Goal: Information Seeking & Learning: Learn about a topic

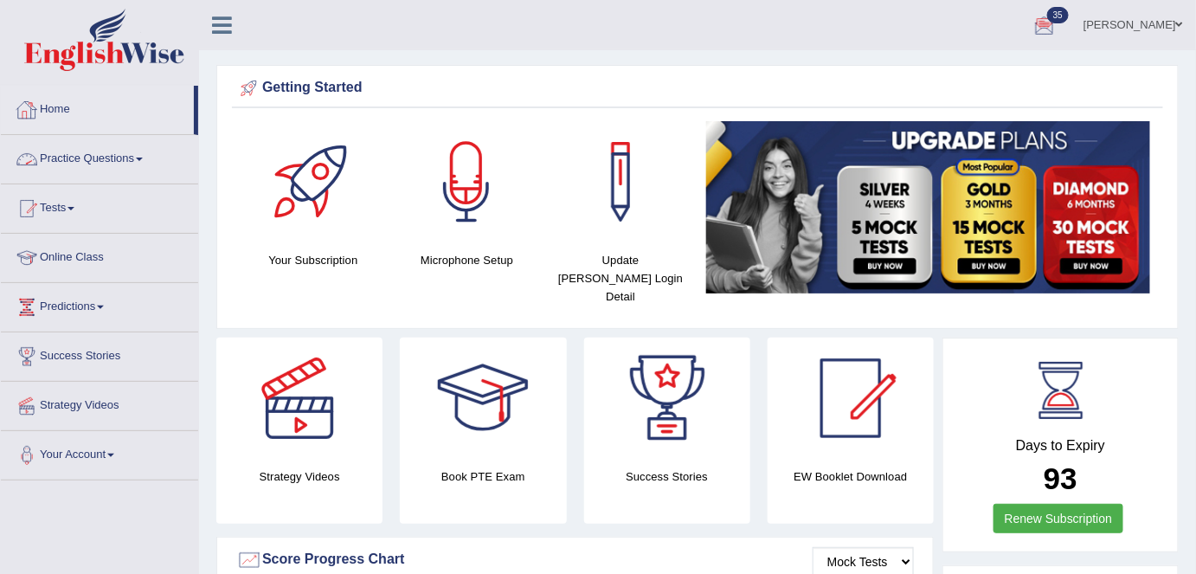
drag, startPoint x: 111, startPoint y: 164, endPoint x: 121, endPoint y: 176, distance: 15.3
click at [111, 164] on link "Practice Questions" at bounding box center [99, 156] width 197 height 43
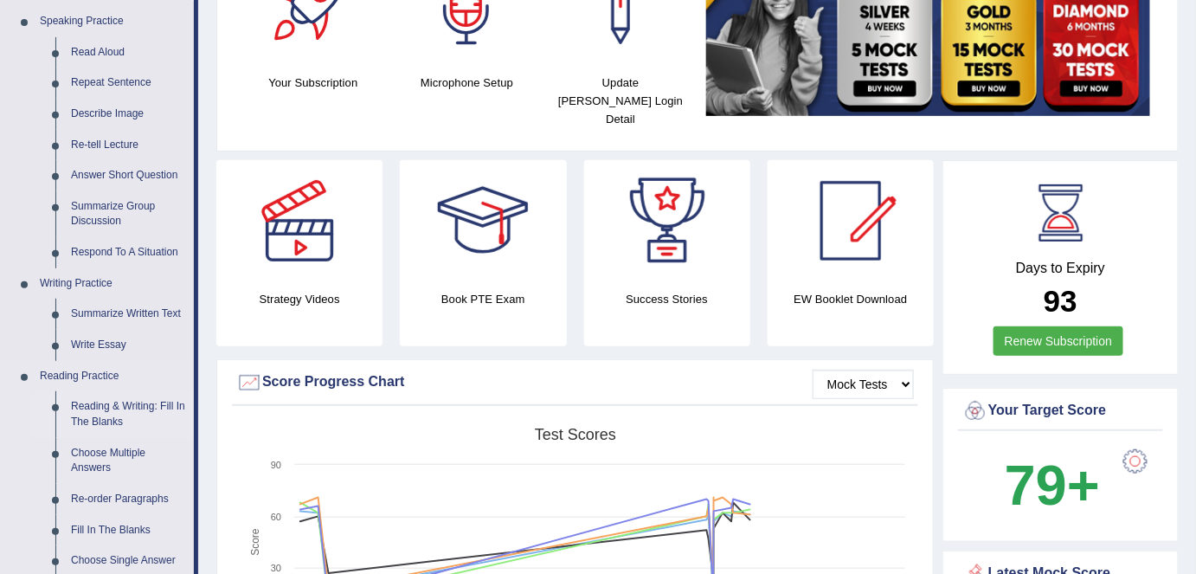
scroll to position [157, 0]
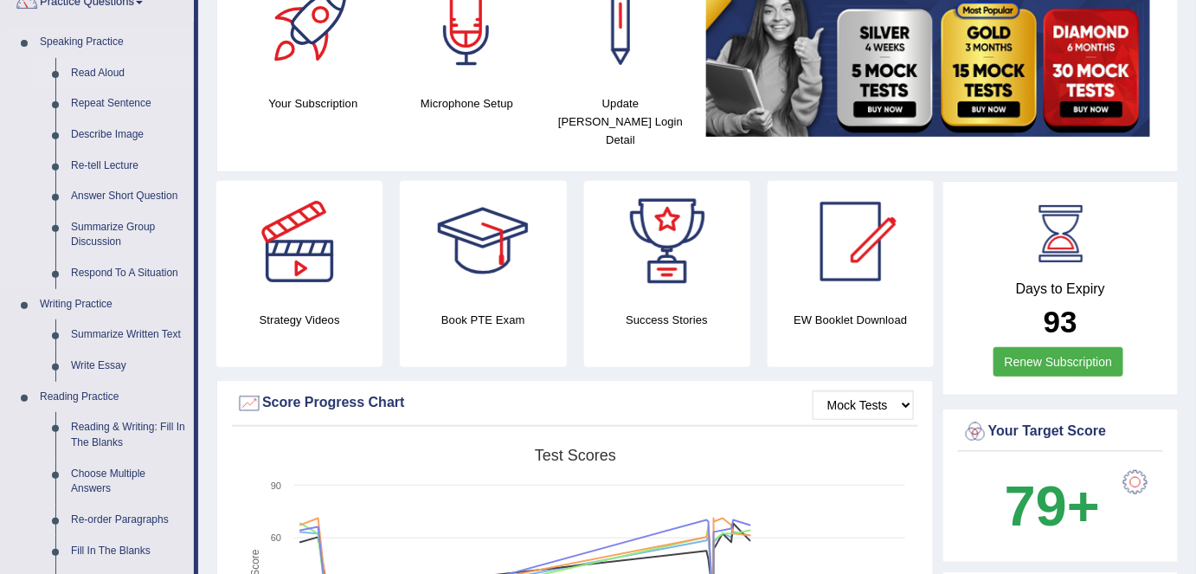
click at [101, 67] on link "Read Aloud" at bounding box center [128, 73] width 131 height 31
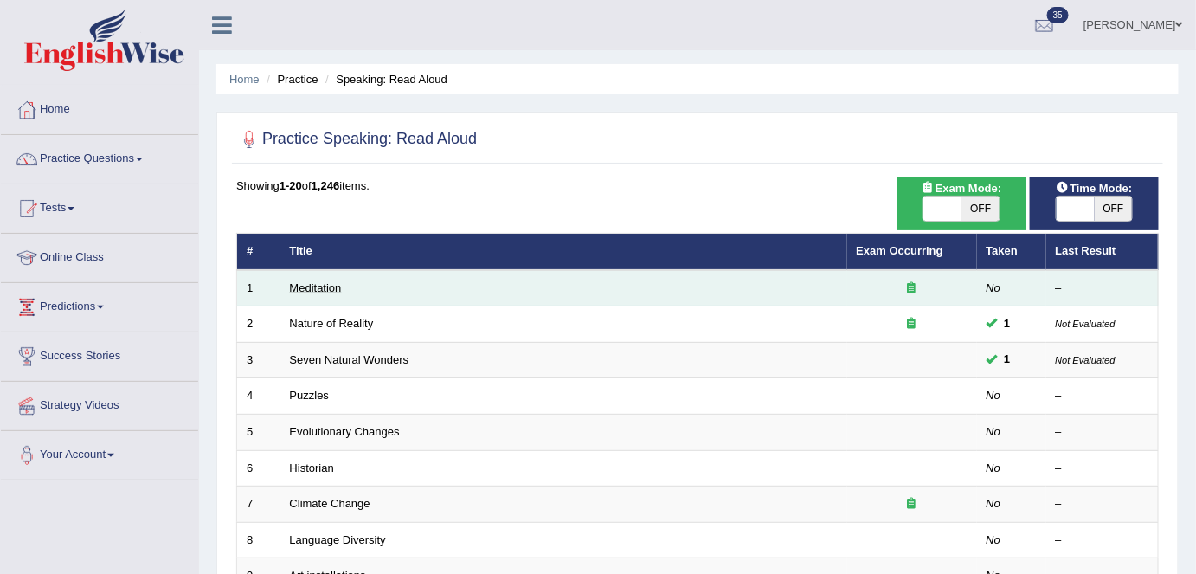
click at [316, 286] on link "Meditation" at bounding box center [316, 287] width 52 height 13
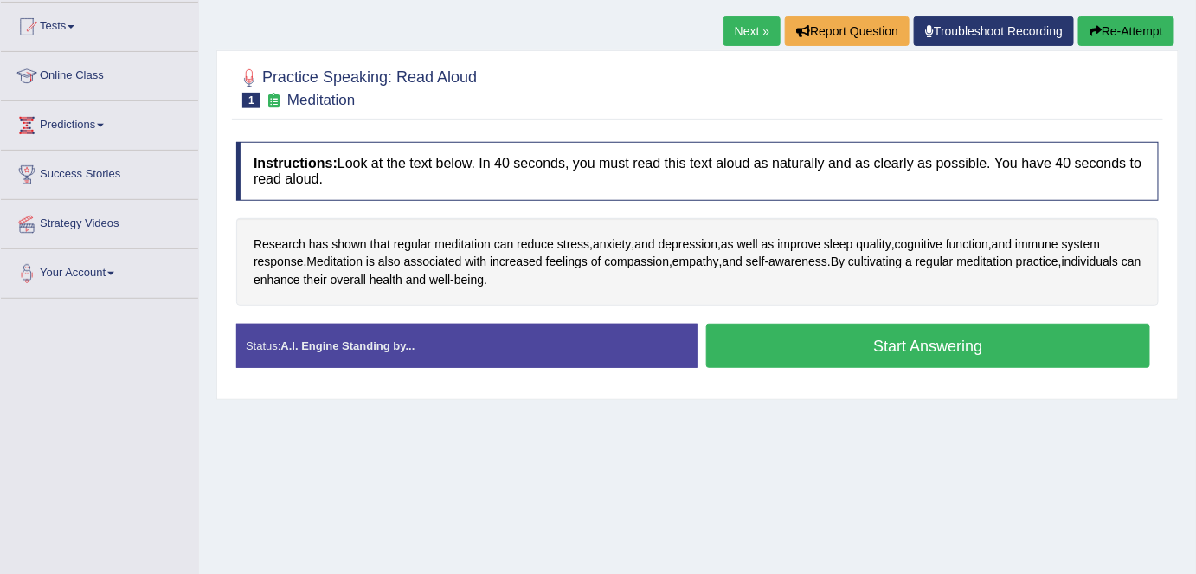
scroll to position [157, 0]
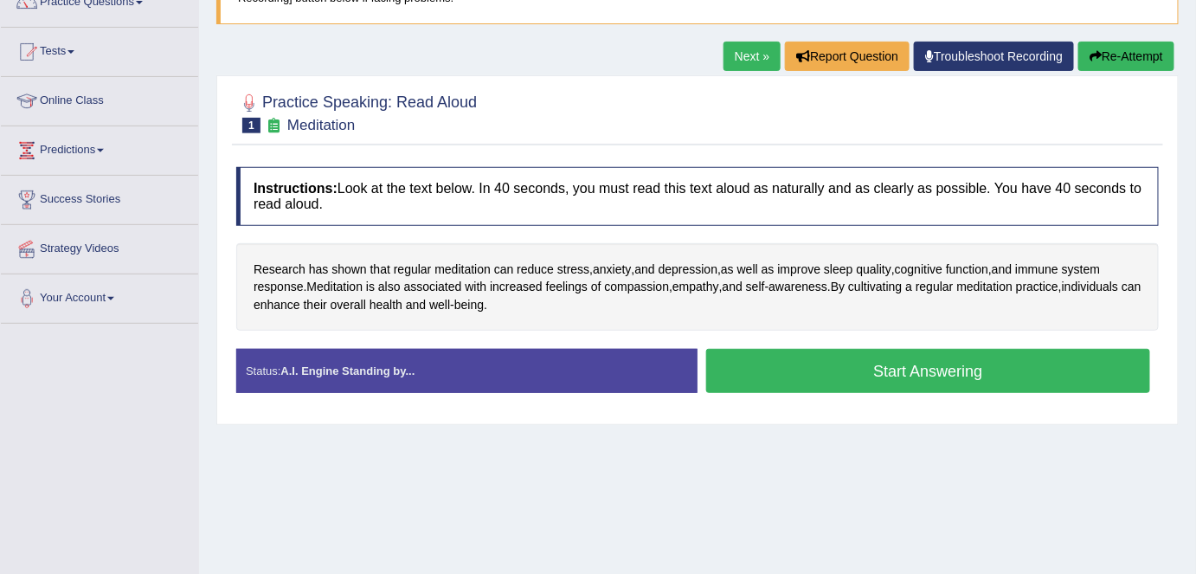
click at [595, 318] on div "Research has shown that regular meditation can reduce stress , anxiety , and de…" at bounding box center [697, 287] width 922 height 88
click at [595, 314] on div "Research has shown that regular meditation can reduce stress , anxiety , and de…" at bounding box center [697, 287] width 922 height 88
click at [758, 65] on link "Next »" at bounding box center [751, 56] width 57 height 29
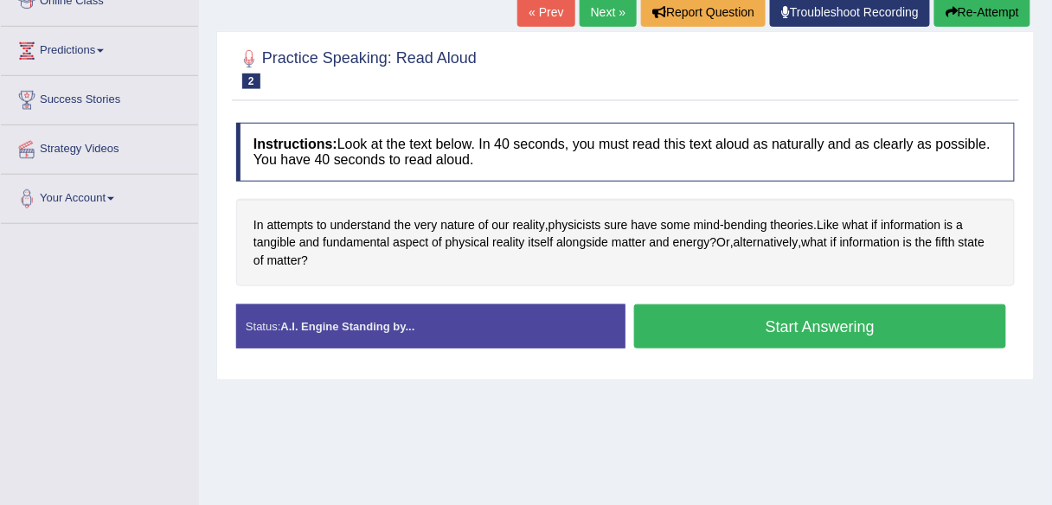
scroll to position [260, 0]
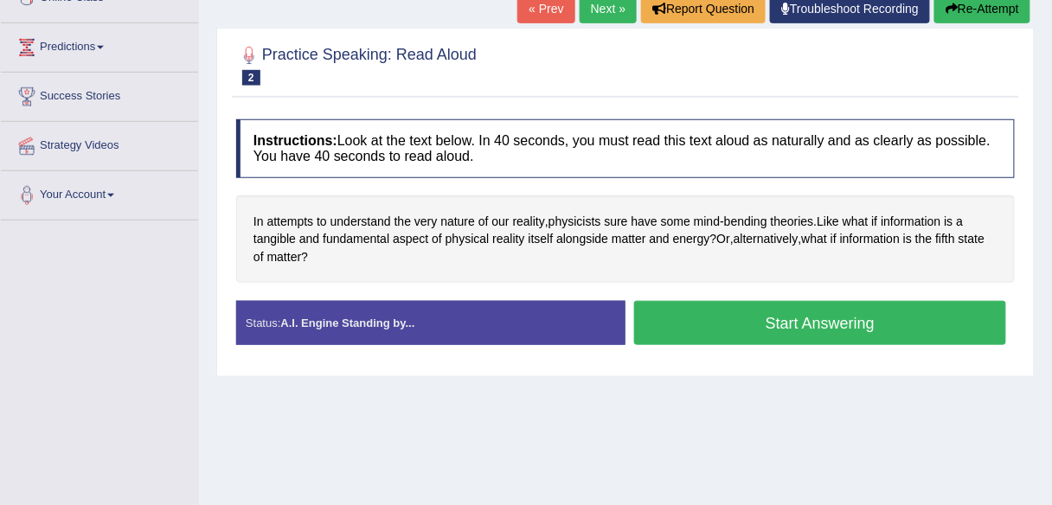
click at [733, 317] on button "Start Answering" at bounding box center [820, 323] width 372 height 44
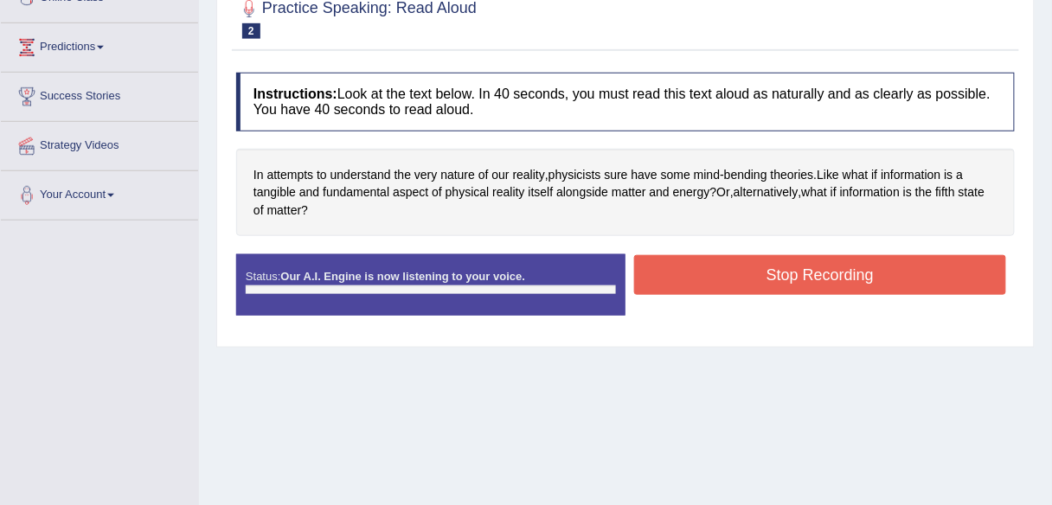
click at [724, 265] on div "Status: Our A.I. Engine is now listening to your voice. Start Answering Stop Re…" at bounding box center [625, 293] width 779 height 78
click at [724, 265] on button "Stop Recording" at bounding box center [820, 275] width 372 height 40
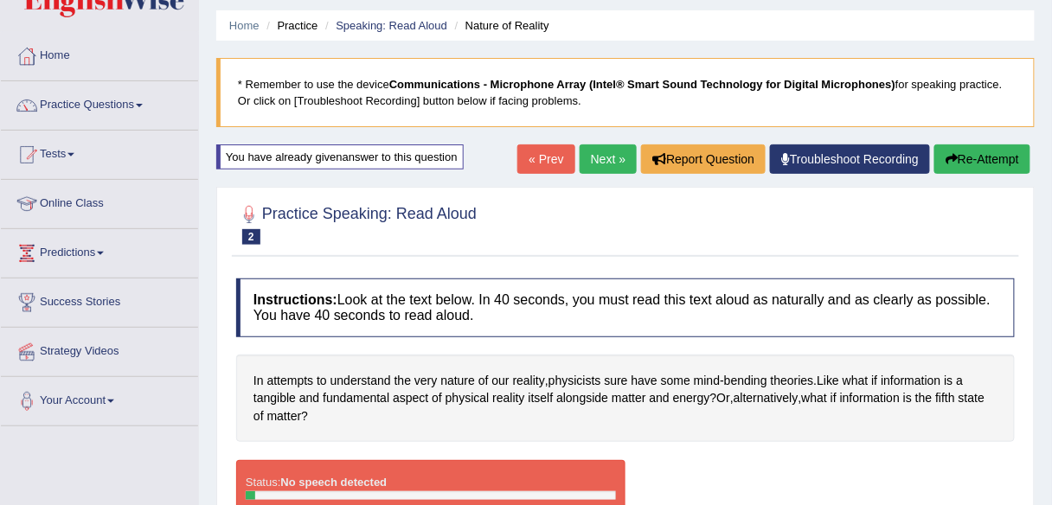
scroll to position [0, 0]
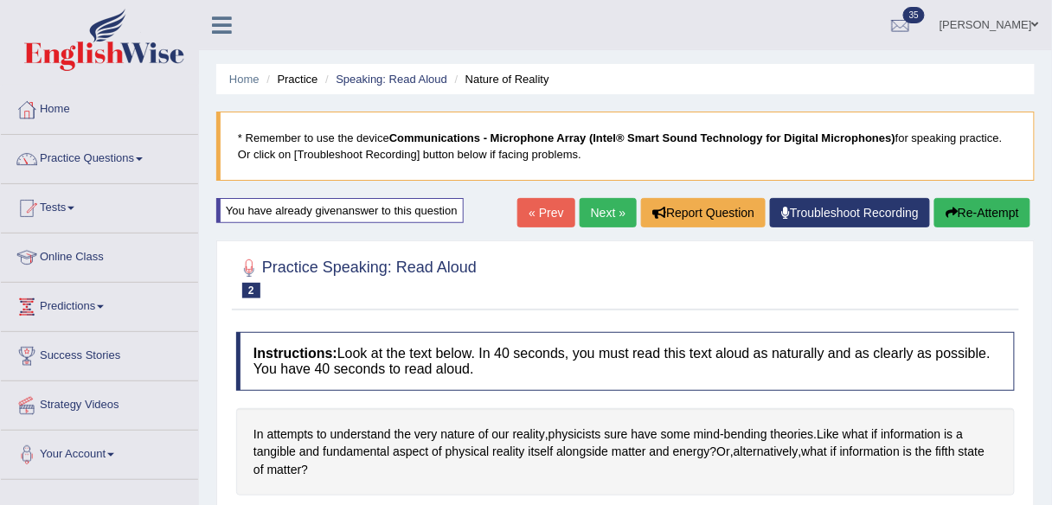
click at [950, 207] on icon "button" at bounding box center [952, 213] width 12 height 12
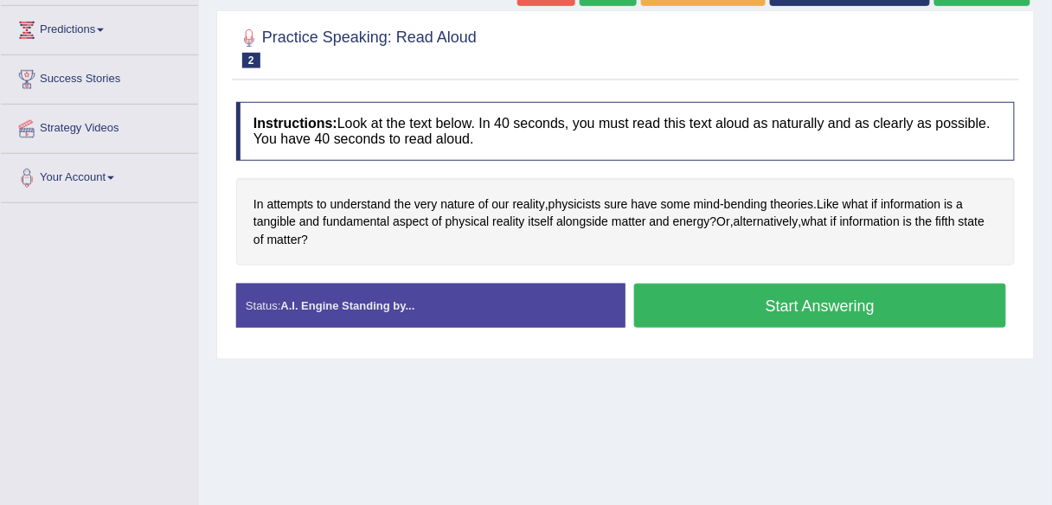
drag, startPoint x: 0, startPoint y: 0, endPoint x: 710, endPoint y: 305, distance: 773.0
click at [710, 305] on button "Start Answering" at bounding box center [820, 306] width 372 height 44
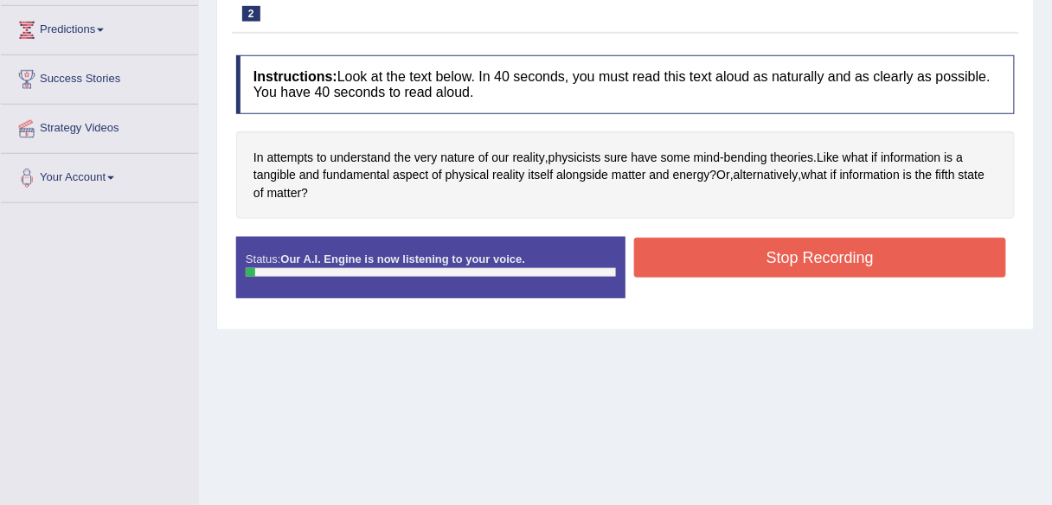
click at [661, 257] on button "Stop Recording" at bounding box center [820, 258] width 372 height 40
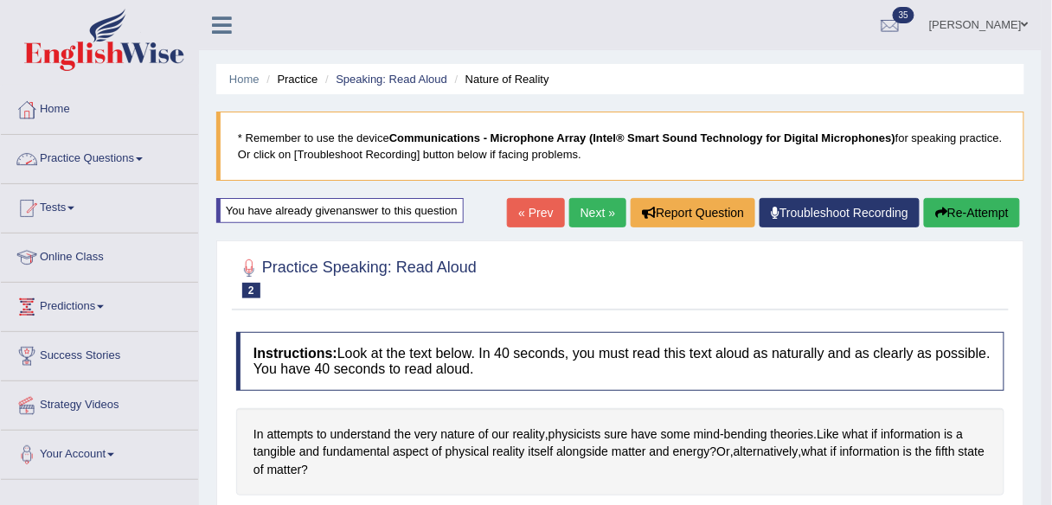
click at [145, 164] on link "Practice Questions" at bounding box center [99, 156] width 197 height 43
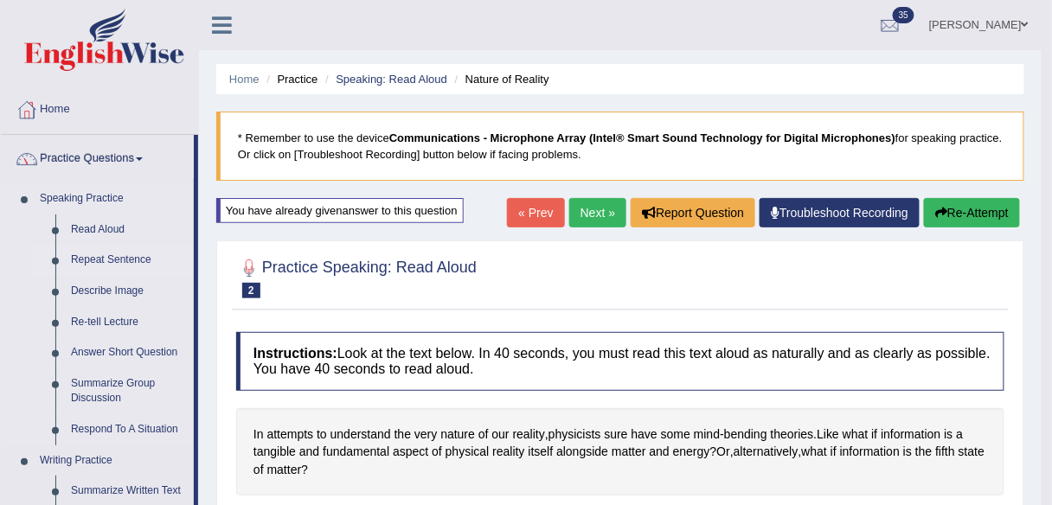
click at [127, 266] on link "Repeat Sentence" at bounding box center [128, 260] width 131 height 31
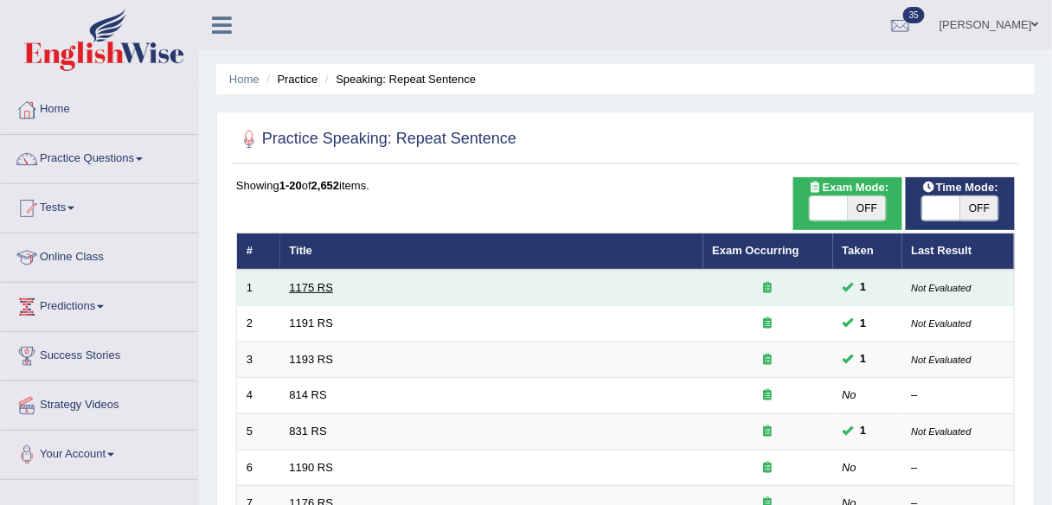
click at [310, 286] on link "1175 RS" at bounding box center [312, 287] width 44 height 13
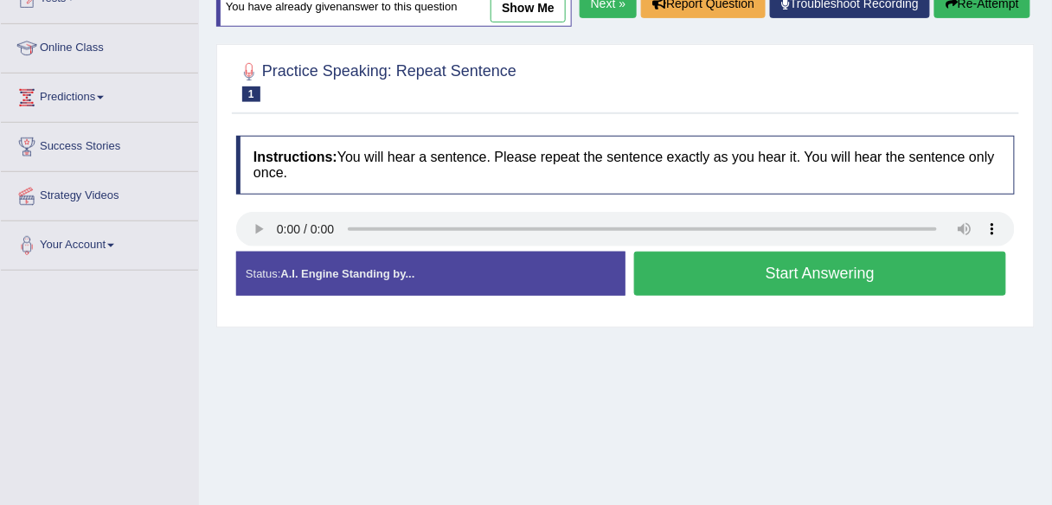
scroll to position [208, 0]
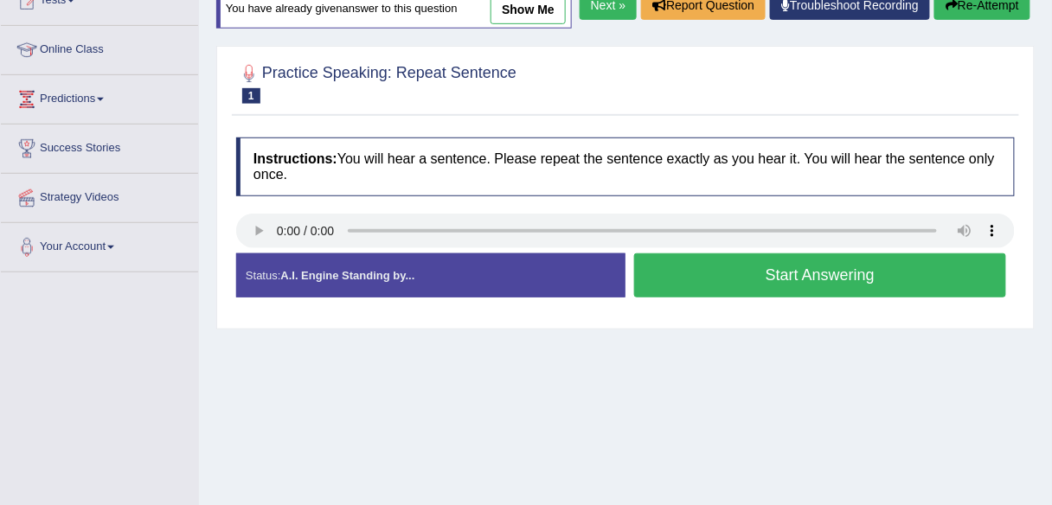
click at [587, 20] on link "Next »" at bounding box center [608, 4] width 57 height 29
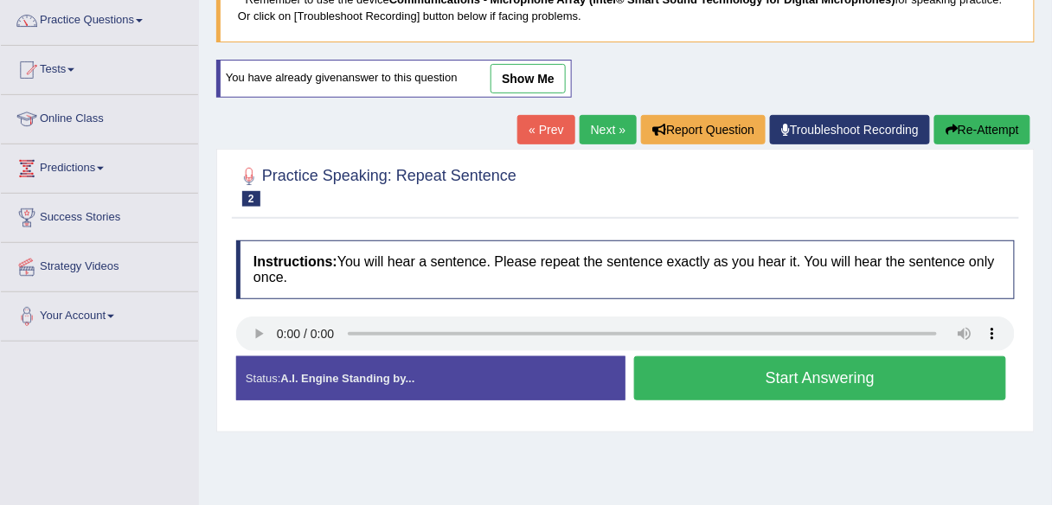
click at [601, 131] on link "Next »" at bounding box center [608, 129] width 57 height 29
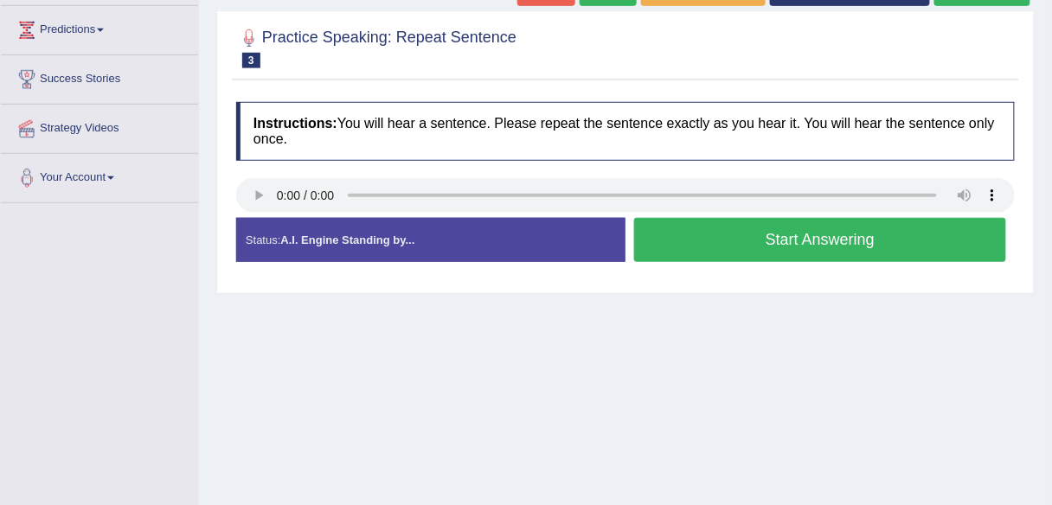
click at [375, 346] on div "Home Practice Speaking: Repeat Sentence 1193 RS * Remember to use the device Co…" at bounding box center [625, 155] width 853 height 865
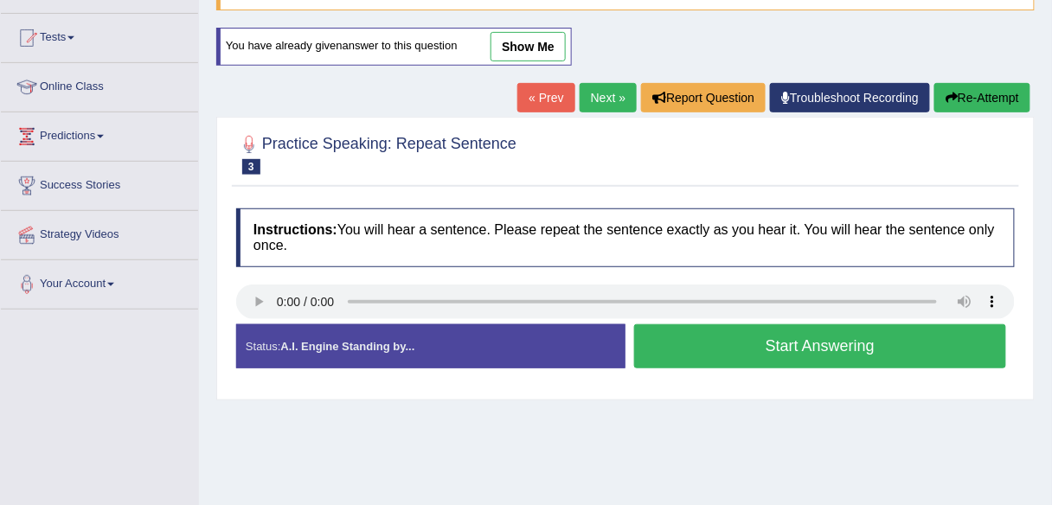
scroll to position [138, 0]
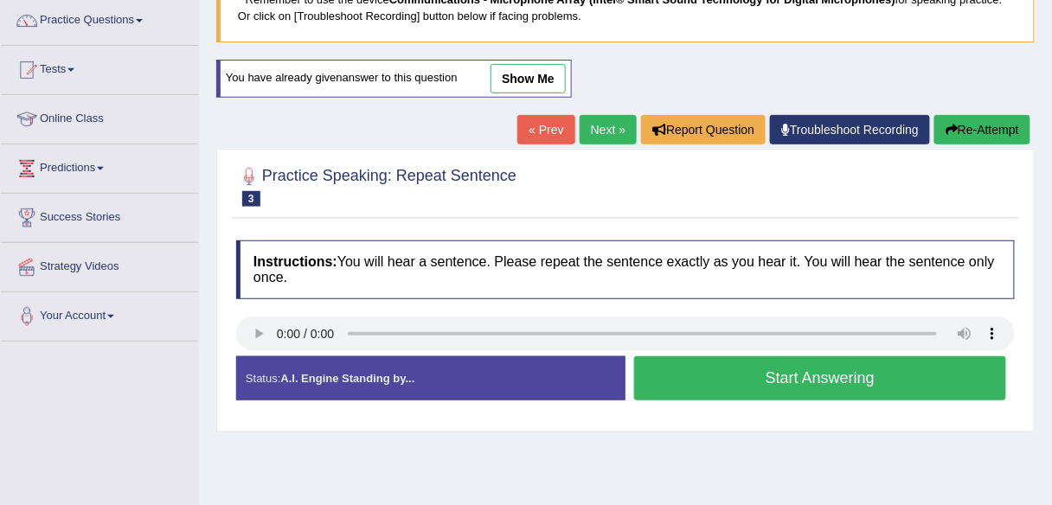
click at [587, 123] on link "Next »" at bounding box center [608, 129] width 57 height 29
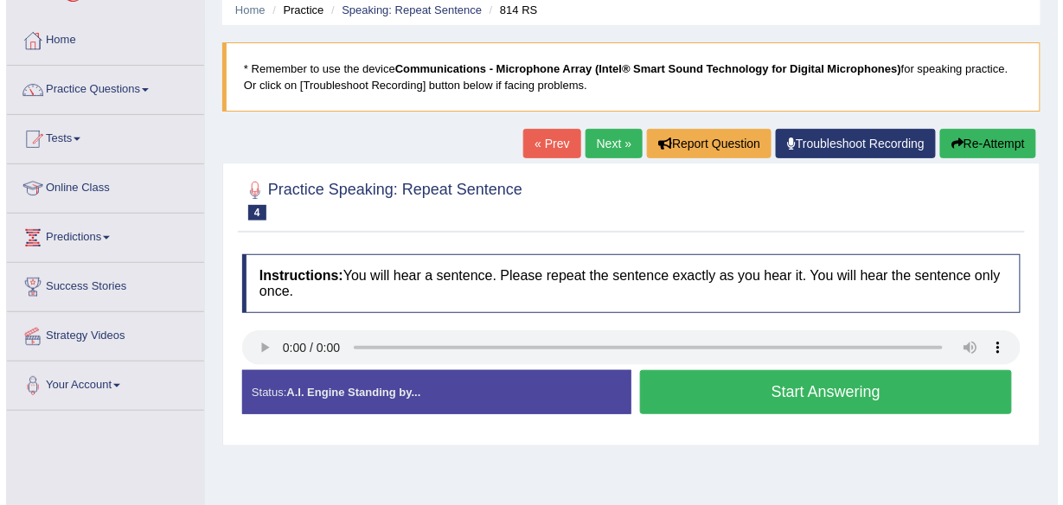
scroll to position [138, 0]
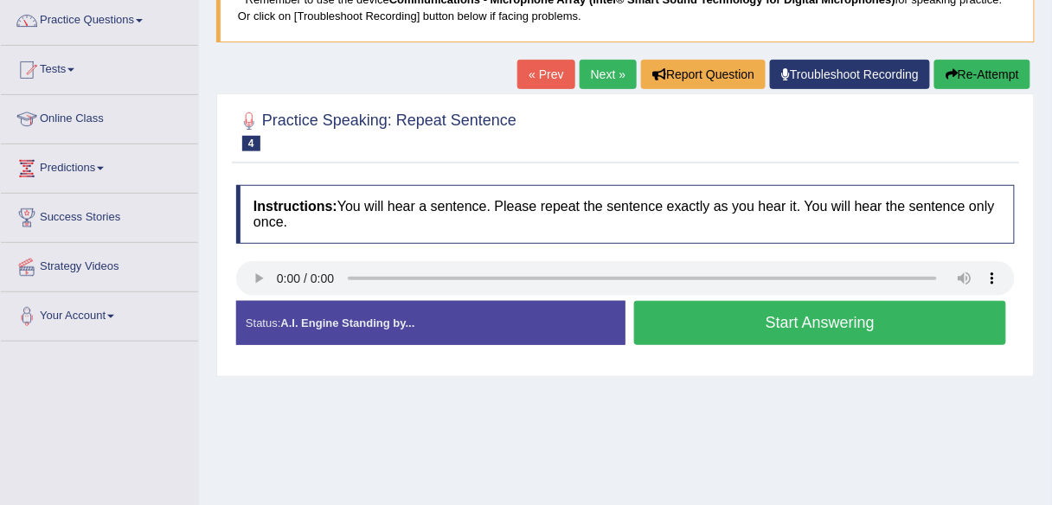
click at [736, 324] on button "Start Answering" at bounding box center [820, 323] width 372 height 44
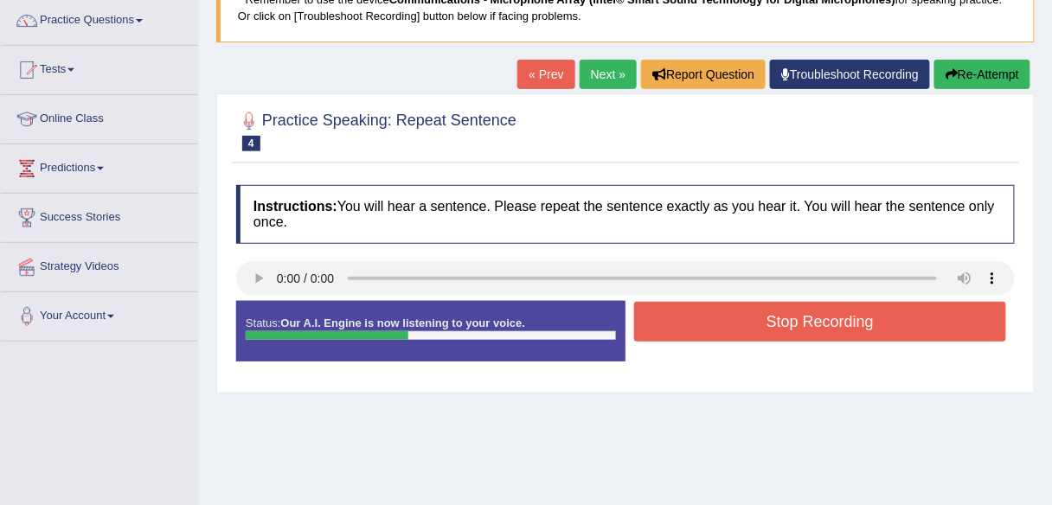
click at [741, 319] on button "Stop Recording" at bounding box center [820, 322] width 372 height 40
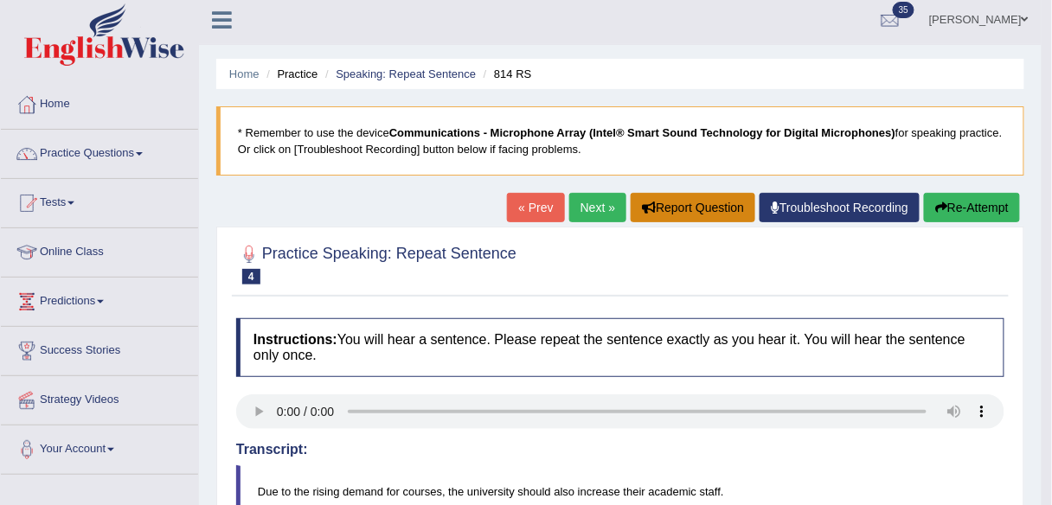
scroll to position [1, 0]
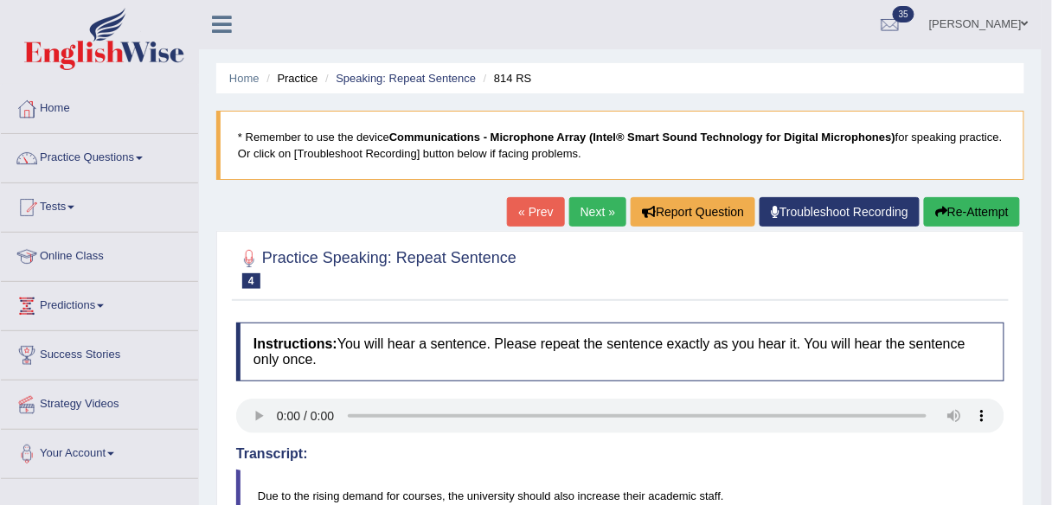
click at [575, 203] on link "Next »" at bounding box center [597, 211] width 57 height 29
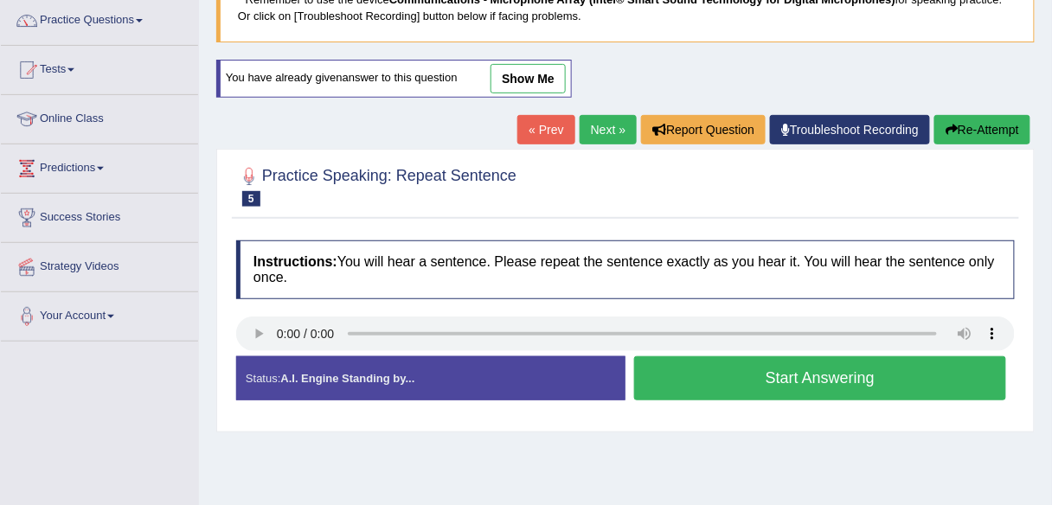
click at [711, 366] on button "Start Answering" at bounding box center [820, 379] width 372 height 44
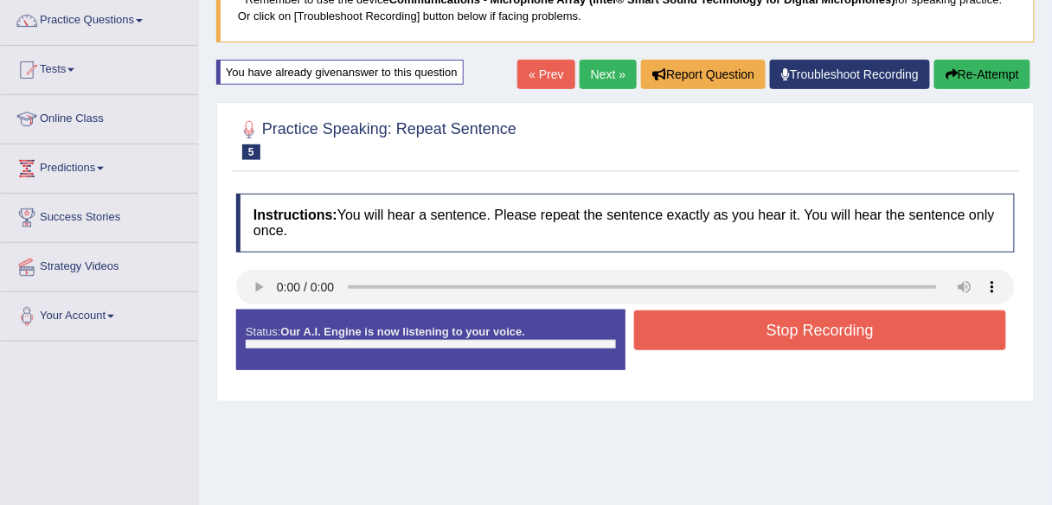
click at [697, 326] on button "Stop Recording" at bounding box center [820, 331] width 372 height 40
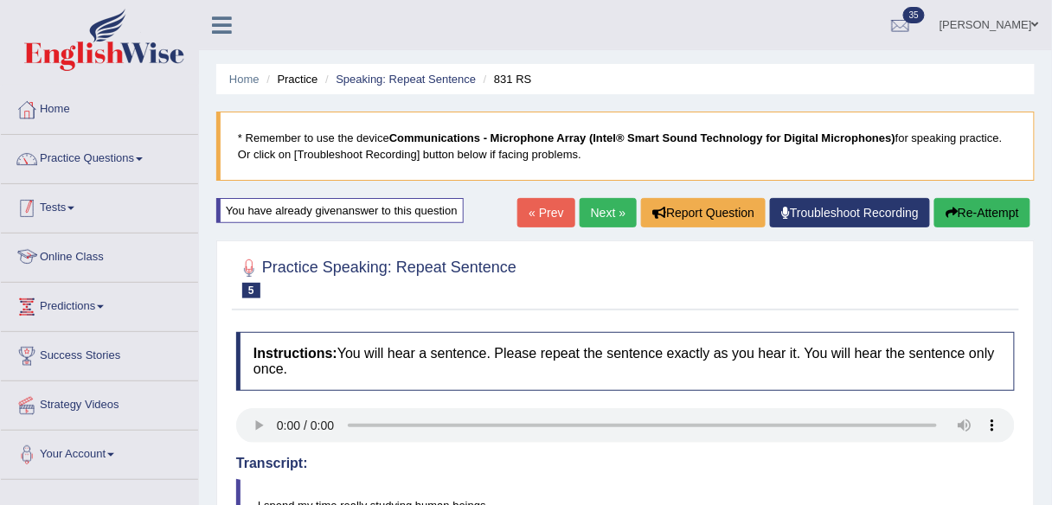
click at [126, 164] on link "Practice Questions" at bounding box center [99, 156] width 197 height 43
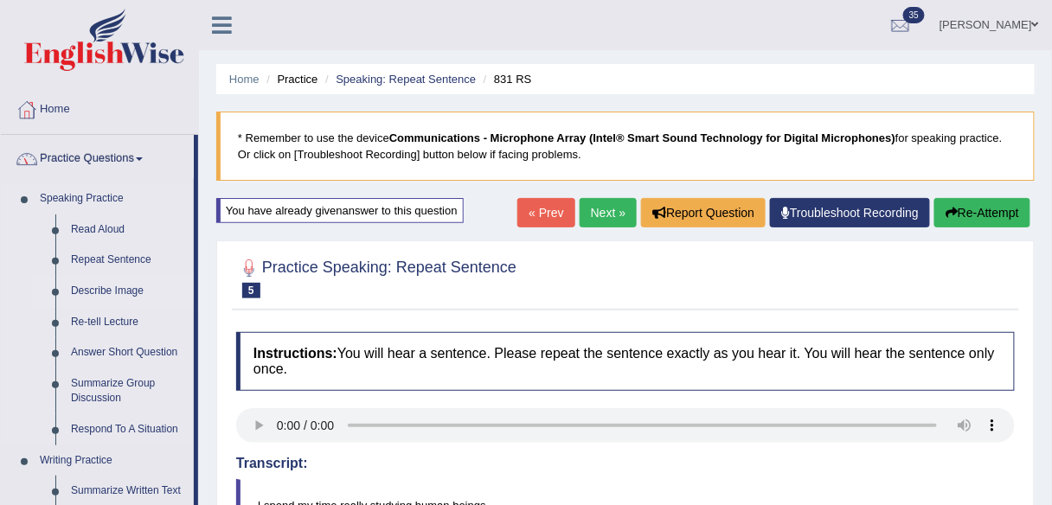
click at [105, 289] on link "Describe Image" at bounding box center [128, 291] width 131 height 31
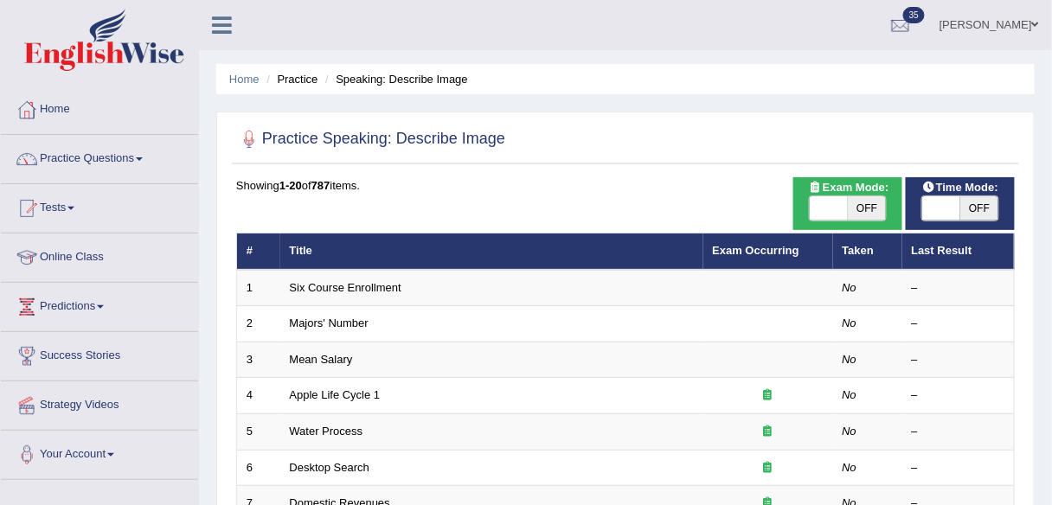
click at [874, 200] on span "OFF" at bounding box center [867, 208] width 38 height 24
checkbox input "true"
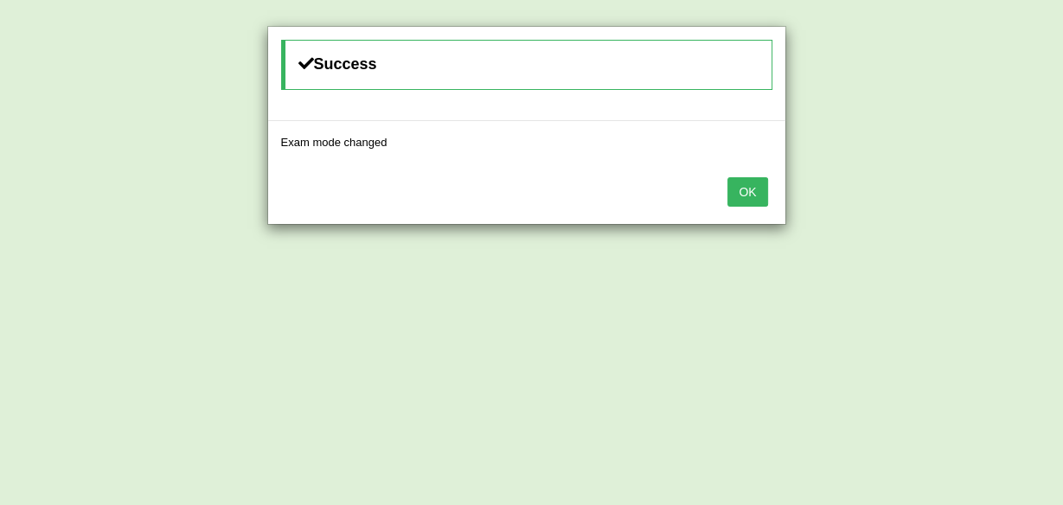
click at [738, 192] on button "OK" at bounding box center [748, 191] width 40 height 29
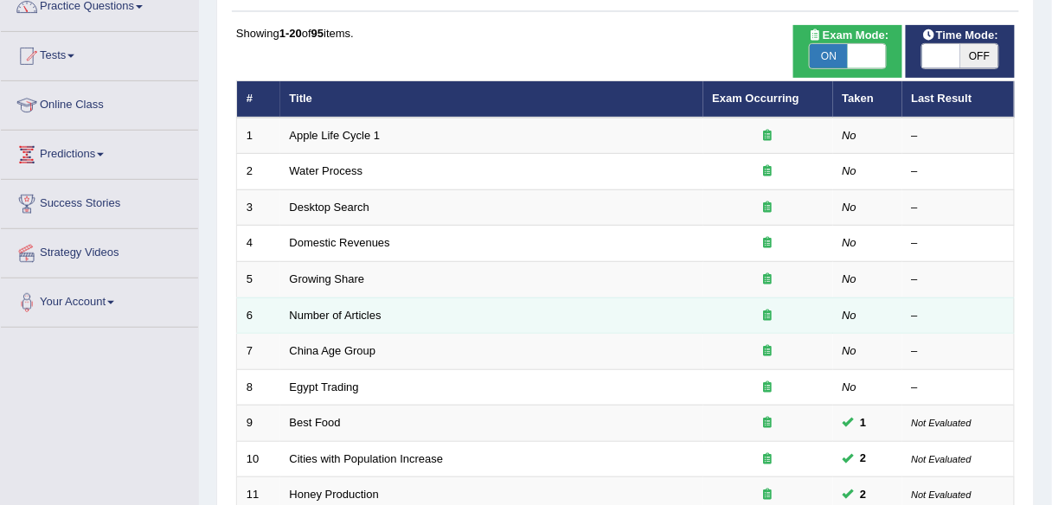
scroll to position [69, 0]
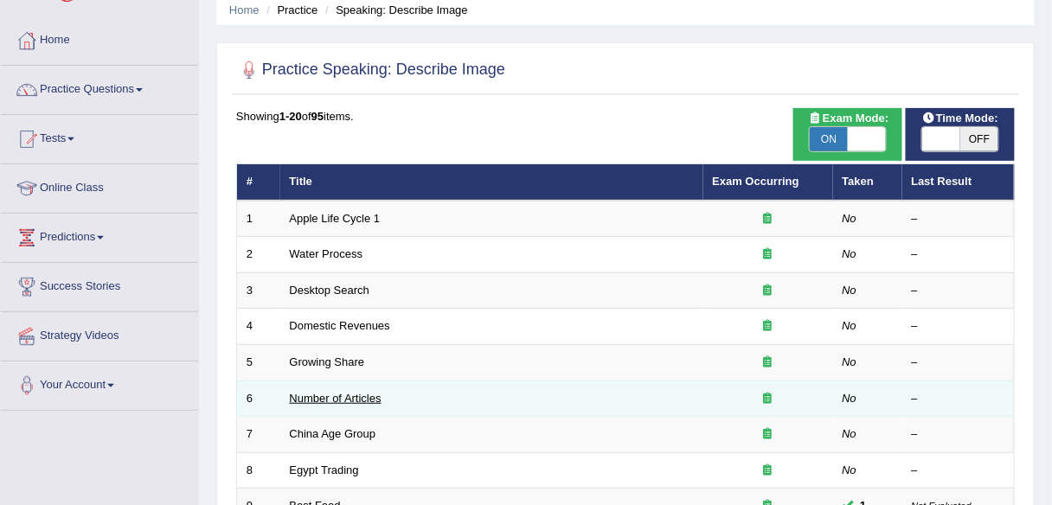
click at [350, 392] on link "Number of Articles" at bounding box center [336, 398] width 92 height 13
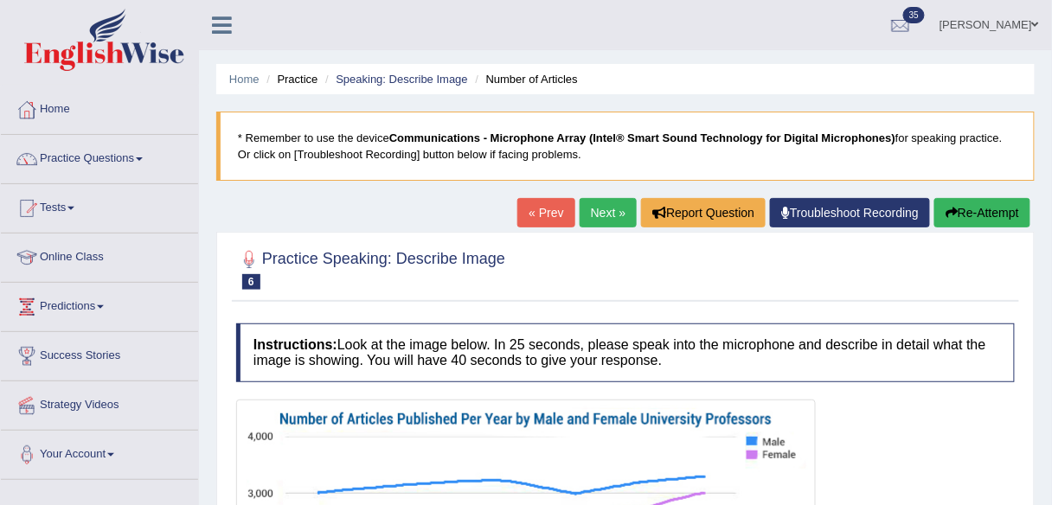
click at [538, 212] on link "« Prev" at bounding box center [545, 212] width 57 height 29
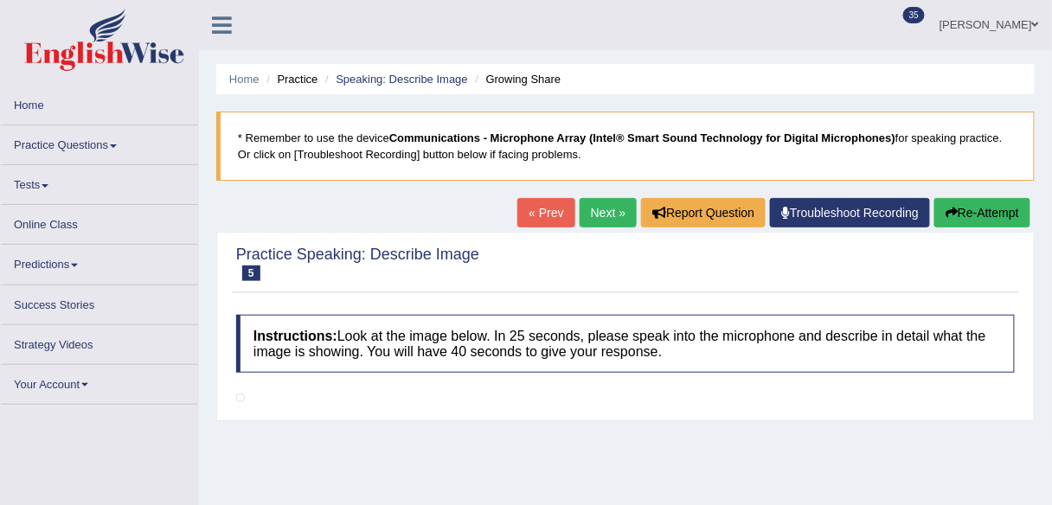
click at [538, 212] on link "« Prev" at bounding box center [545, 212] width 57 height 29
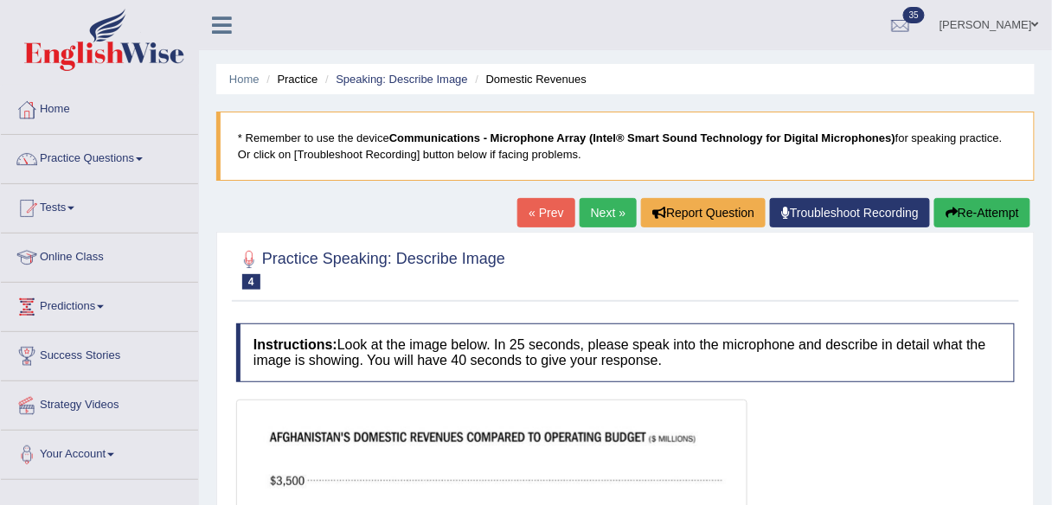
click at [542, 215] on link "« Prev" at bounding box center [545, 212] width 57 height 29
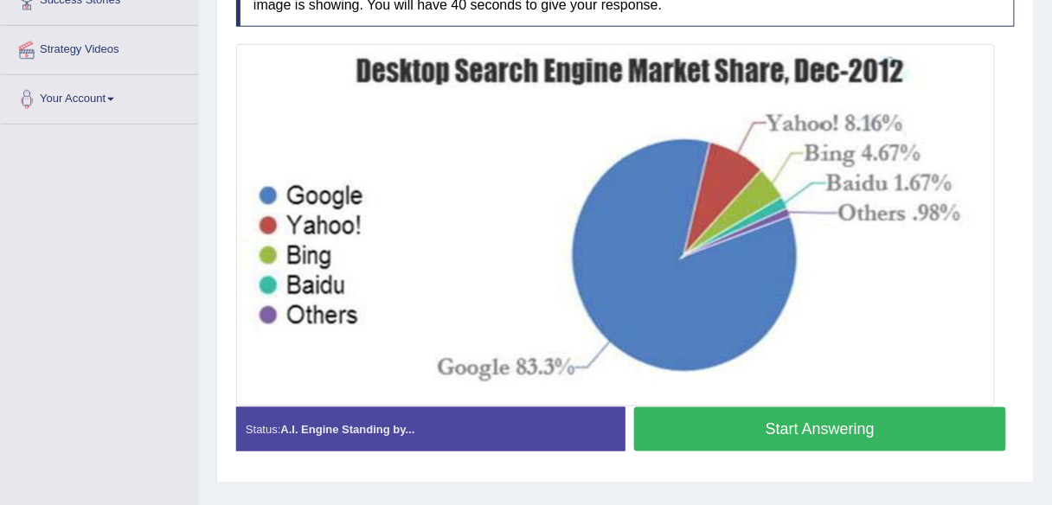
scroll to position [334, 0]
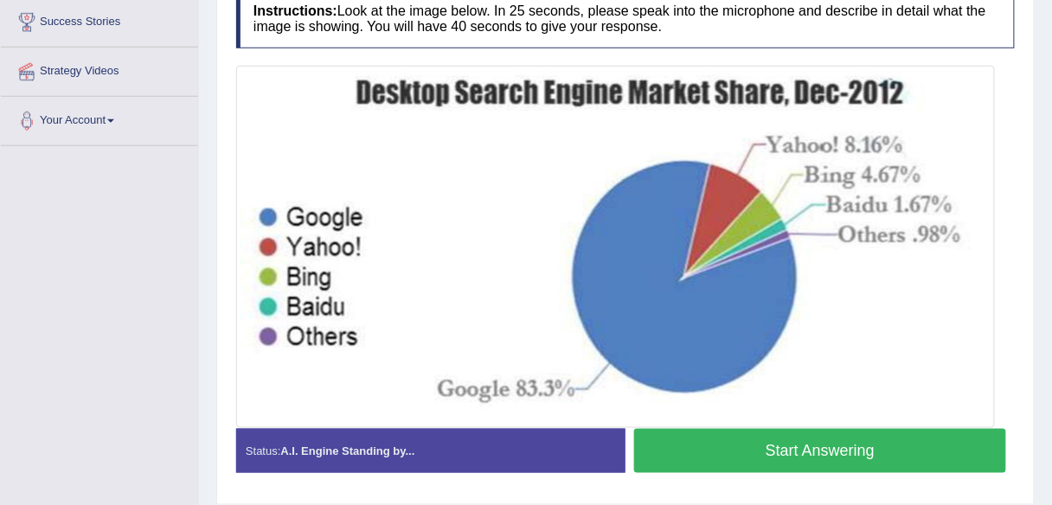
click at [453, 222] on img at bounding box center [616, 247] width 750 height 354
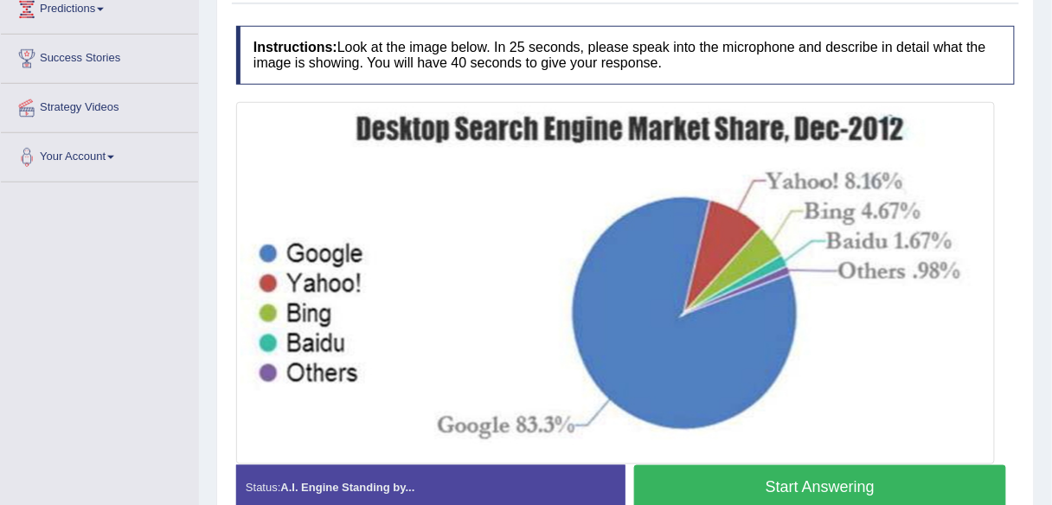
scroll to position [196, 0]
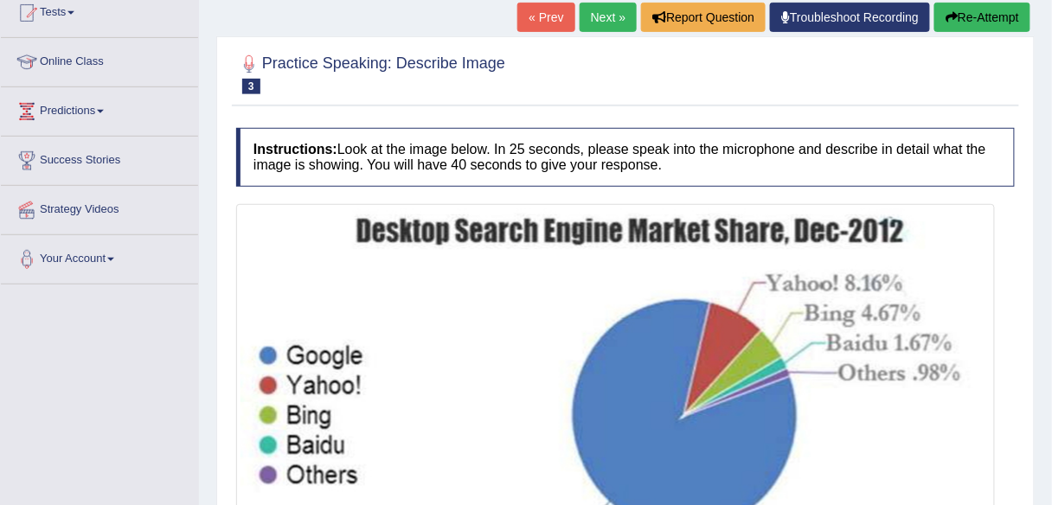
click at [595, 23] on link "Next »" at bounding box center [608, 17] width 57 height 29
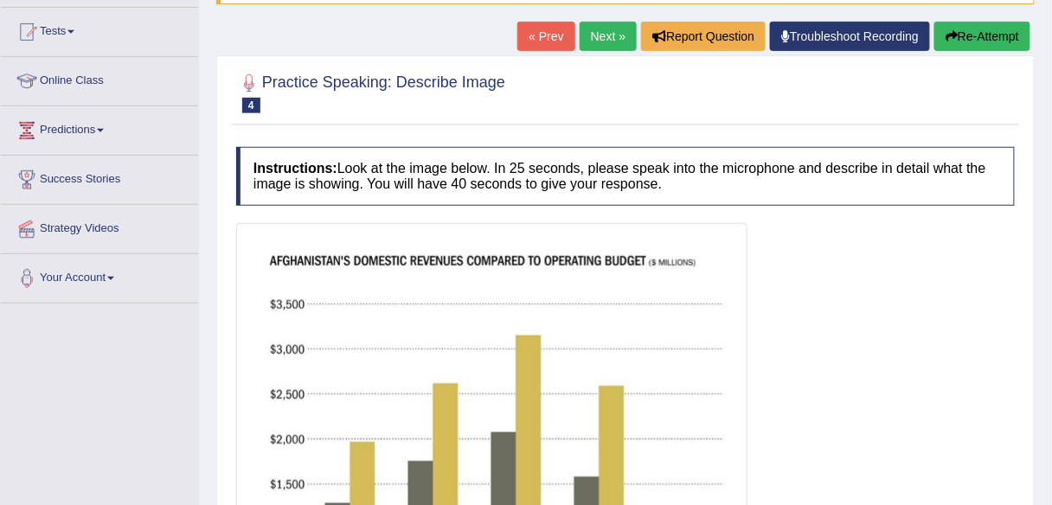
scroll to position [176, 0]
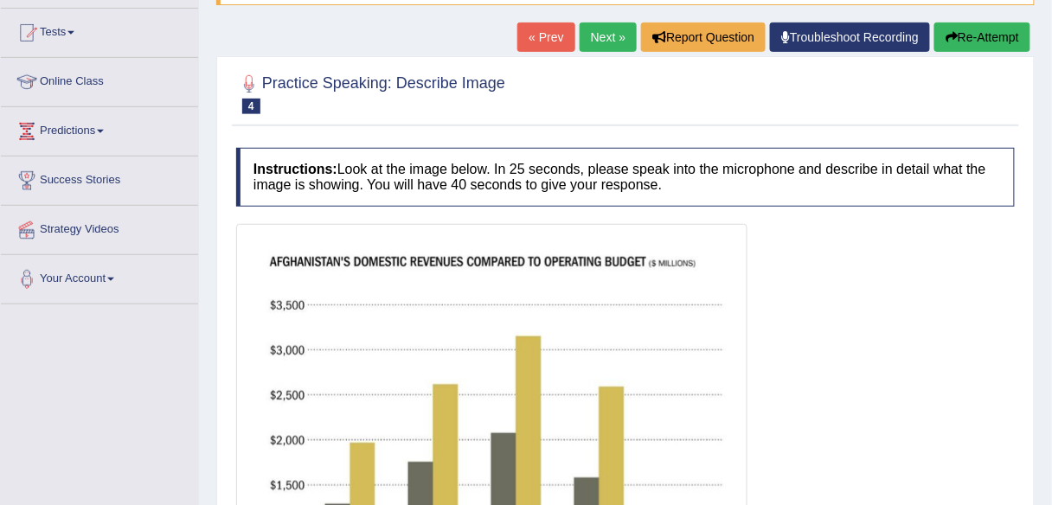
click at [601, 40] on link "Next »" at bounding box center [608, 36] width 57 height 29
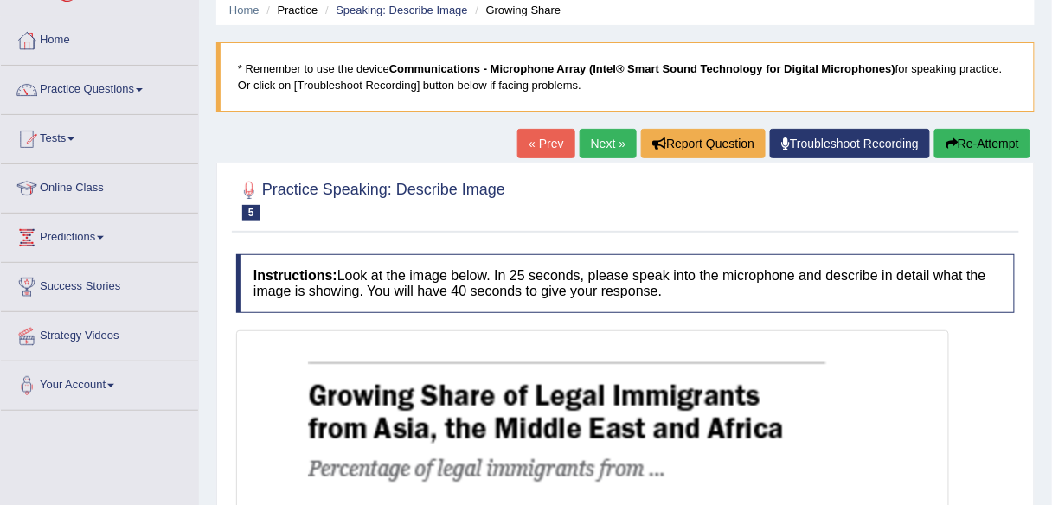
scroll to position [92, 0]
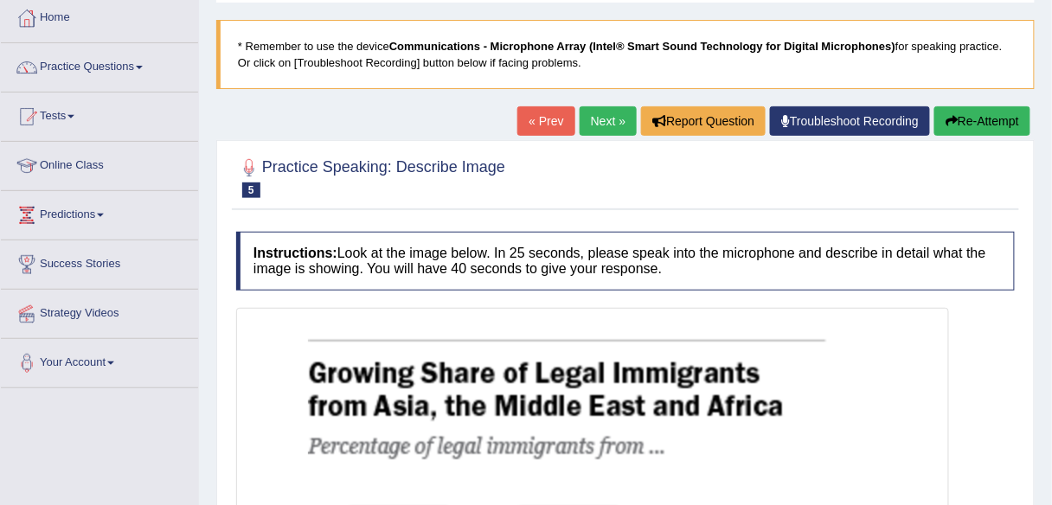
click at [616, 124] on link "Next »" at bounding box center [608, 120] width 57 height 29
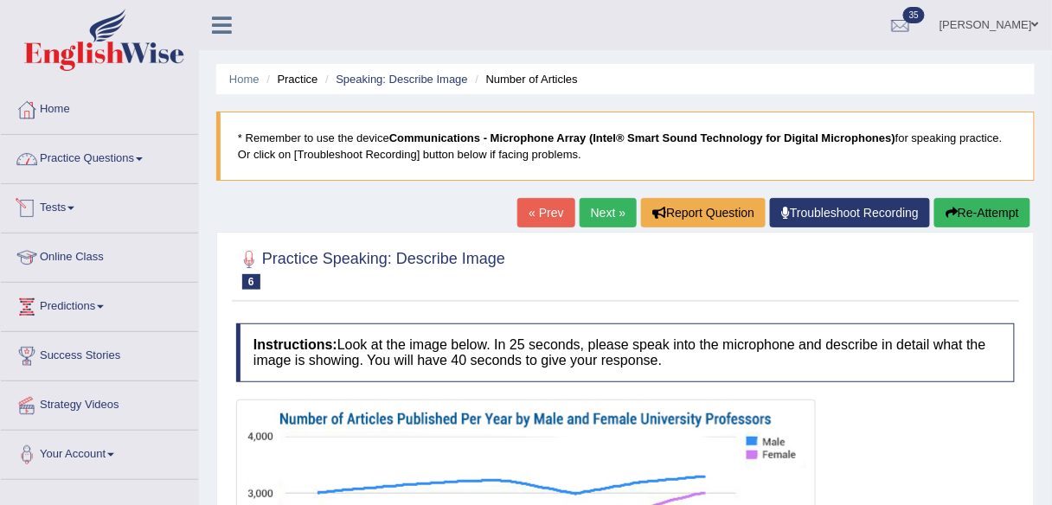
click at [150, 170] on link "Practice Questions" at bounding box center [99, 156] width 197 height 43
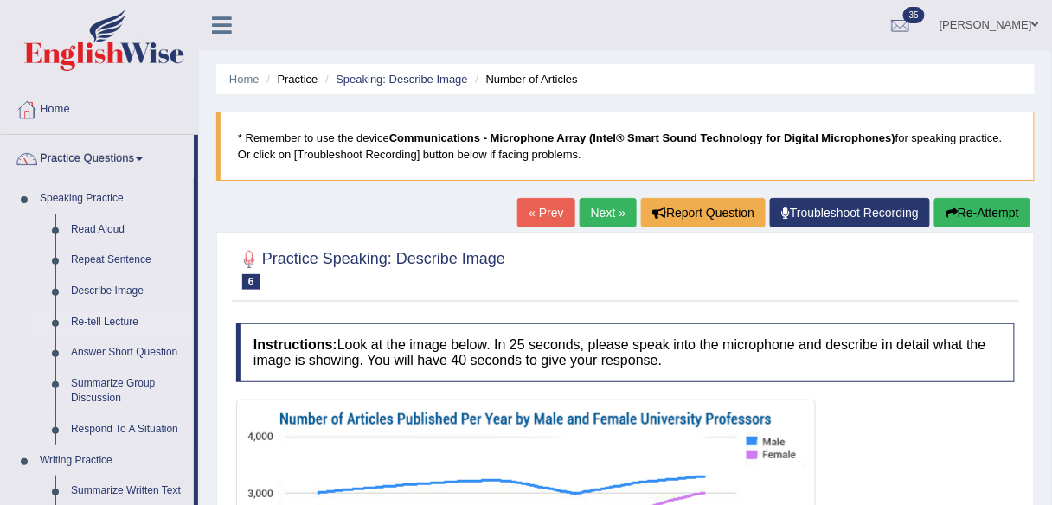
click at [98, 317] on link "Re-tell Lecture" at bounding box center [128, 322] width 131 height 31
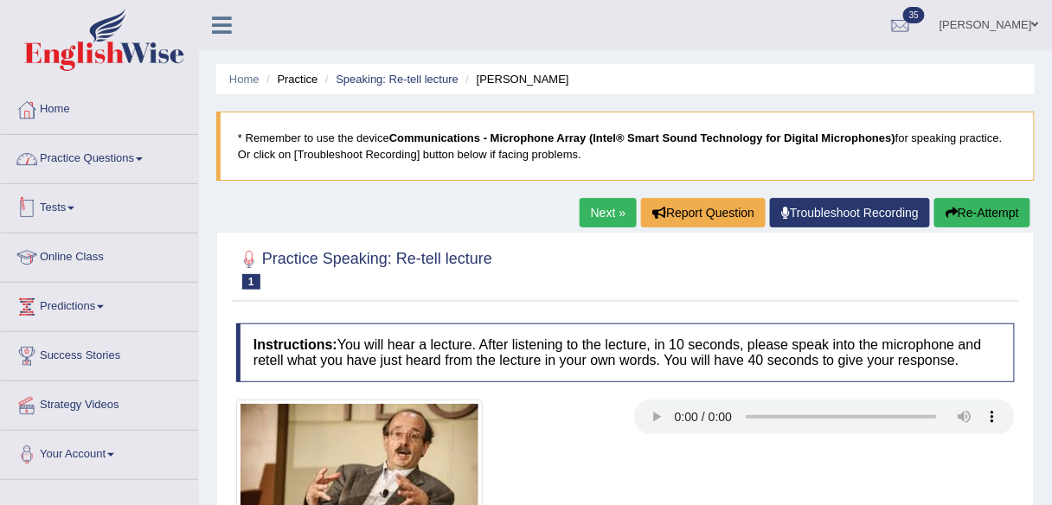
click at [143, 166] on link "Practice Questions" at bounding box center [99, 156] width 197 height 43
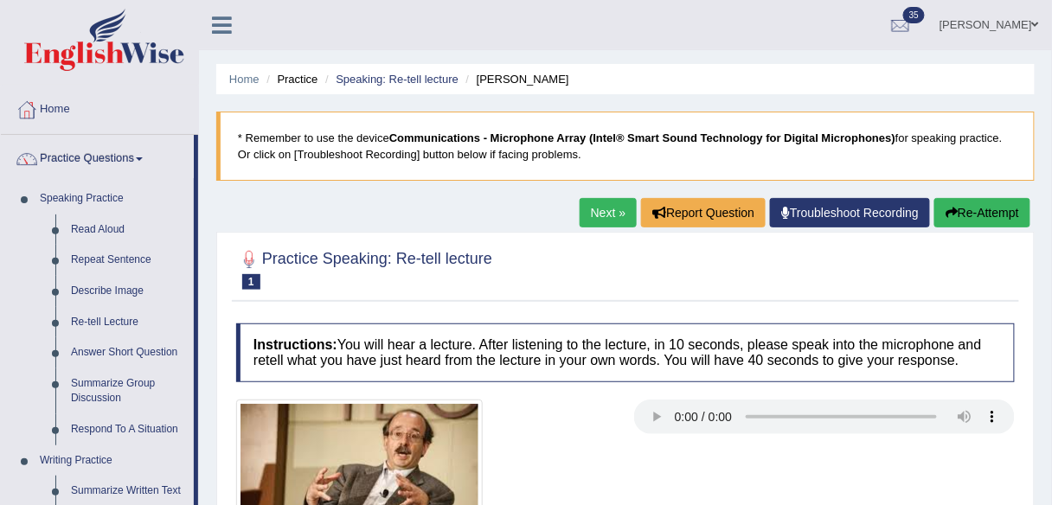
click at [598, 209] on link "Next »" at bounding box center [608, 212] width 57 height 29
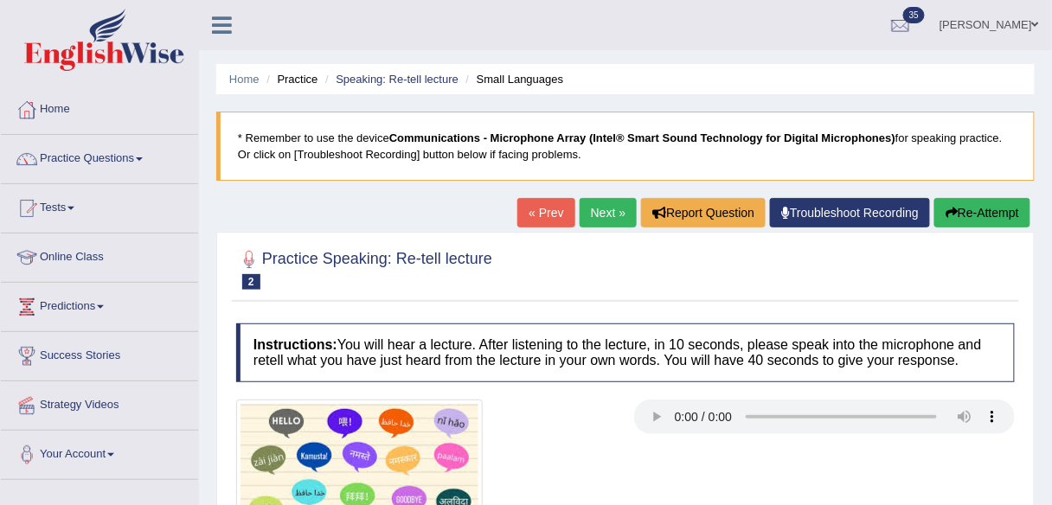
click at [613, 215] on link "Next »" at bounding box center [608, 212] width 57 height 29
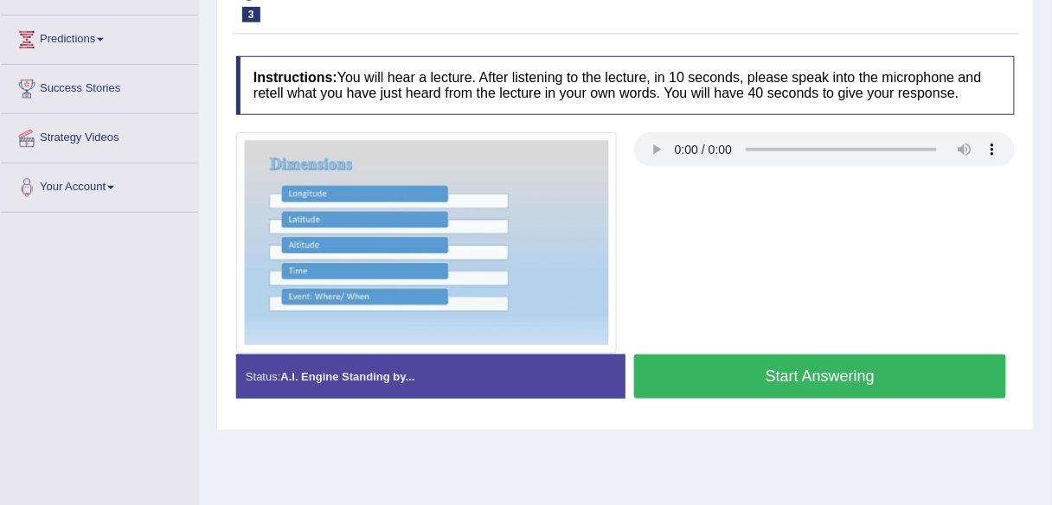
scroll to position [277, 0]
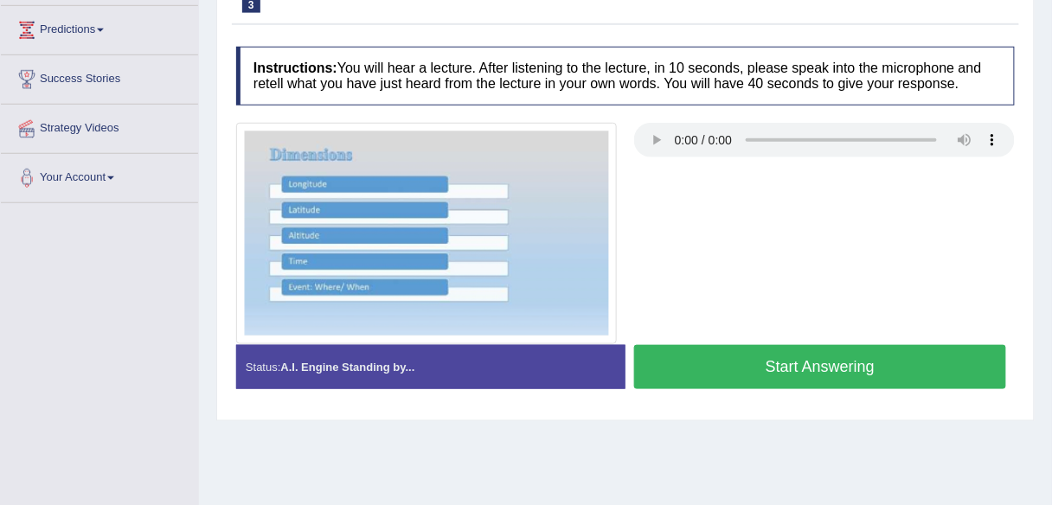
click at [723, 369] on button "Start Answering" at bounding box center [820, 367] width 372 height 44
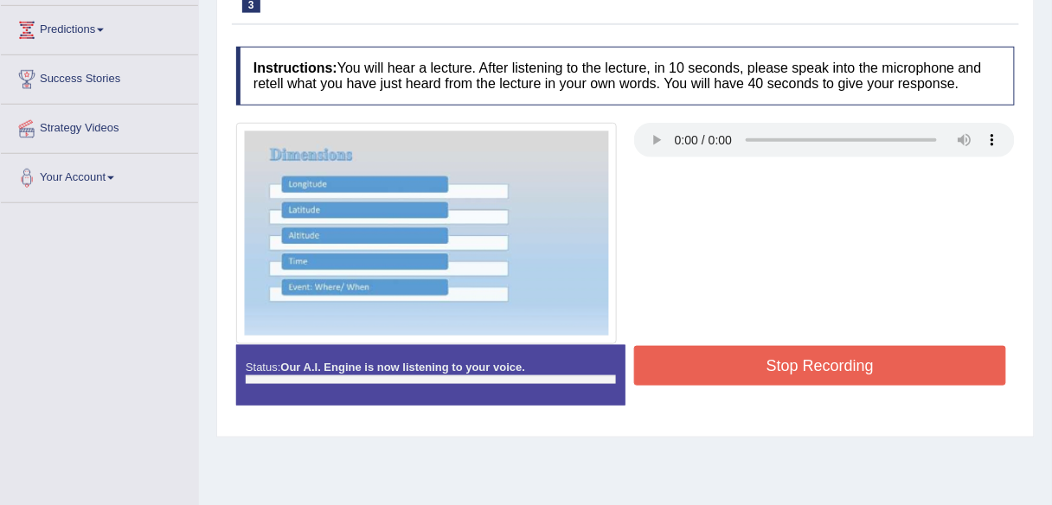
click at [723, 368] on button "Stop Recording" at bounding box center [820, 366] width 372 height 40
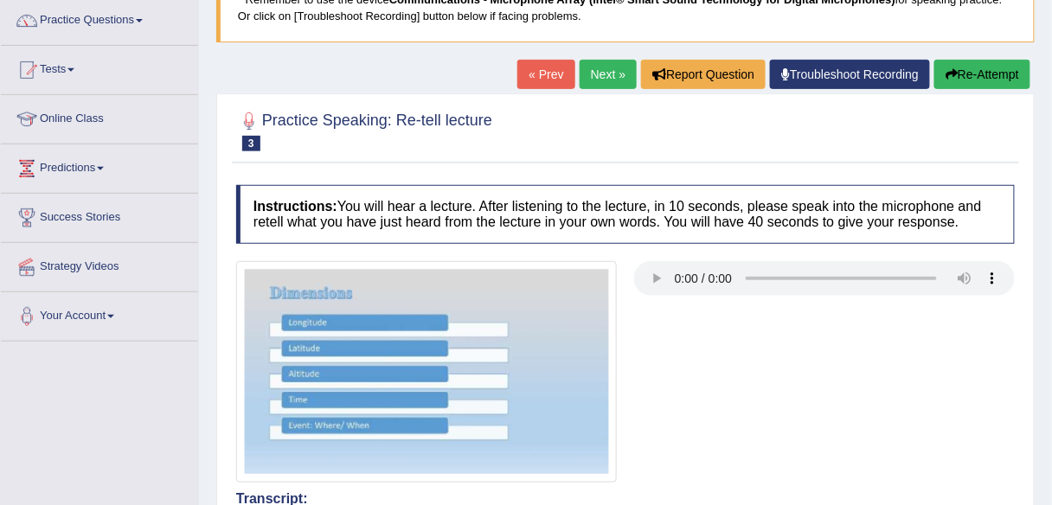
scroll to position [0, 0]
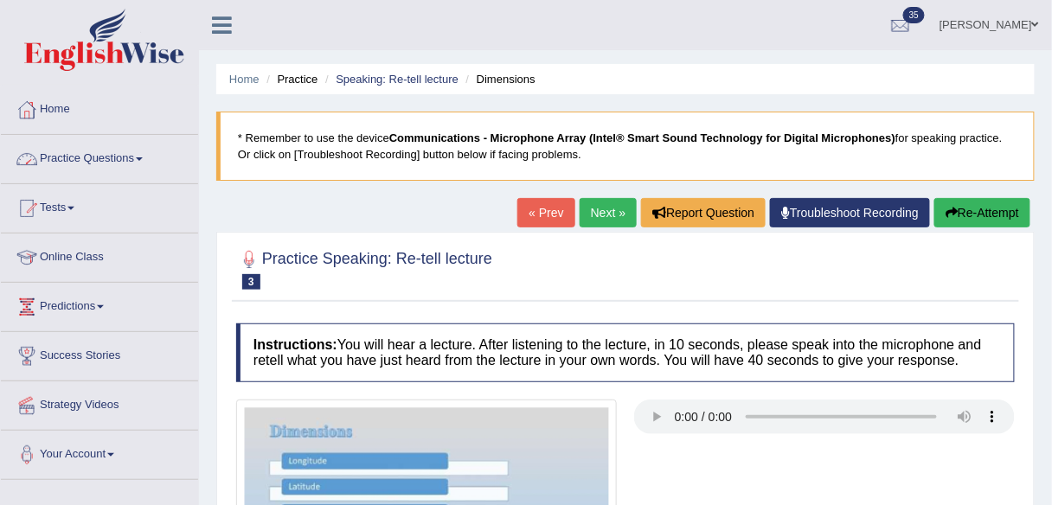
click at [143, 159] on span at bounding box center [139, 158] width 7 height 3
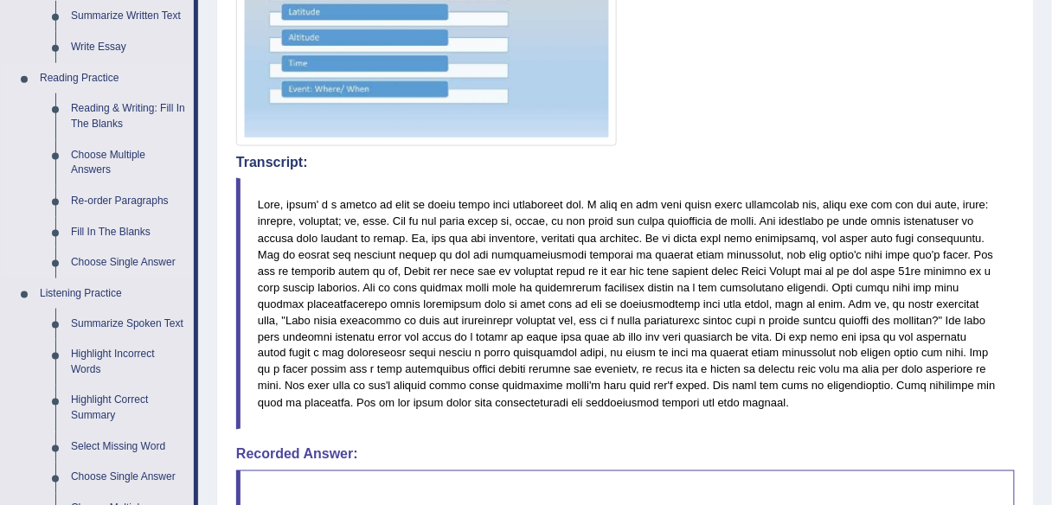
scroll to position [485, 0]
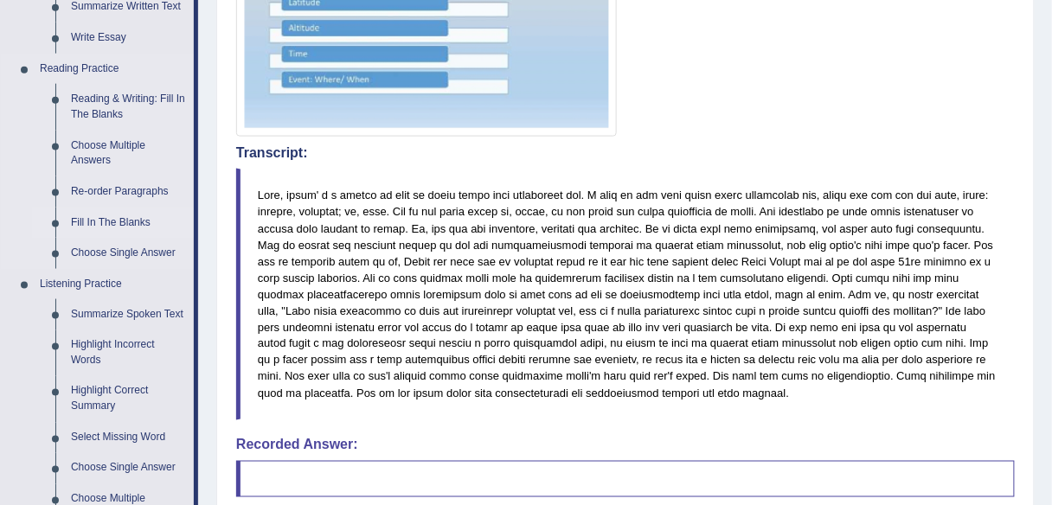
click at [101, 222] on link "Fill In The Blanks" at bounding box center [128, 223] width 131 height 31
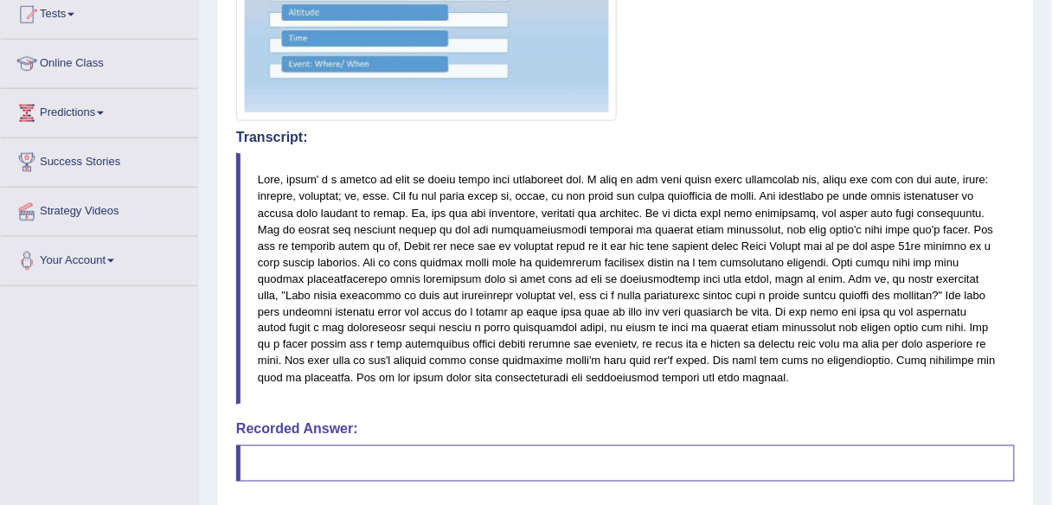
scroll to position [896, 0]
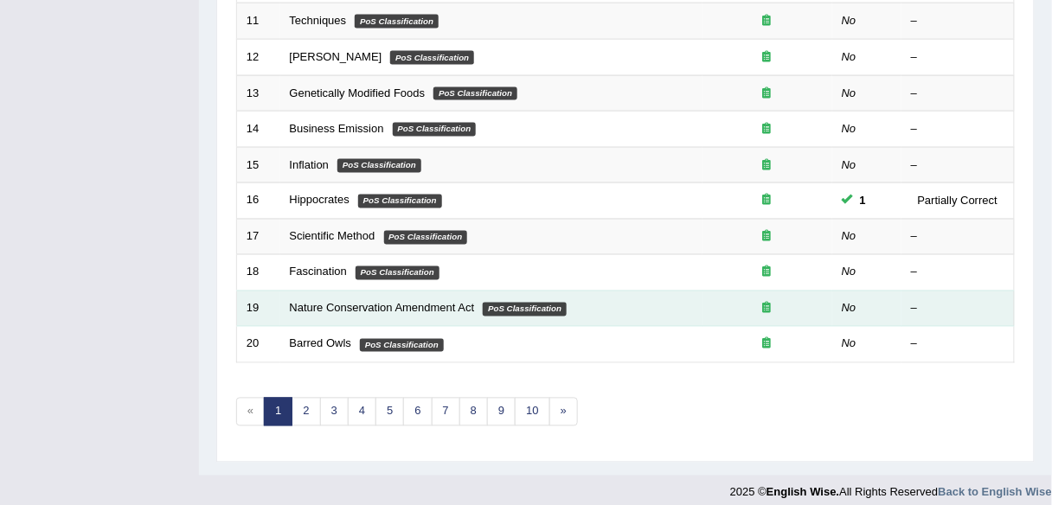
scroll to position [633, 0]
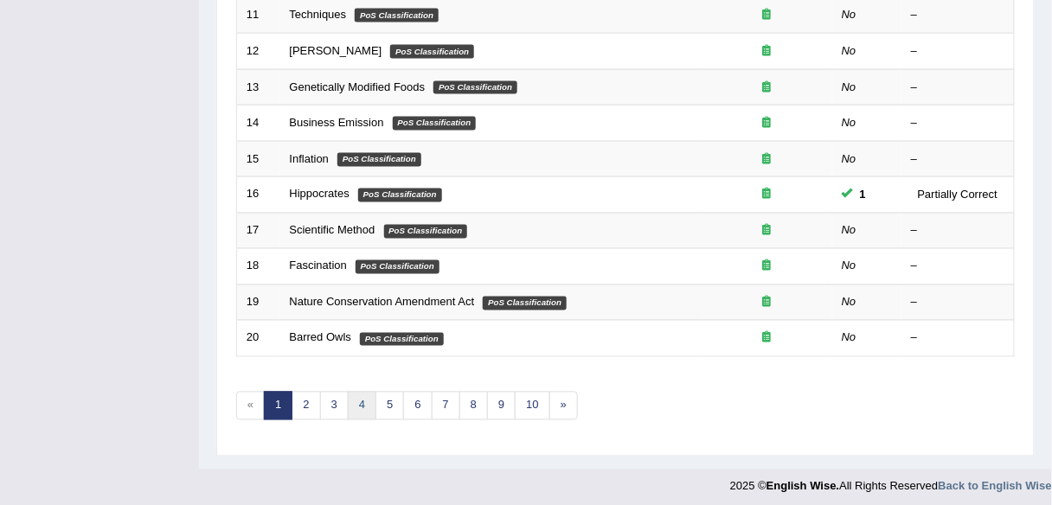
click at [352, 408] on link "4" at bounding box center [362, 406] width 29 height 29
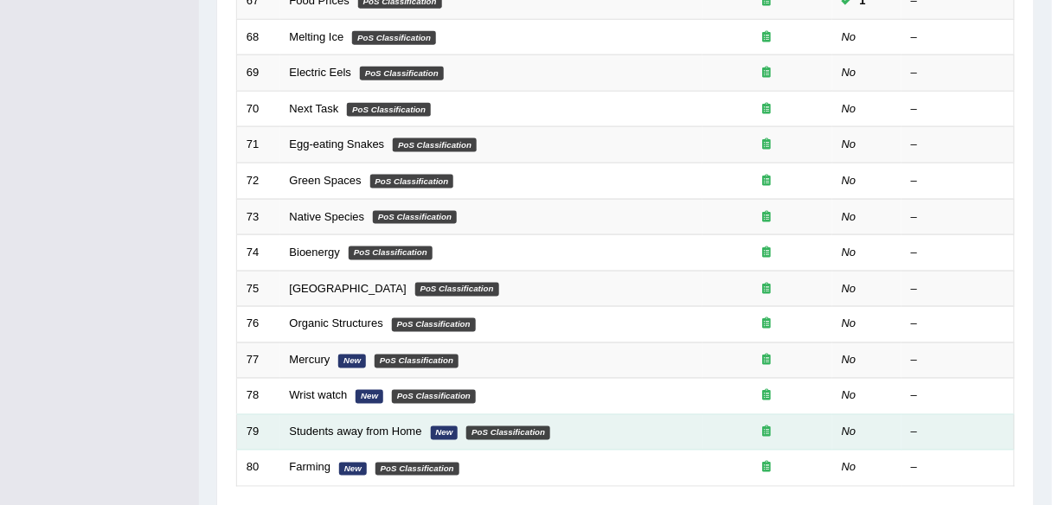
scroll to position [623, 0]
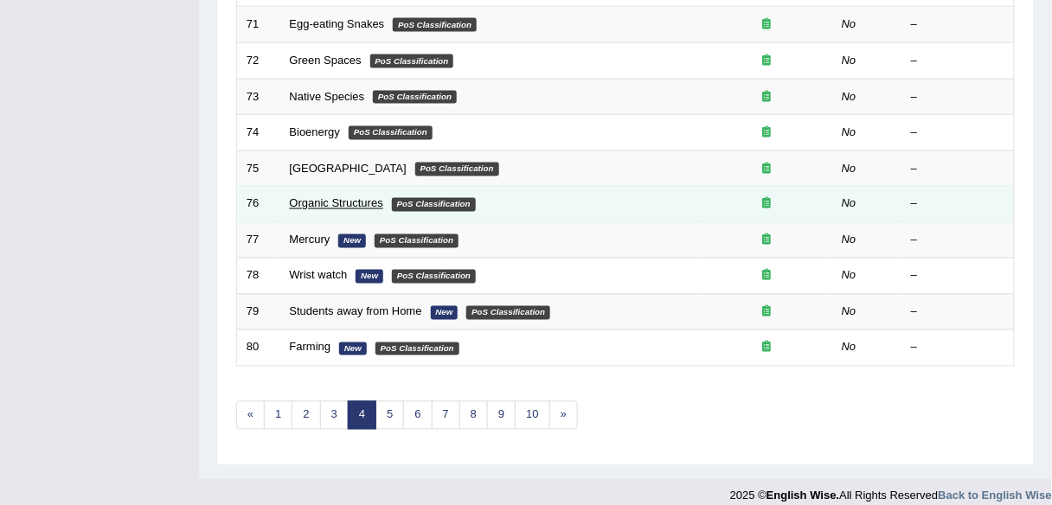
click at [333, 197] on link "Organic Structures" at bounding box center [336, 203] width 93 height 13
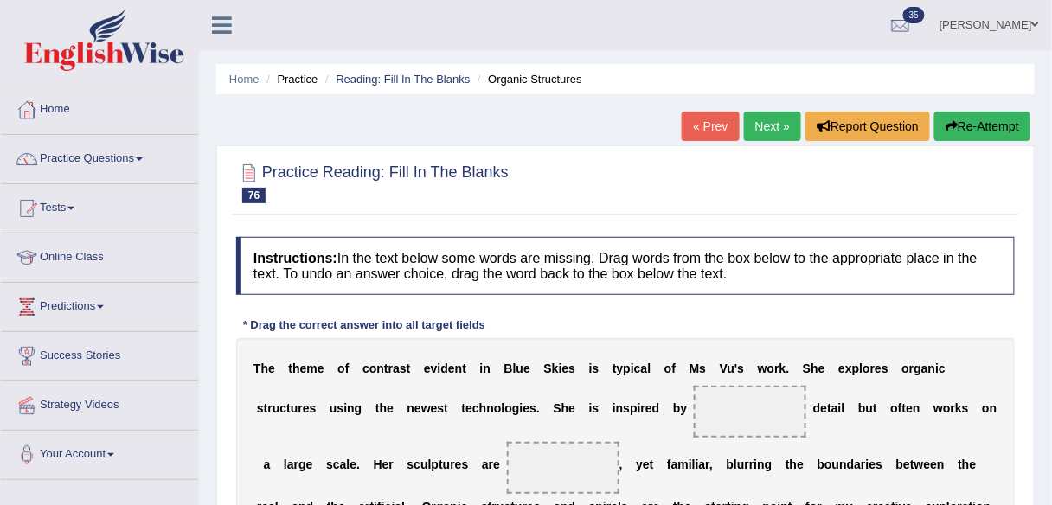
click at [792, 123] on link "Next »" at bounding box center [772, 126] width 57 height 29
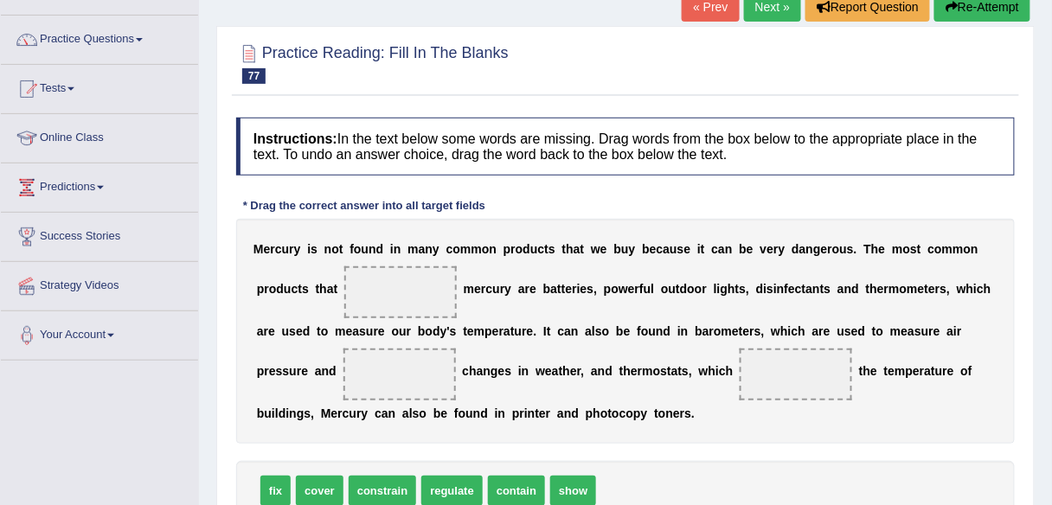
scroll to position [101, 0]
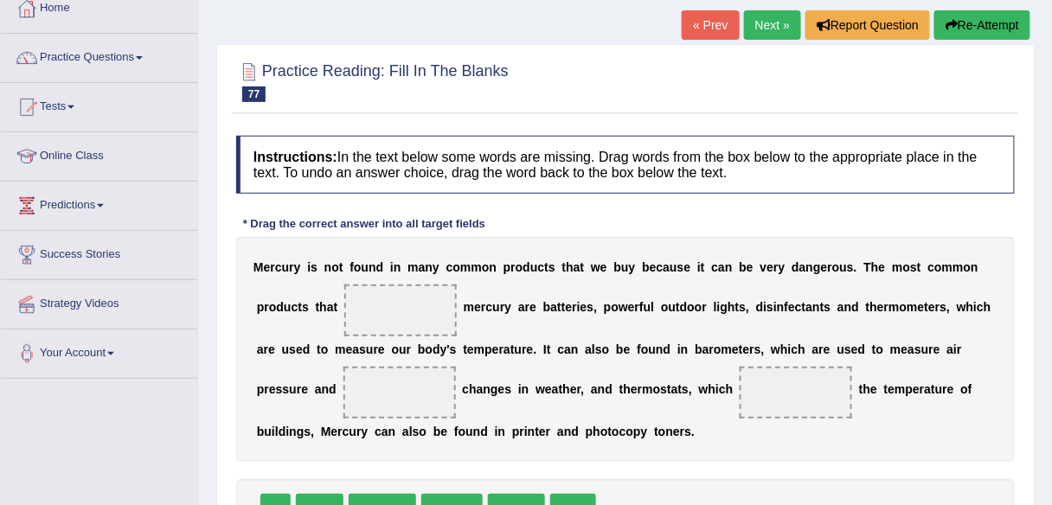
click at [762, 22] on link "Next »" at bounding box center [772, 24] width 57 height 29
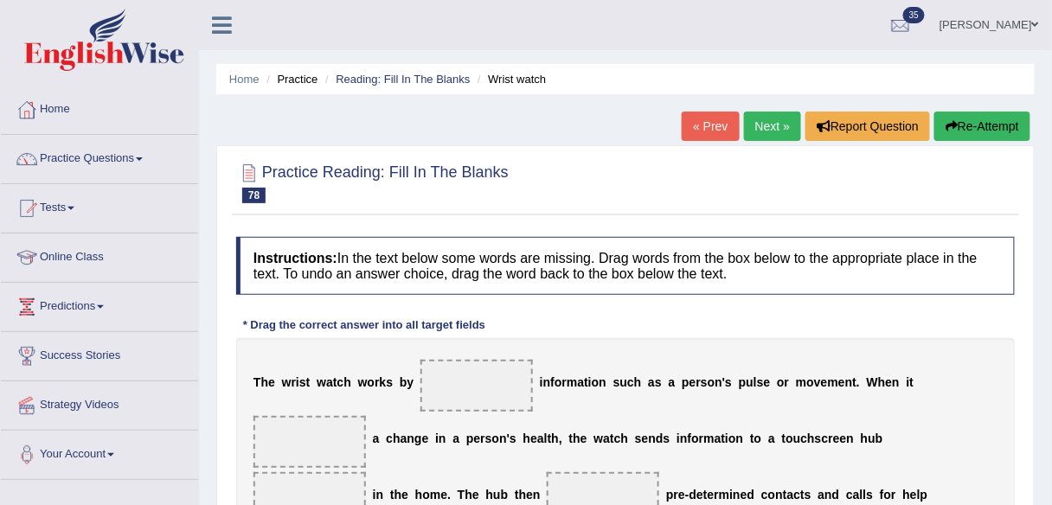
click at [765, 114] on link "Next »" at bounding box center [772, 126] width 57 height 29
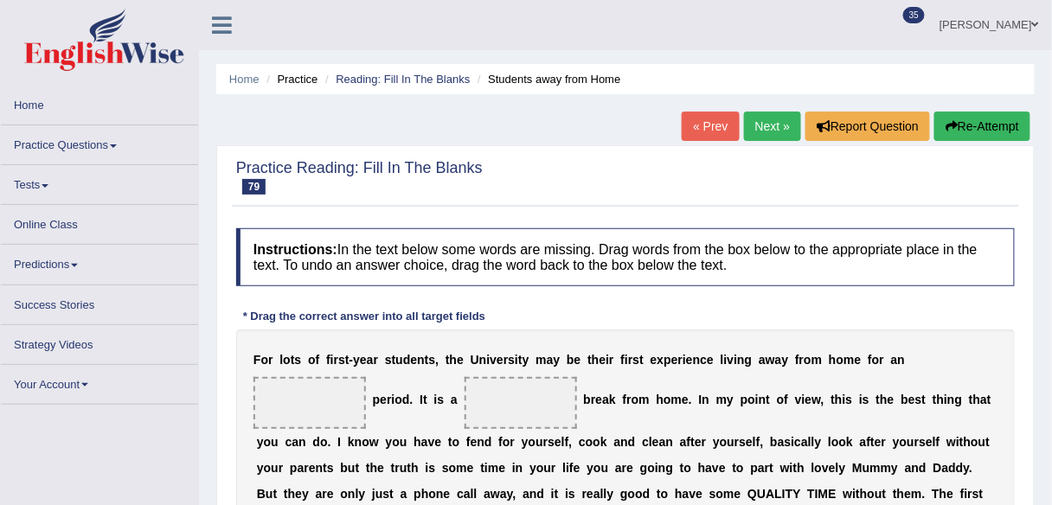
click at [773, 131] on link "Next »" at bounding box center [772, 126] width 57 height 29
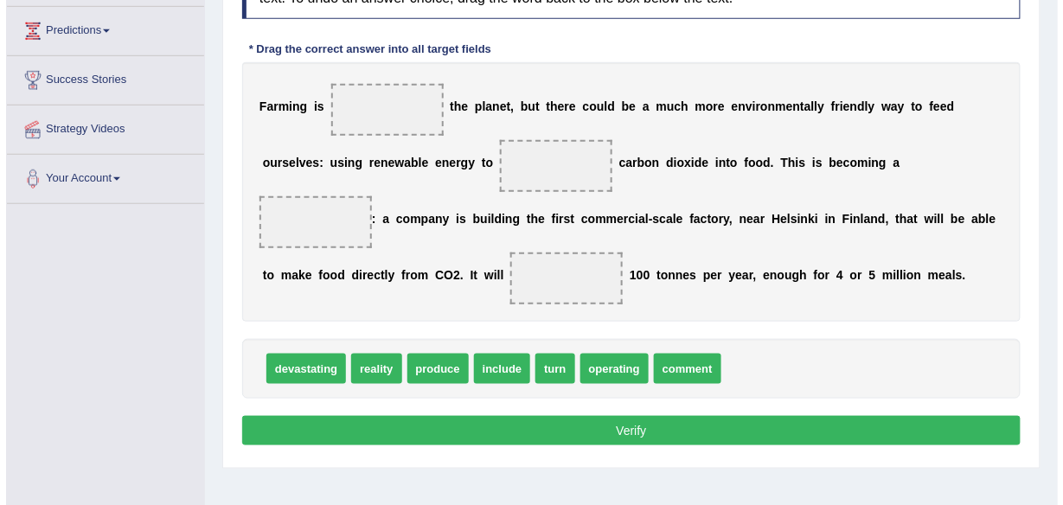
scroll to position [277, 0]
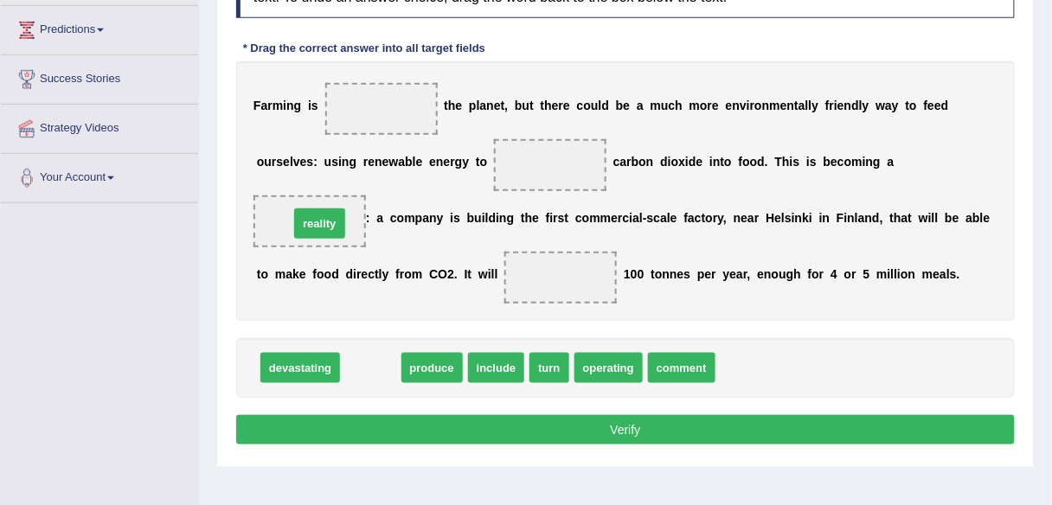
drag, startPoint x: 360, startPoint y: 368, endPoint x: 309, endPoint y: 223, distance: 153.3
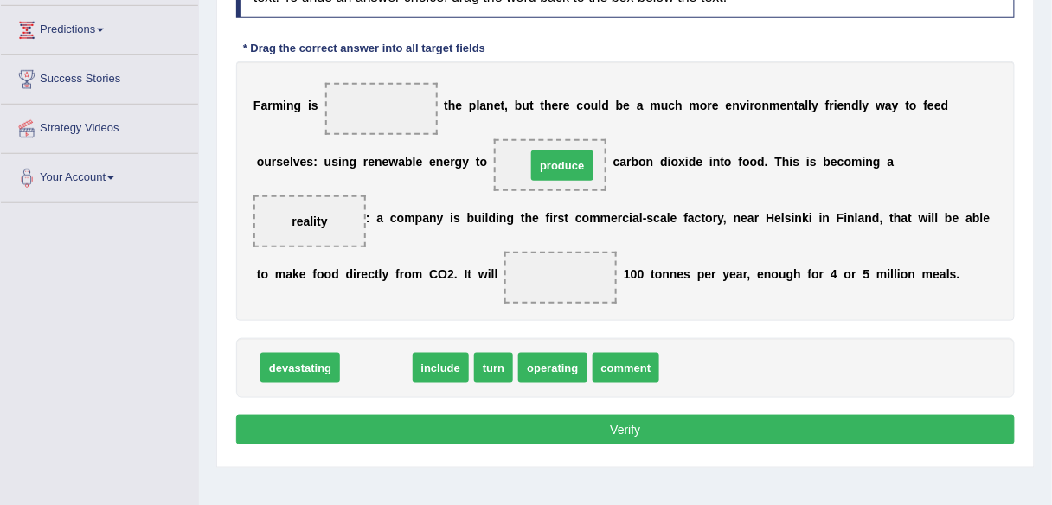
drag, startPoint x: 389, startPoint y: 365, endPoint x: 575, endPoint y: 163, distance: 275.0
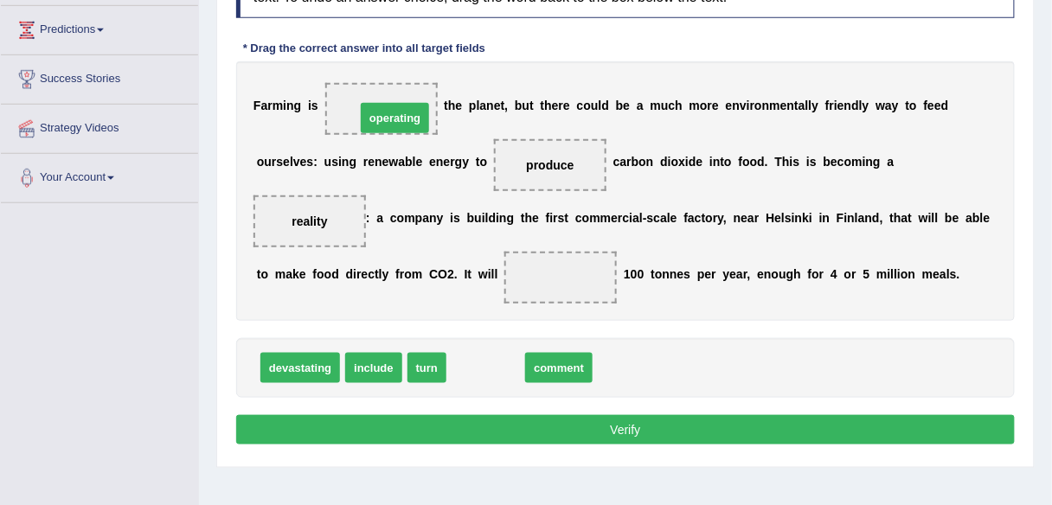
drag, startPoint x: 471, startPoint y: 370, endPoint x: 378, endPoint y: 118, distance: 269.1
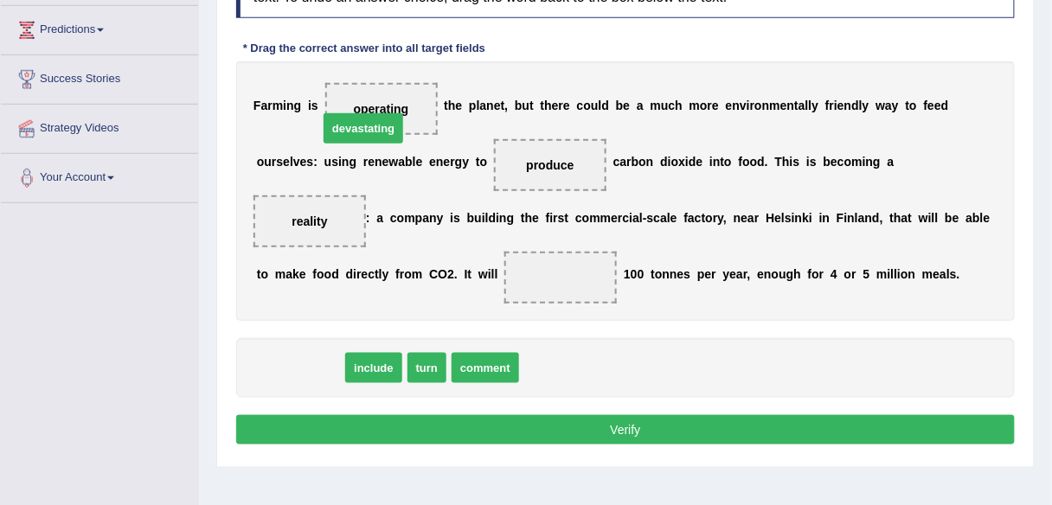
drag, startPoint x: 319, startPoint y: 360, endPoint x: 384, endPoint y: 117, distance: 251.7
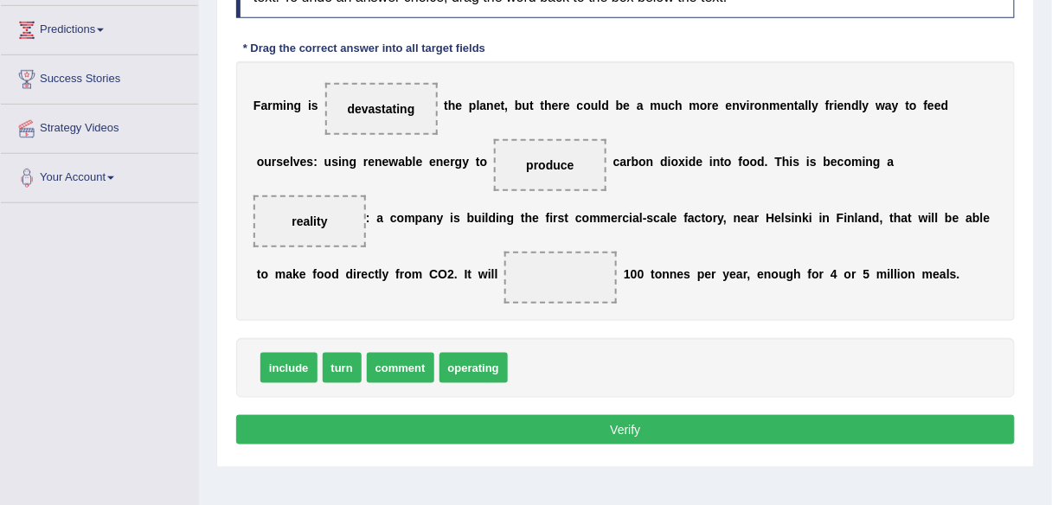
drag, startPoint x: 317, startPoint y: 362, endPoint x: 437, endPoint y: 328, distance: 124.9
click at [437, 328] on div "Instructions: In the text below some words are missing. Drag words from the box…" at bounding box center [625, 205] width 787 height 507
drag, startPoint x: 341, startPoint y: 368, endPoint x: 527, endPoint y: 285, distance: 203.7
click at [556, 423] on button "Verify" at bounding box center [625, 429] width 779 height 29
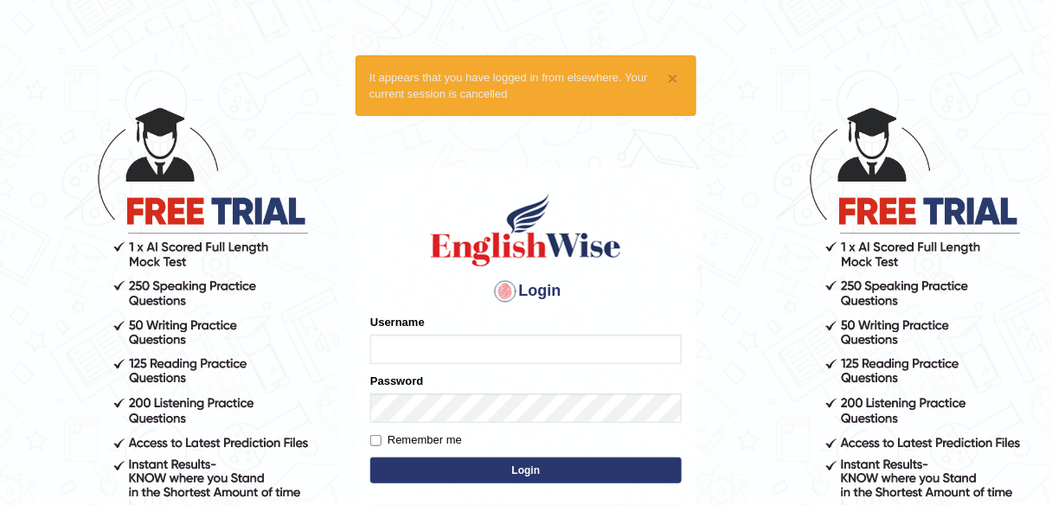
type input "shail123"
click at [536, 467] on button "Login" at bounding box center [526, 471] width 312 height 26
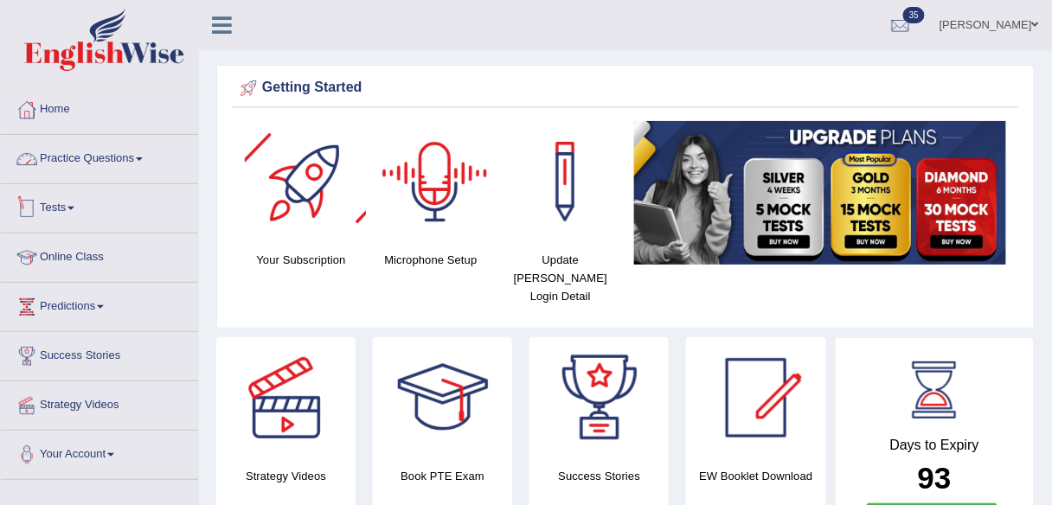
click at [136, 164] on link "Practice Questions" at bounding box center [99, 156] width 197 height 43
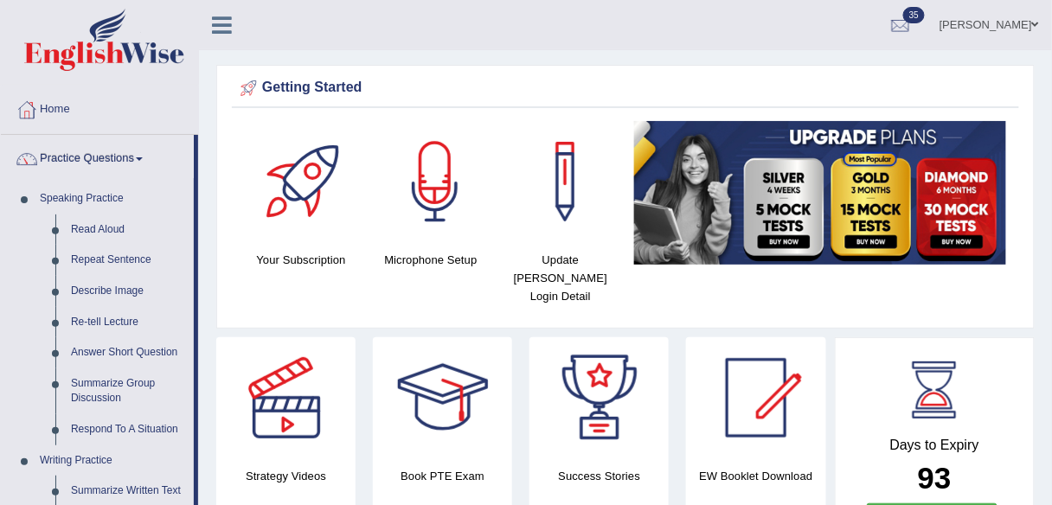
drag, startPoint x: 1029, startPoint y: 19, endPoint x: 1017, endPoint y: 60, distance: 42.4
click at [1029, 19] on link "Shail wadhwa" at bounding box center [989, 22] width 125 height 45
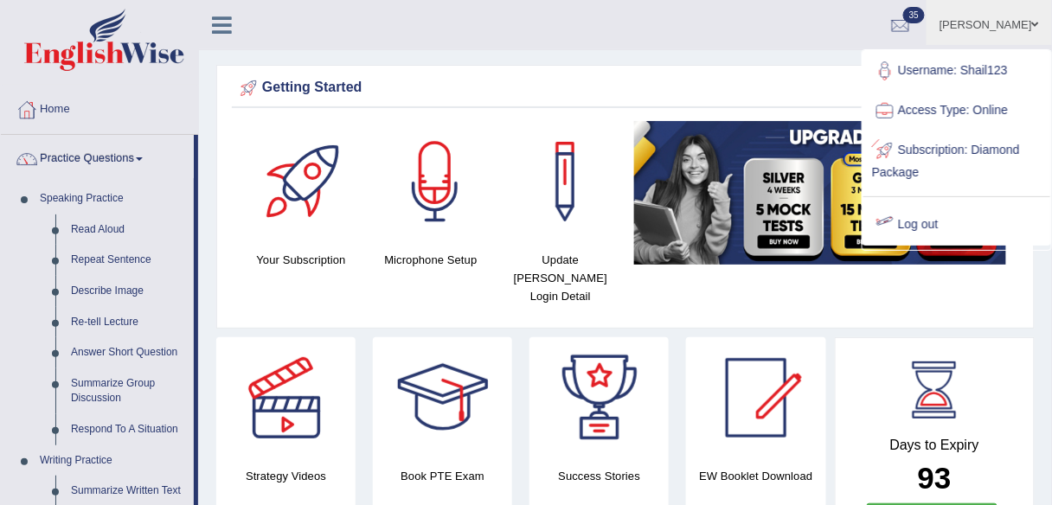
click at [915, 229] on link "Log out" at bounding box center [957, 225] width 187 height 40
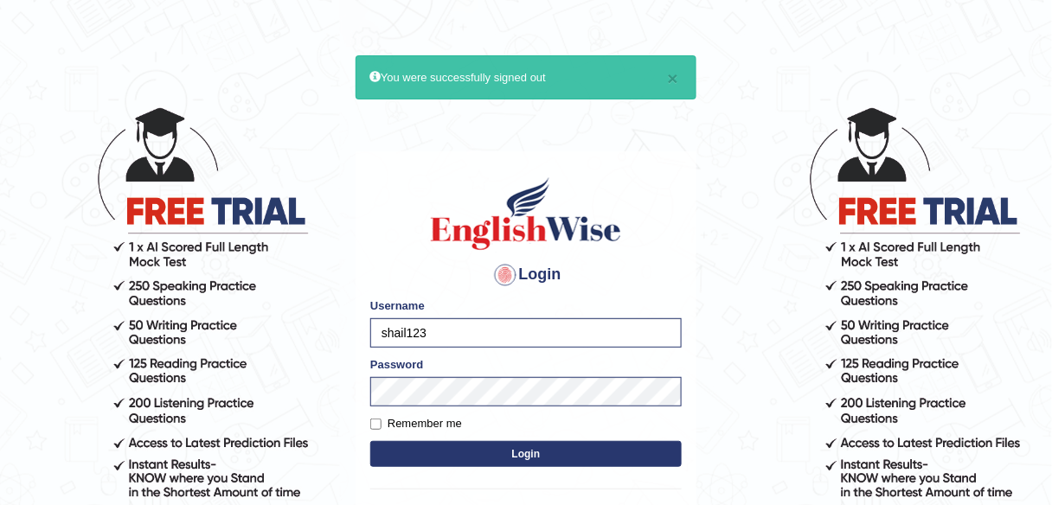
drag, startPoint x: 459, startPoint y: 328, endPoint x: 318, endPoint y: 332, distance: 141.1
click at [318, 332] on body "× You were successfully signed out Login Please fix the following errors: Usern…" at bounding box center [526, 305] width 1052 height 505
type input "Karanvir_parramatta"
click at [404, 419] on label "Remember me" at bounding box center [416, 423] width 92 height 17
click at [382, 419] on input "Remember me" at bounding box center [375, 424] width 11 height 11
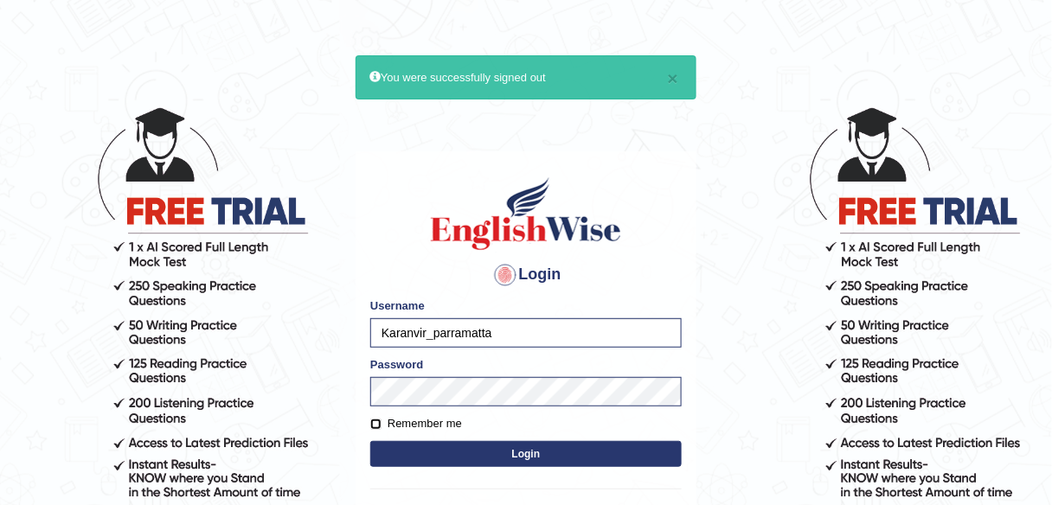
checkbox input "true"
click at [474, 467] on form "Please fix the following errors: Username Karanvir_parramatta Password Remember…" at bounding box center [526, 385] width 312 height 174
click at [471, 460] on button "Login" at bounding box center [526, 454] width 312 height 26
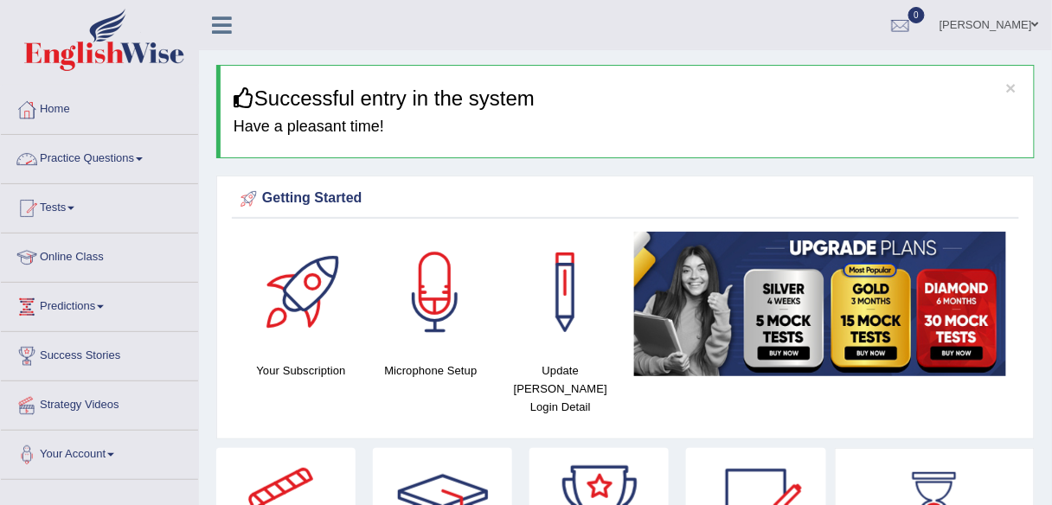
click at [126, 157] on link "Practice Questions" at bounding box center [99, 156] width 197 height 43
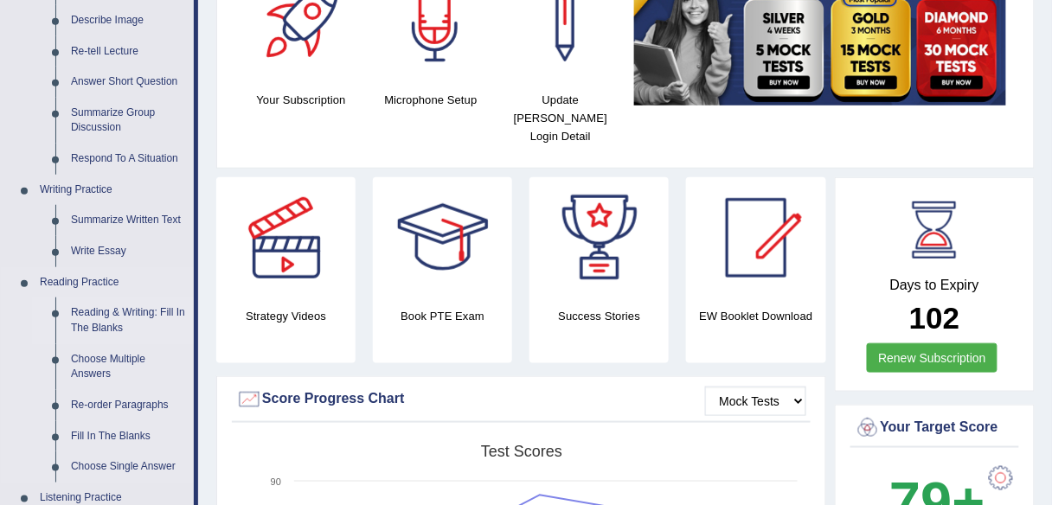
scroll to position [415, 0]
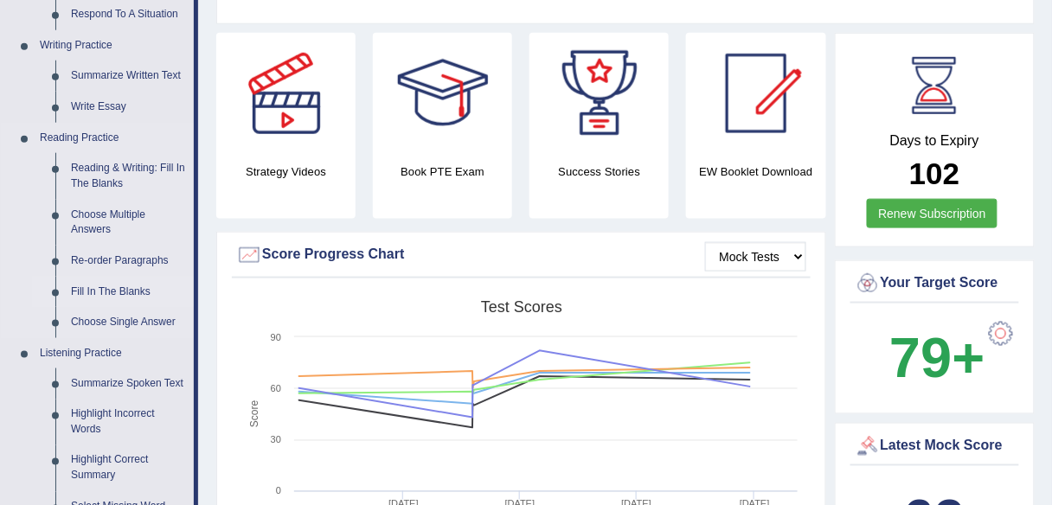
click at [120, 287] on link "Fill In The Blanks" at bounding box center [128, 292] width 131 height 31
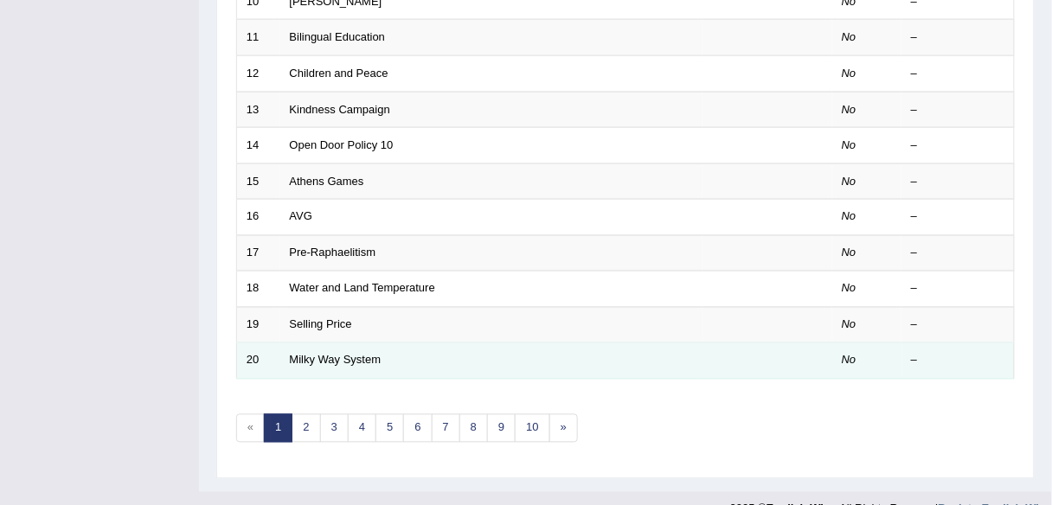
scroll to position [633, 0]
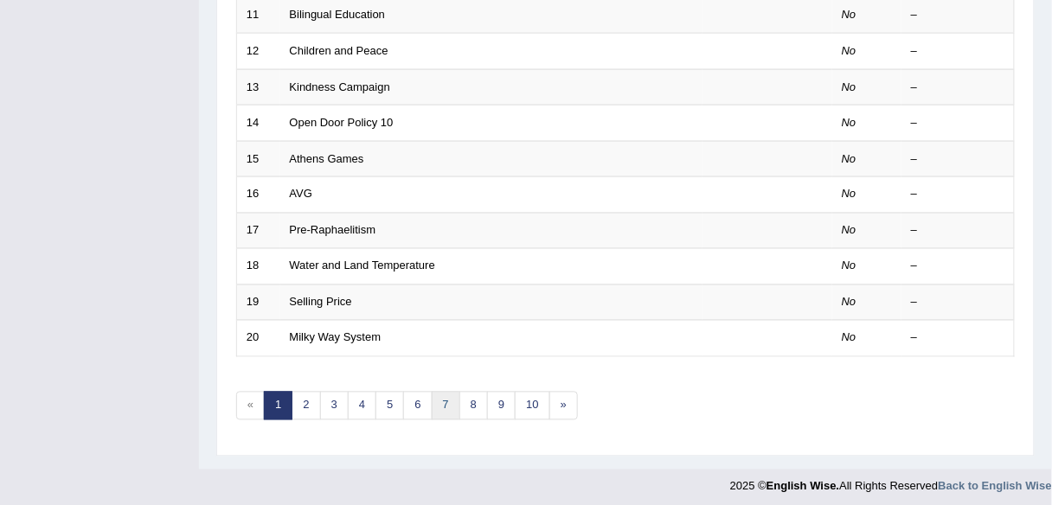
click at [436, 404] on link "7" at bounding box center [446, 406] width 29 height 29
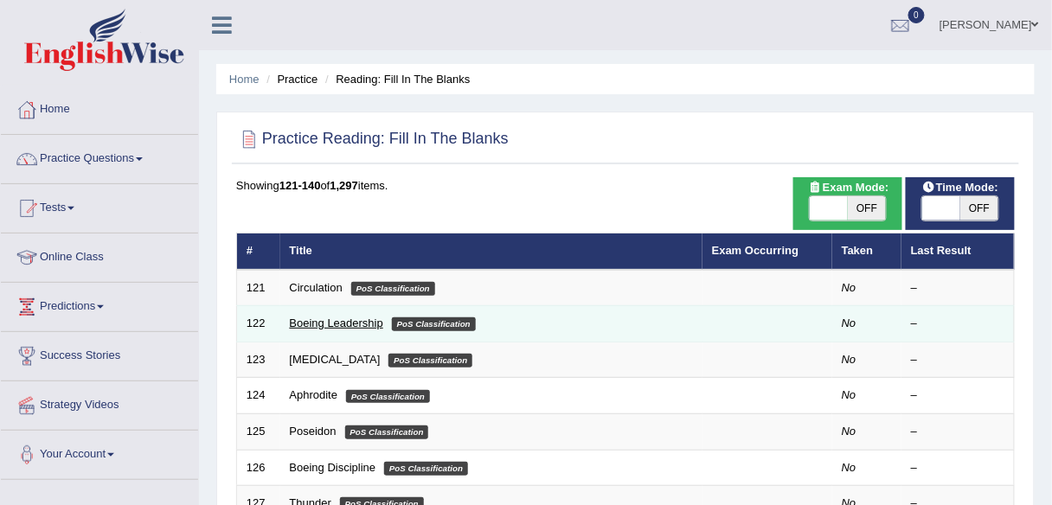
click at [344, 323] on link "Boeing Leadership" at bounding box center [336, 323] width 93 height 13
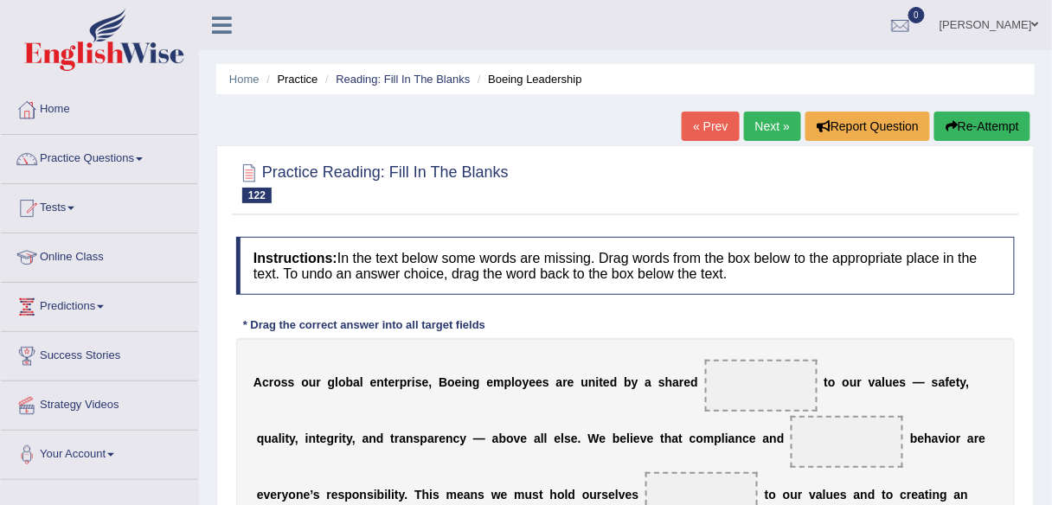
click at [424, 85] on li "Reading: Fill In The Blanks" at bounding box center [395, 79] width 149 height 16
click at [426, 78] on link "Reading: Fill In The Blanks" at bounding box center [403, 79] width 134 height 13
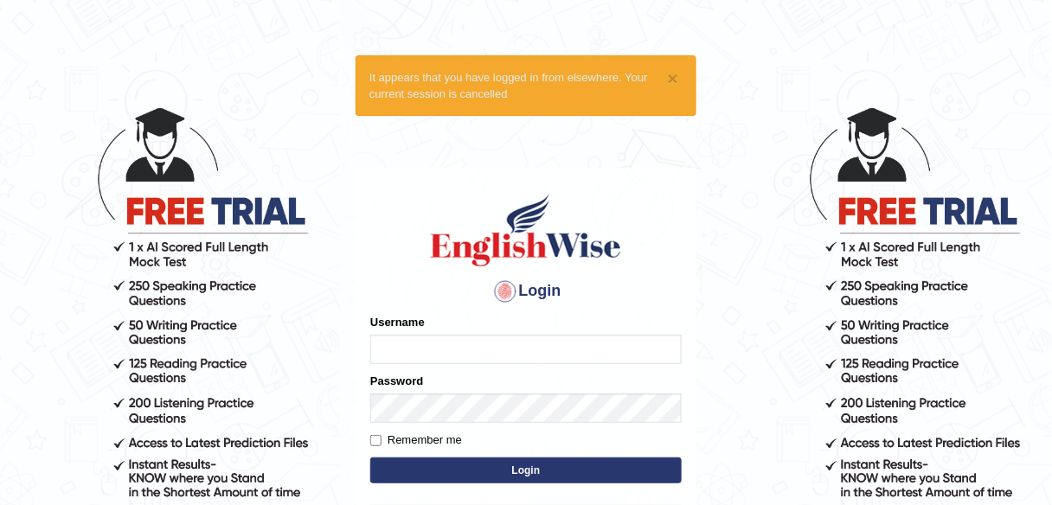
type input "Karanvir_parramatta"
click at [504, 475] on button "Login" at bounding box center [526, 471] width 312 height 26
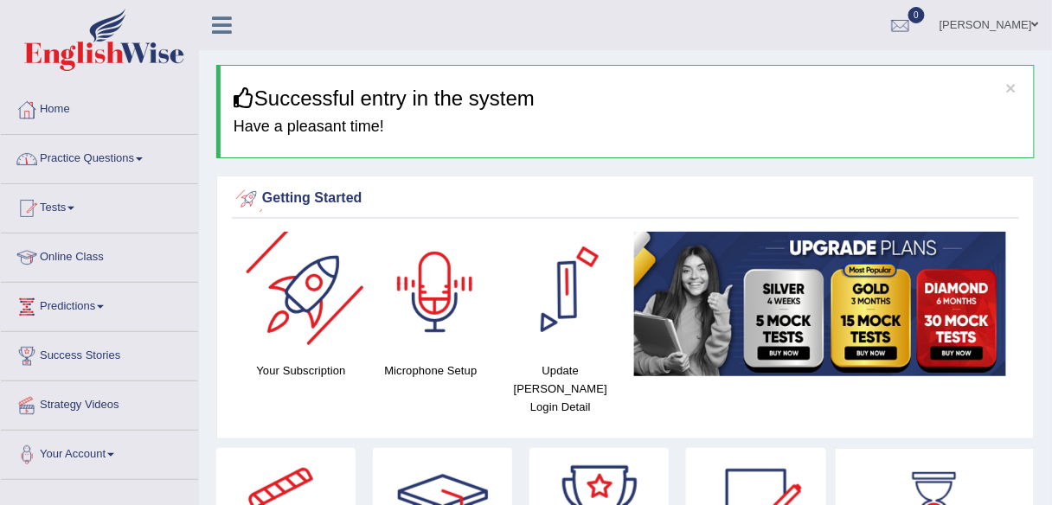
drag, startPoint x: 118, startPoint y: 168, endPoint x: 122, endPoint y: 177, distance: 9.7
click at [118, 168] on link "Practice Questions" at bounding box center [99, 156] width 197 height 43
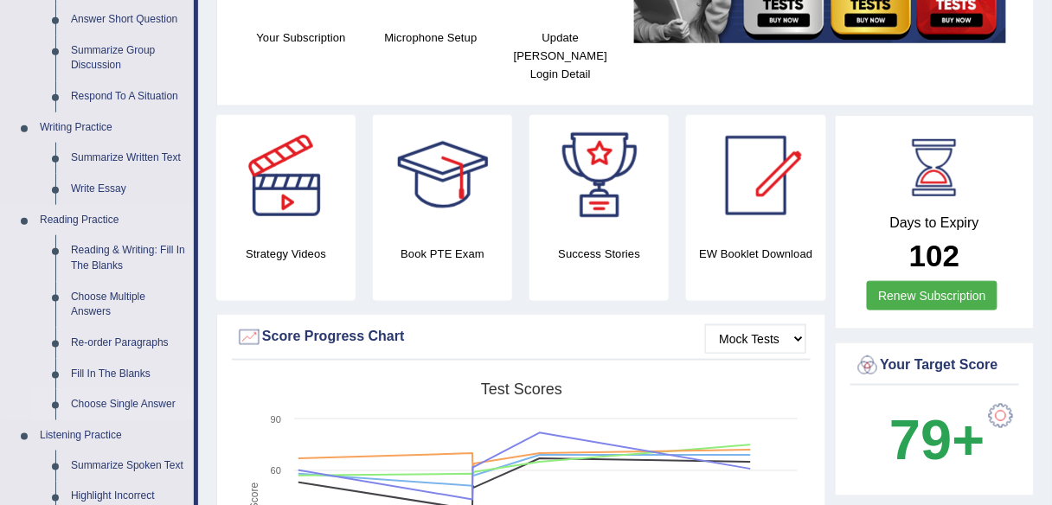
scroll to position [346, 0]
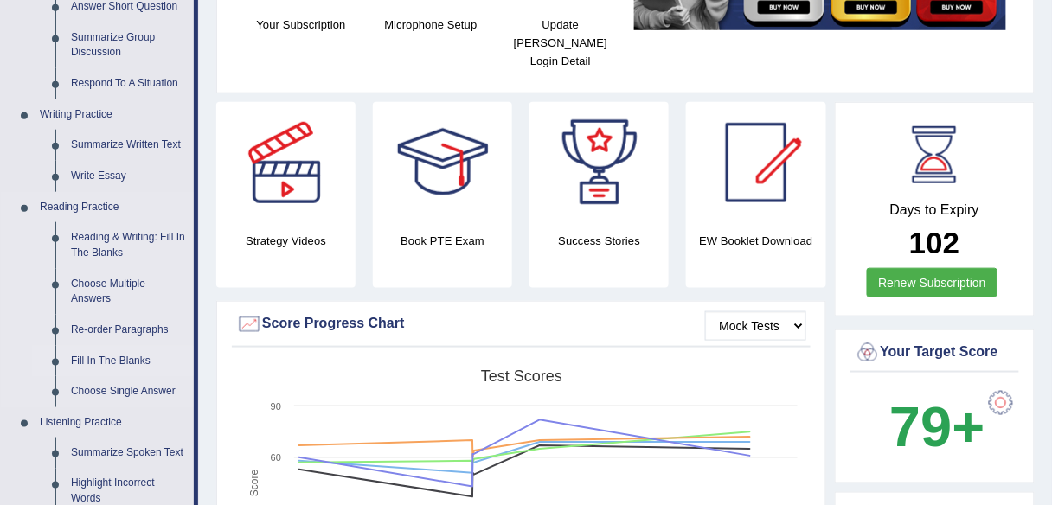
click at [119, 358] on link "Fill In The Blanks" at bounding box center [128, 361] width 131 height 31
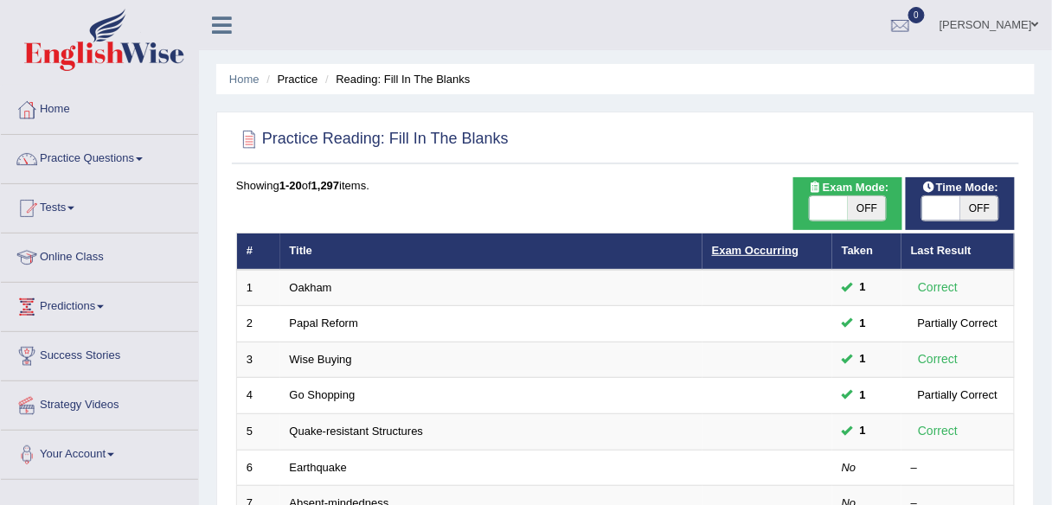
click at [766, 250] on link "Exam Occurring" at bounding box center [755, 250] width 87 height 13
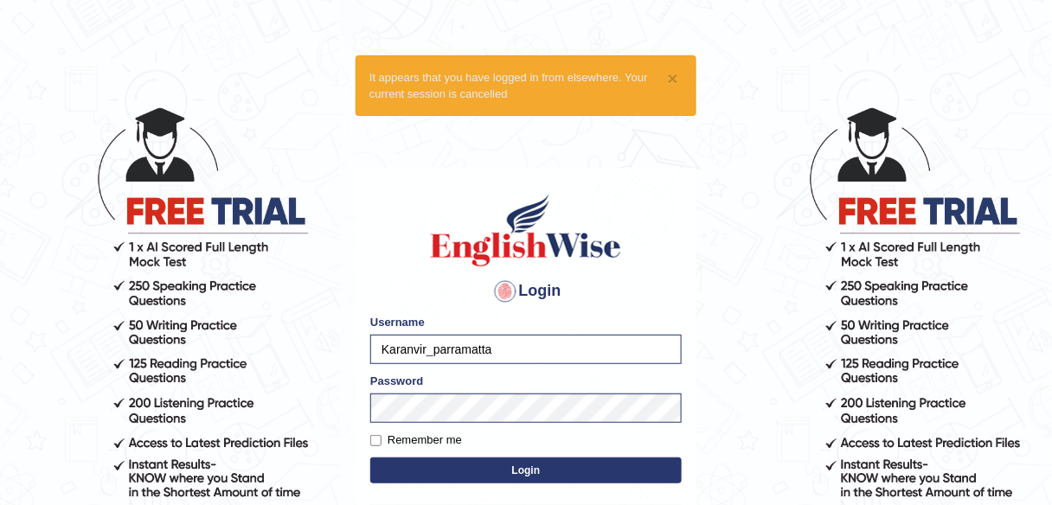
drag, startPoint x: 499, startPoint y: 348, endPoint x: 297, endPoint y: 344, distance: 202.5
click at [297, 344] on body "× It appears that you have logged in from elsewhere. Your current session is ca…" at bounding box center [526, 305] width 1052 height 505
type input "Benahmac"
click at [491, 473] on button "Login" at bounding box center [526, 471] width 312 height 26
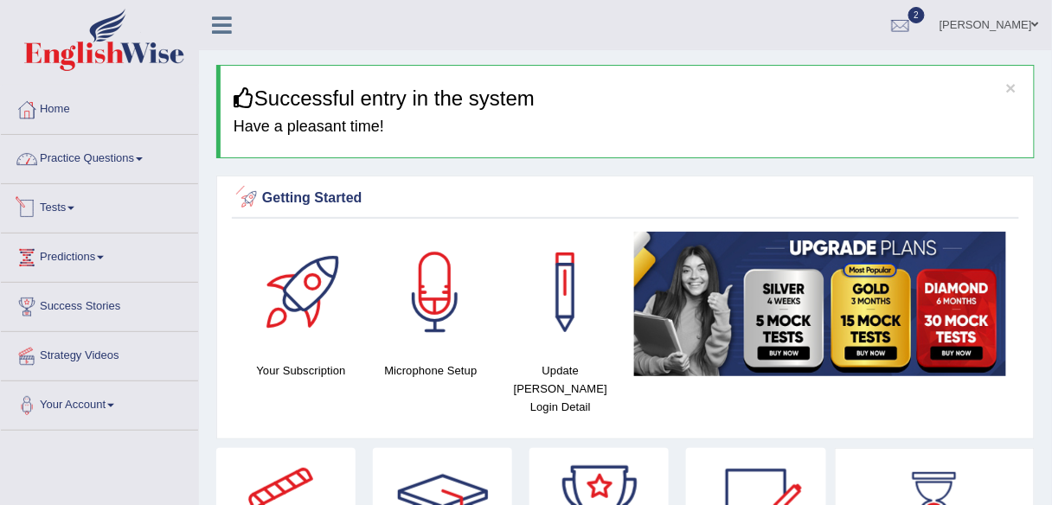
click at [127, 152] on link "Practice Questions" at bounding box center [99, 156] width 197 height 43
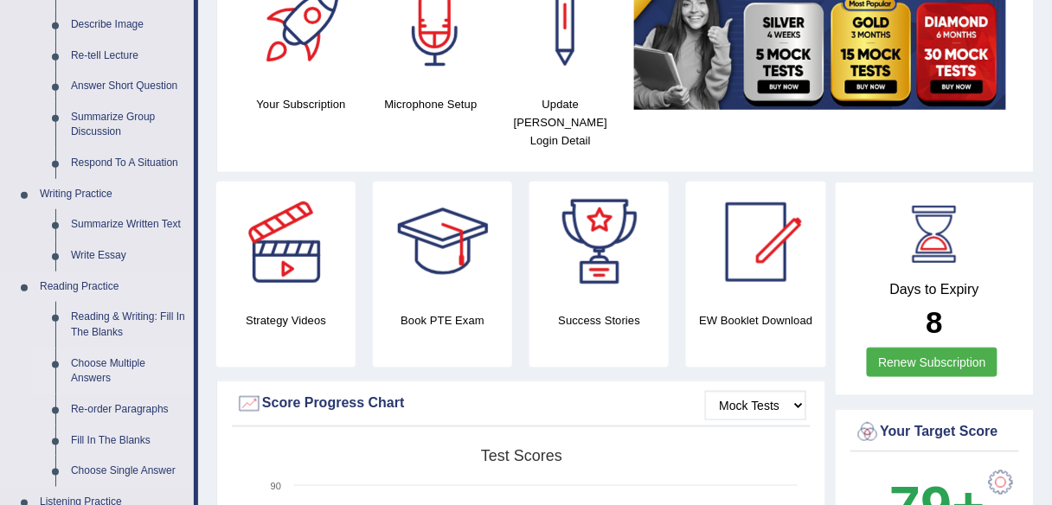
scroll to position [277, 0]
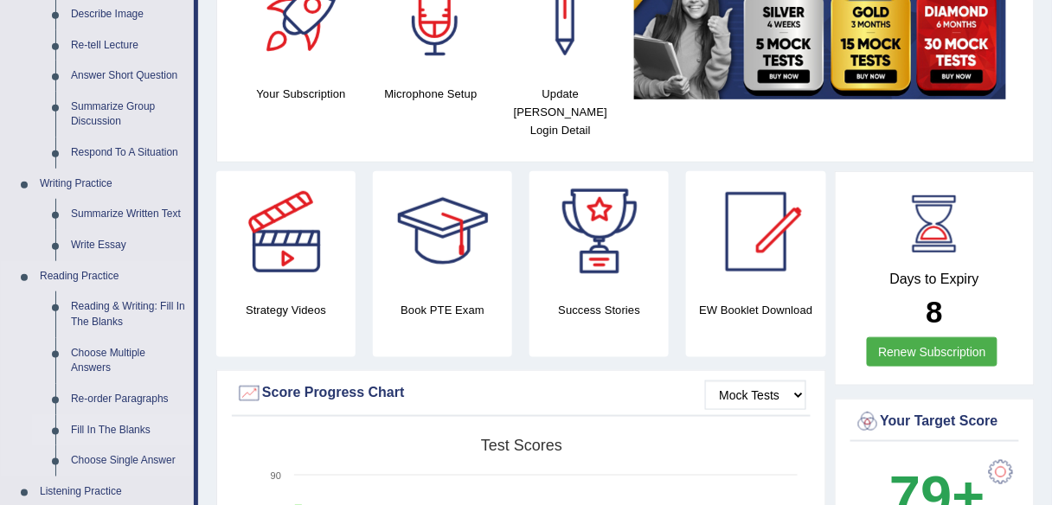
click at [128, 434] on link "Fill In The Blanks" at bounding box center [128, 430] width 131 height 31
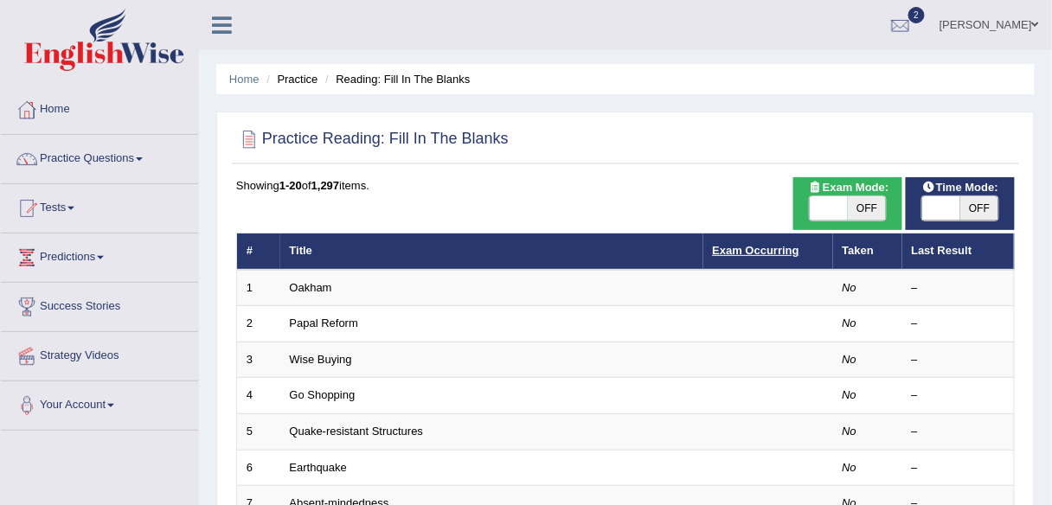
click at [764, 247] on link "Exam Occurring" at bounding box center [756, 250] width 87 height 13
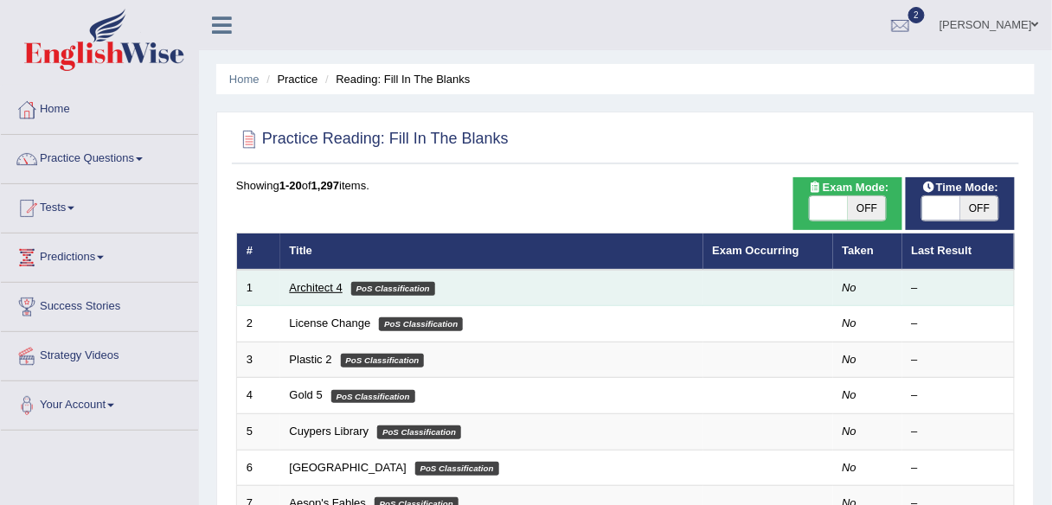
click at [309, 289] on link "Architect 4" at bounding box center [316, 287] width 53 height 13
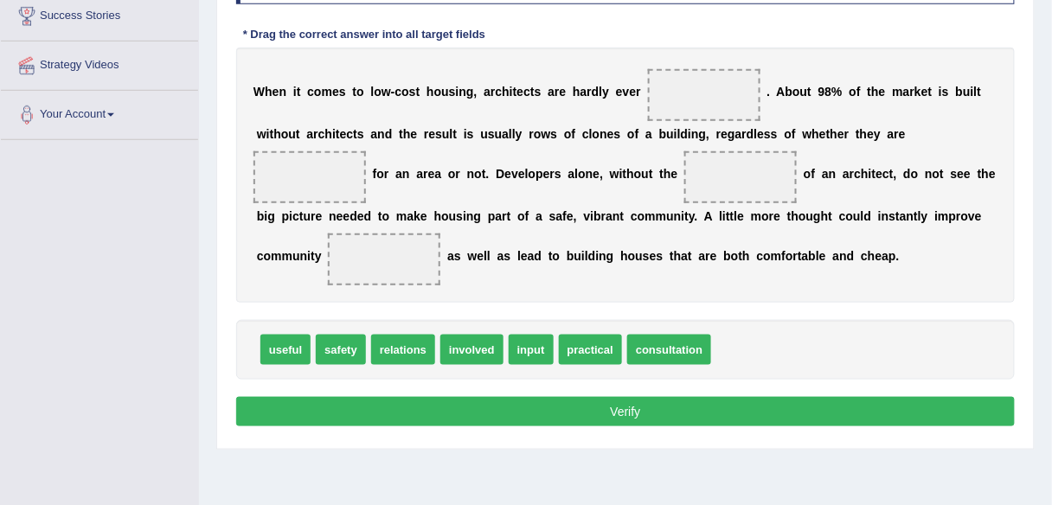
scroll to position [222, 0]
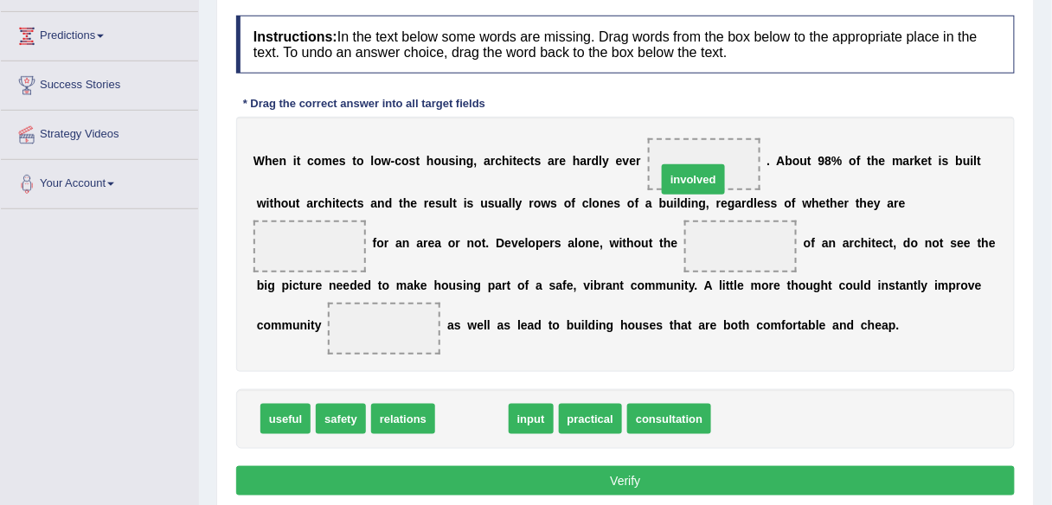
drag, startPoint x: 470, startPoint y: 410, endPoint x: 691, endPoint y: 170, distance: 326.4
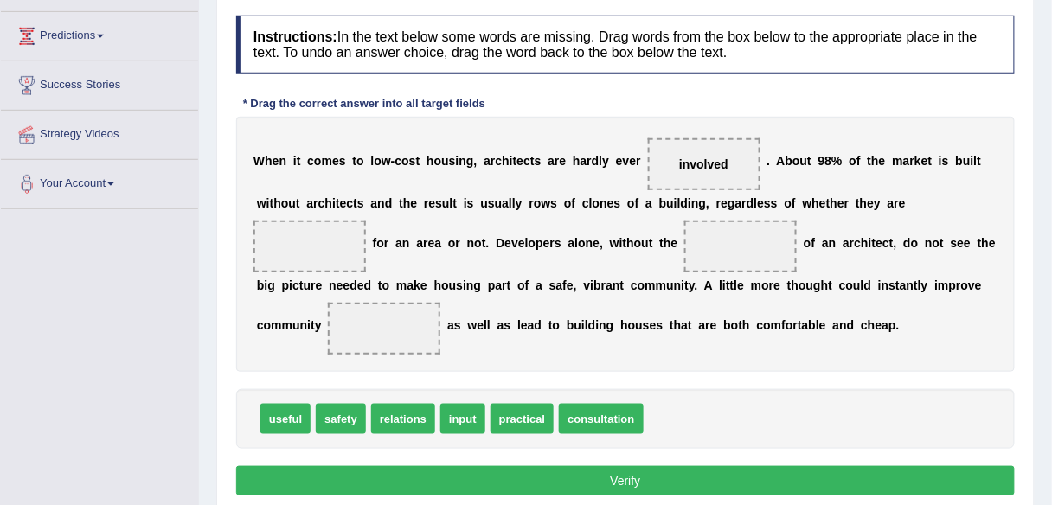
click at [751, 334] on div "W h e n i t c o m e s t o l o w - c o s t h o u s i n g , a r c h i t e c t s a…" at bounding box center [625, 244] width 779 height 255
drag, startPoint x: 302, startPoint y: 318, endPoint x: 306, endPoint y: 253, distance: 65.0
click at [568, 345] on div "Instructions: In the text below some words are missing. Drag words from the box…" at bounding box center [625, 258] width 787 height 503
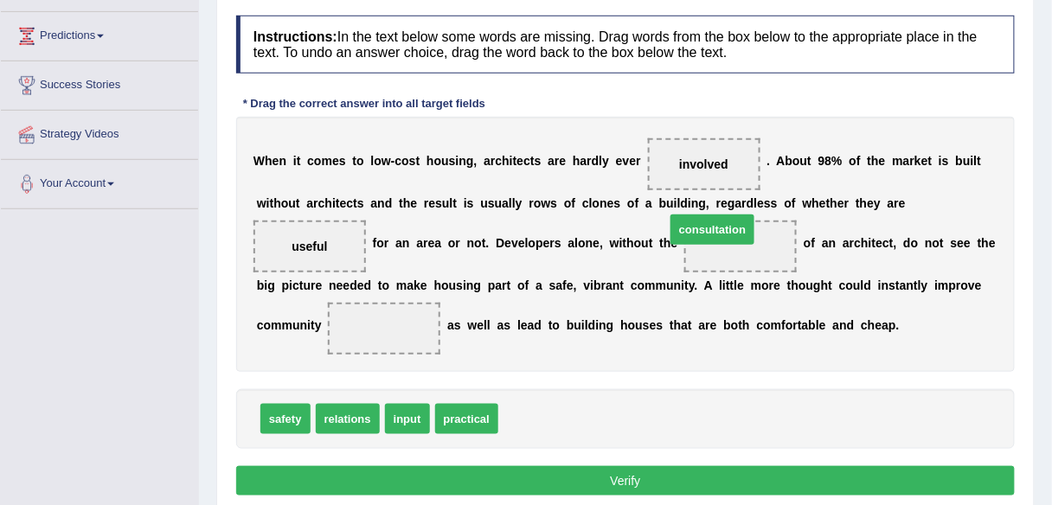
drag, startPoint x: 543, startPoint y: 419, endPoint x: 720, endPoint y: 245, distance: 247.8
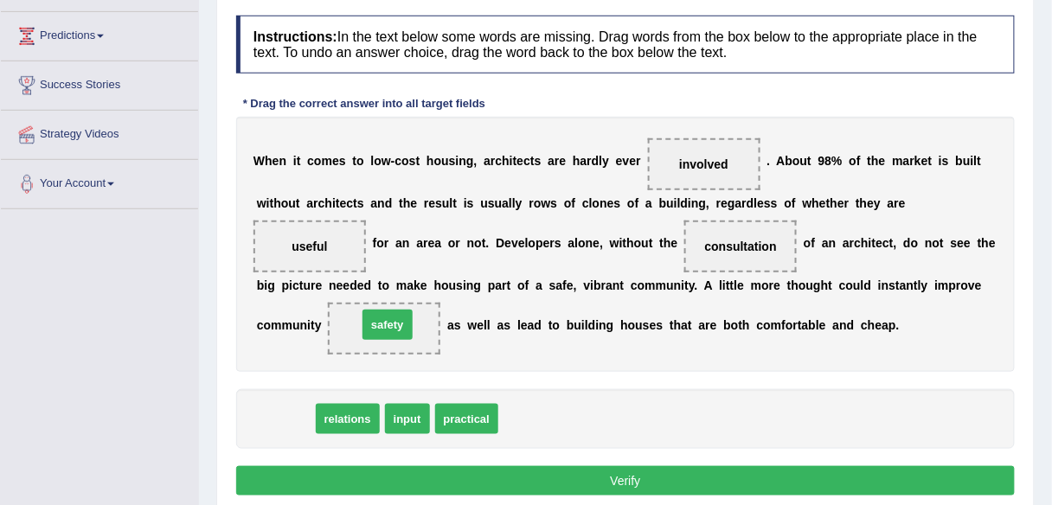
drag, startPoint x: 272, startPoint y: 421, endPoint x: 376, endPoint y: 326, distance: 140.9
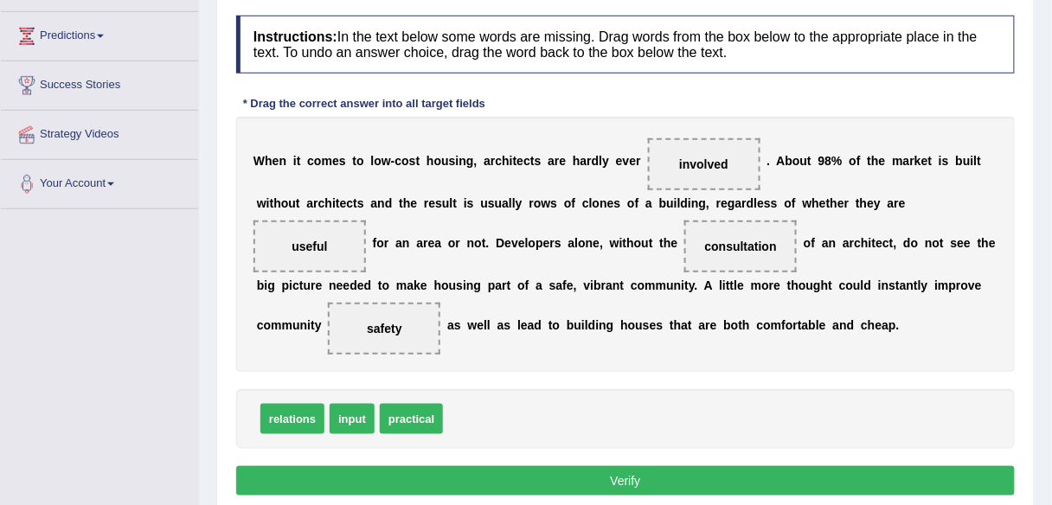
drag, startPoint x: 568, startPoint y: 474, endPoint x: 569, endPoint y: 462, distance: 12.2
click at [568, 474] on button "Verify" at bounding box center [625, 480] width 779 height 29
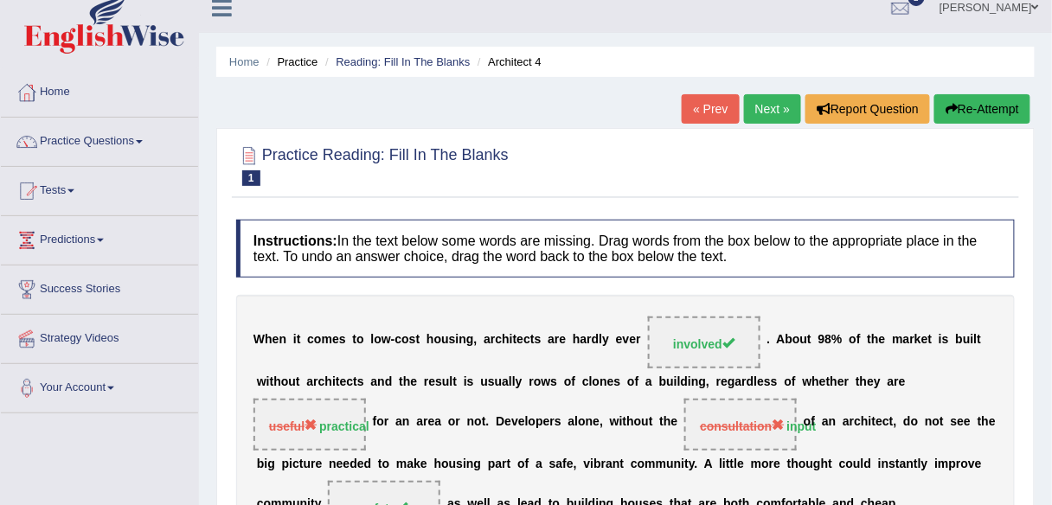
scroll to position [0, 0]
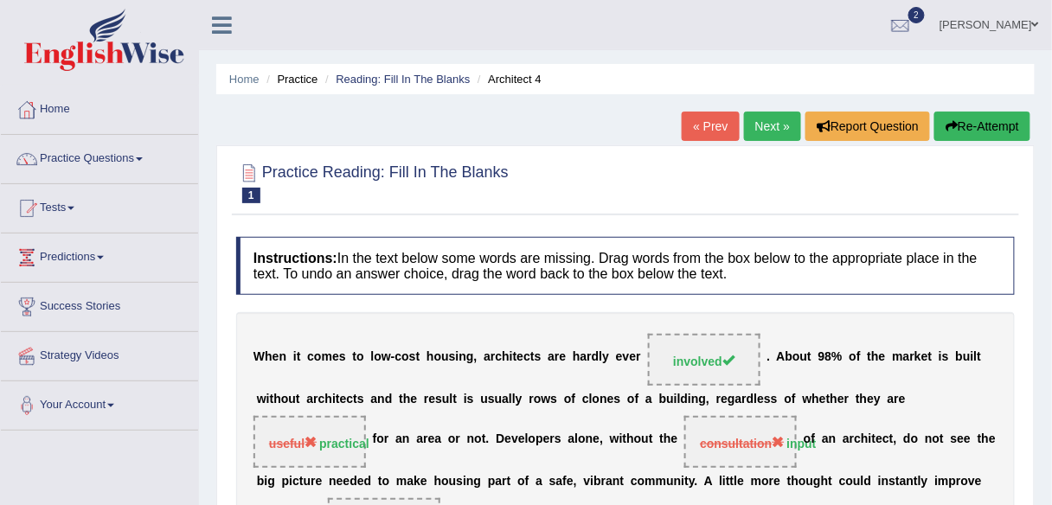
click at [771, 129] on link "Next »" at bounding box center [772, 126] width 57 height 29
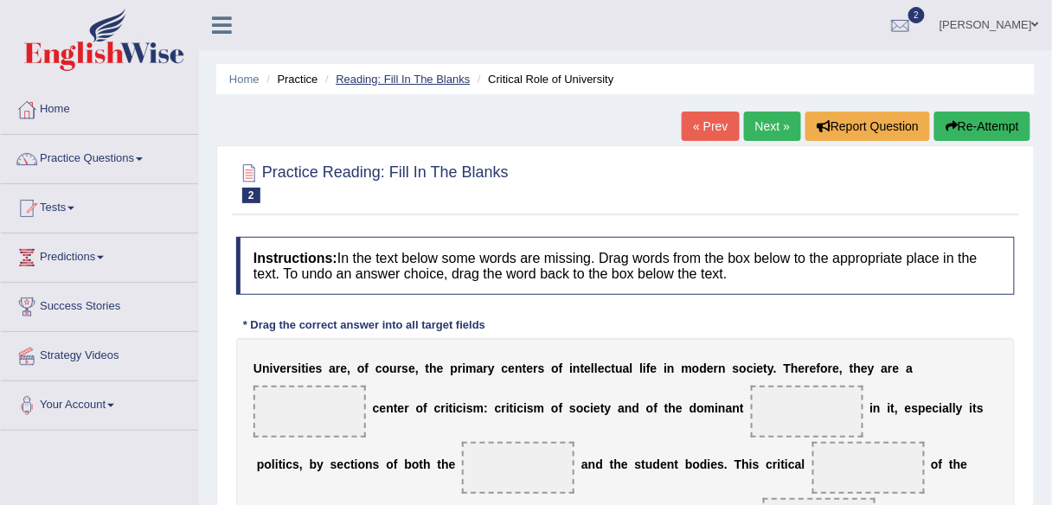
click at [388, 78] on link "Reading: Fill In The Blanks" at bounding box center [403, 79] width 134 height 13
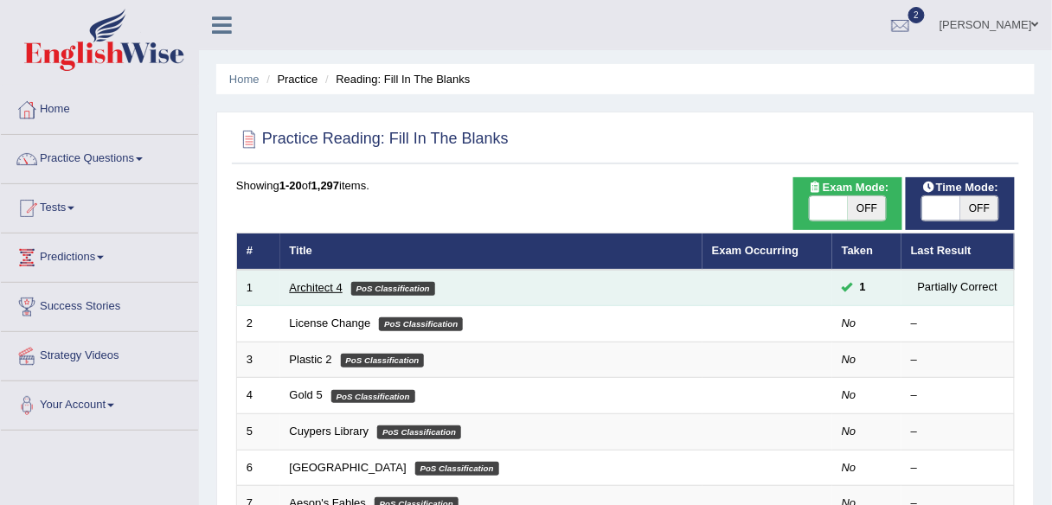
click at [298, 292] on link "Architect 4" at bounding box center [316, 287] width 53 height 13
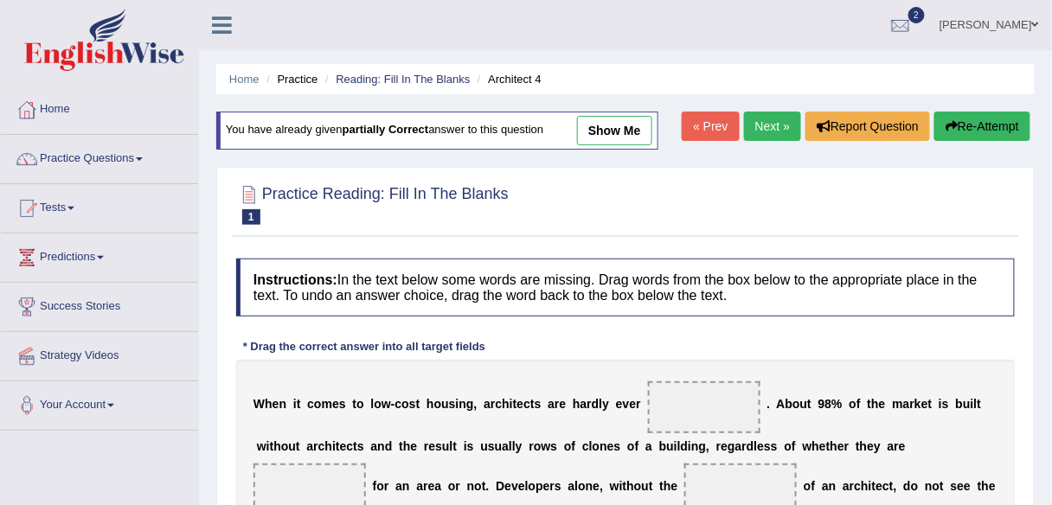
click at [770, 128] on link "Next »" at bounding box center [772, 126] width 57 height 29
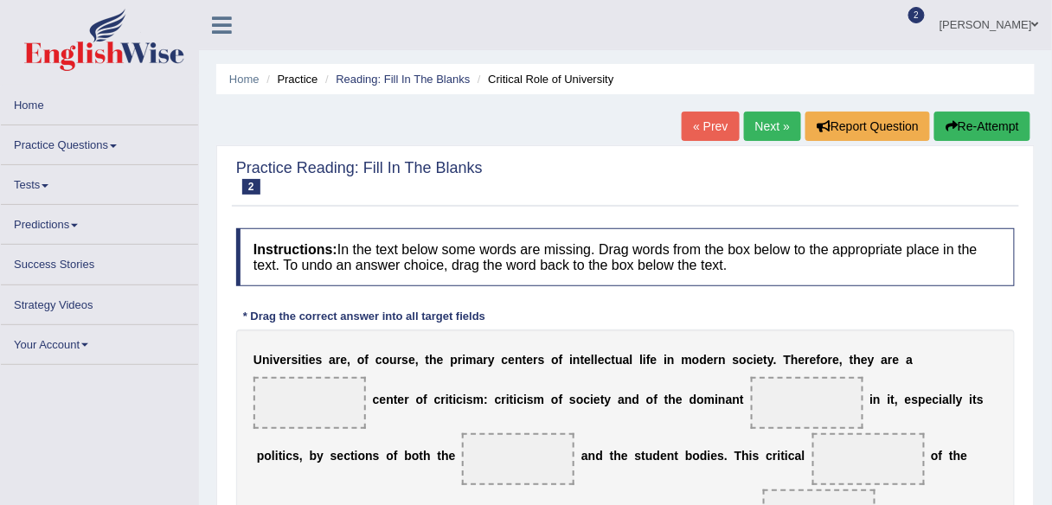
click at [770, 130] on link "Next »" at bounding box center [772, 126] width 57 height 29
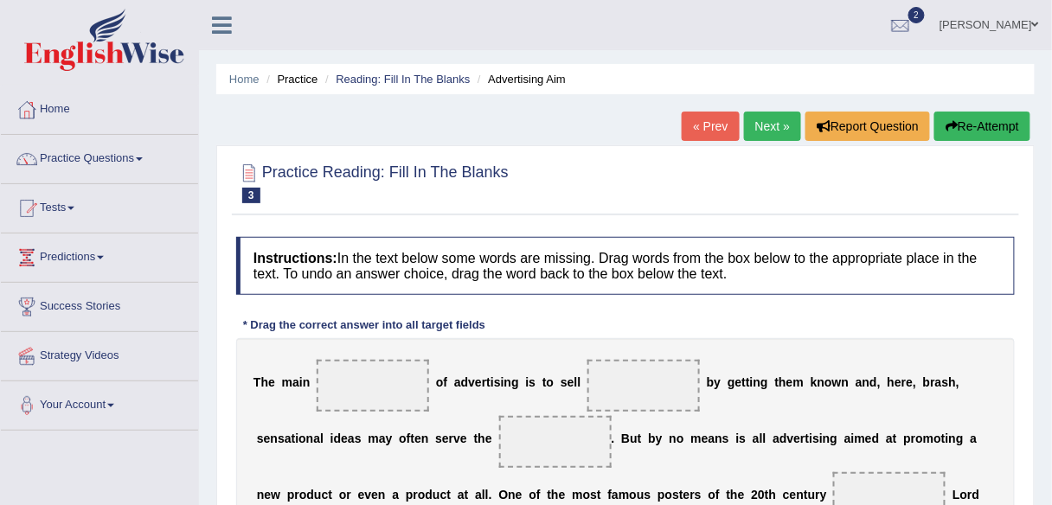
click at [758, 112] on link "Next »" at bounding box center [772, 126] width 57 height 29
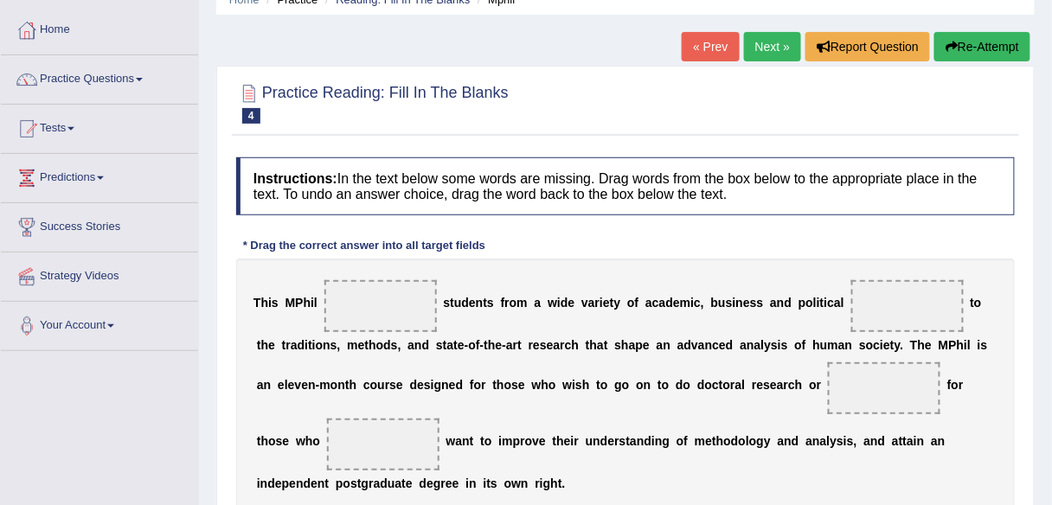
scroll to position [69, 0]
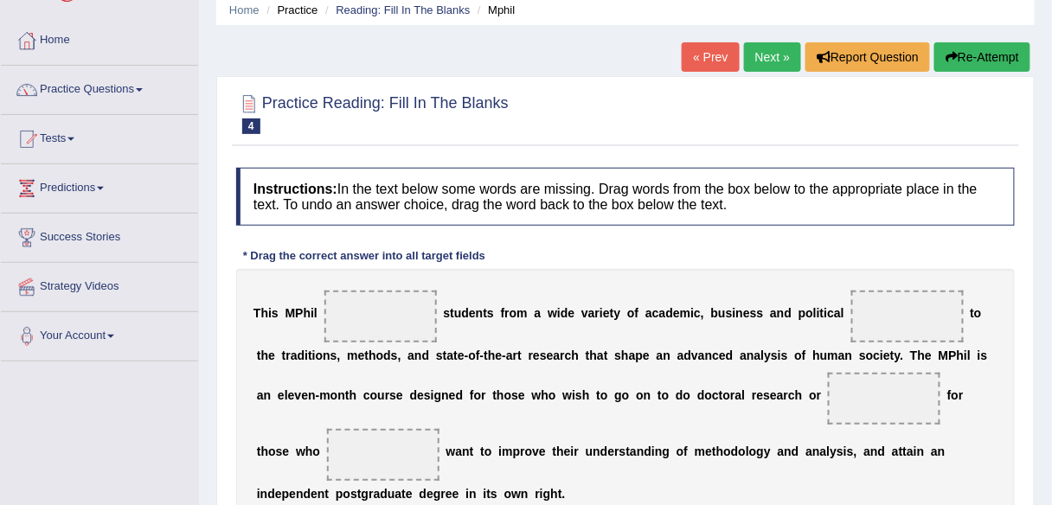
click at [764, 59] on link "Next »" at bounding box center [772, 56] width 57 height 29
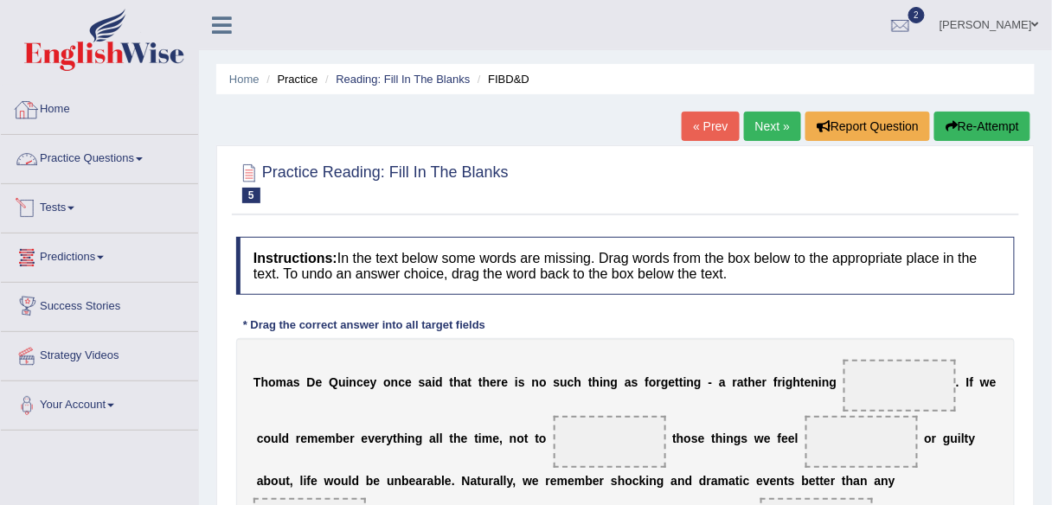
click at [143, 157] on span at bounding box center [139, 158] width 7 height 3
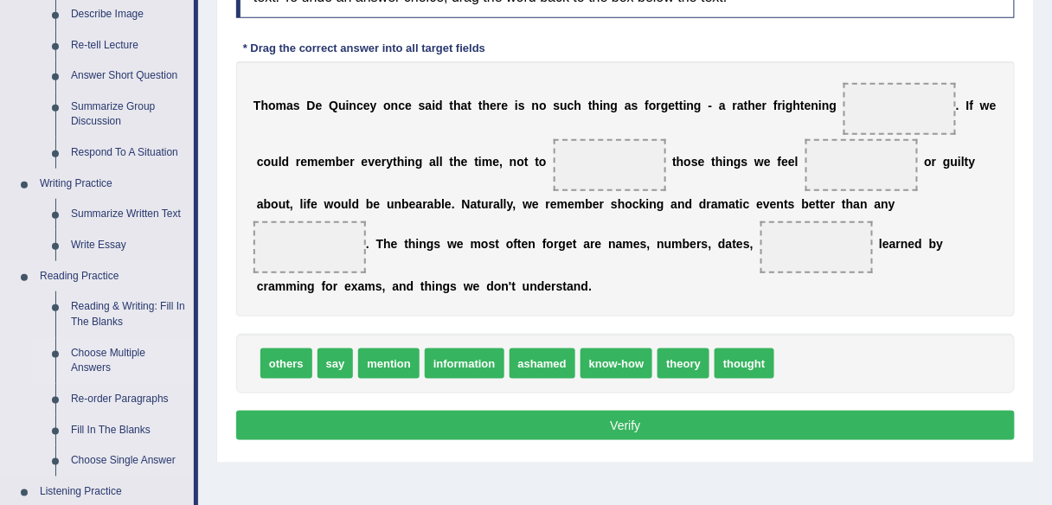
scroll to position [485, 0]
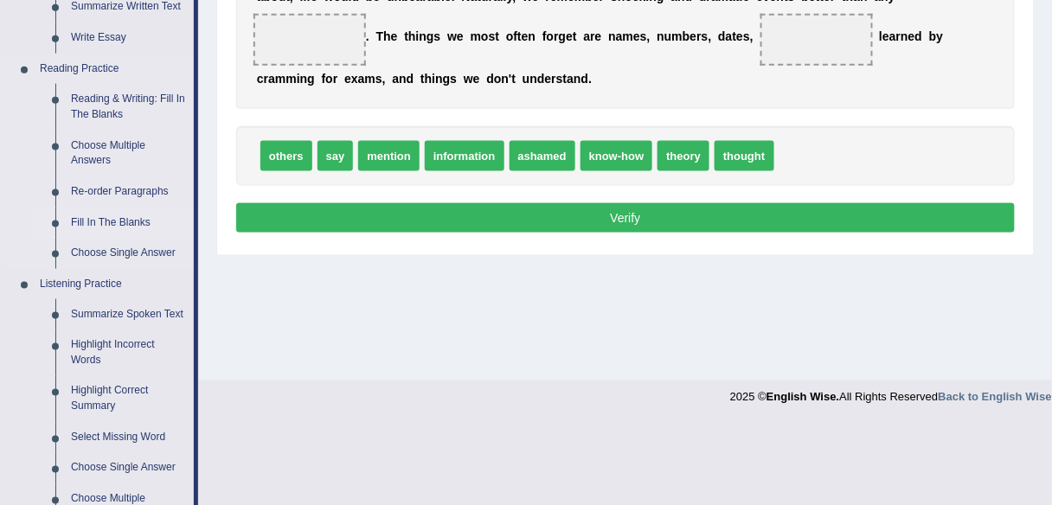
drag, startPoint x: 151, startPoint y: 190, endPoint x: 164, endPoint y: 195, distance: 13.7
click at [151, 190] on link "Re-order Paragraphs" at bounding box center [128, 192] width 131 height 31
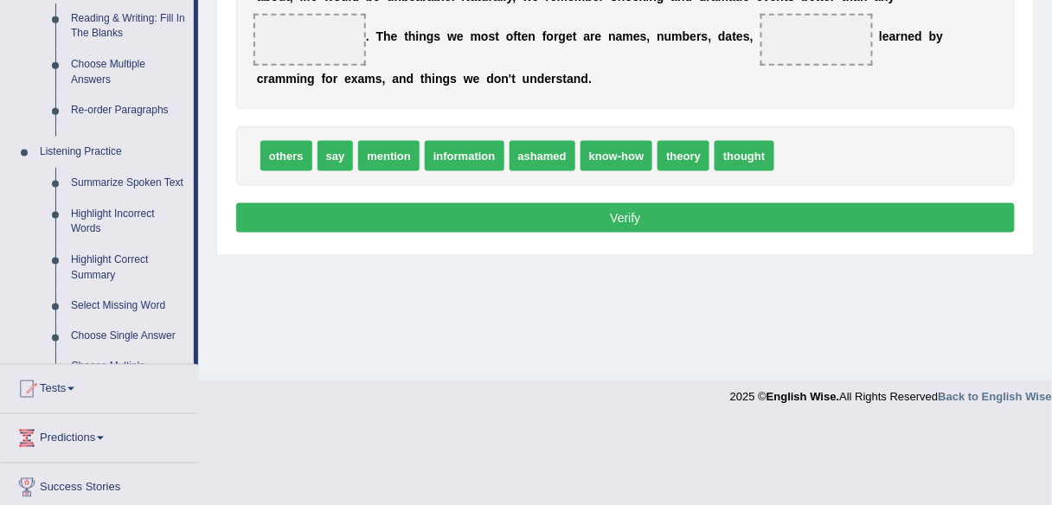
scroll to position [415, 0]
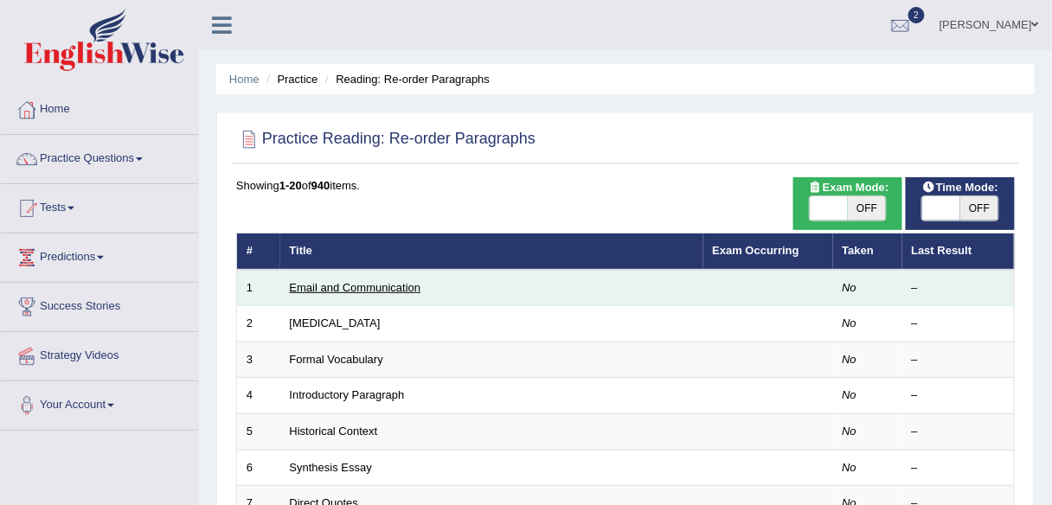
click at [376, 291] on link "Email and Communication" at bounding box center [356, 287] width 132 height 13
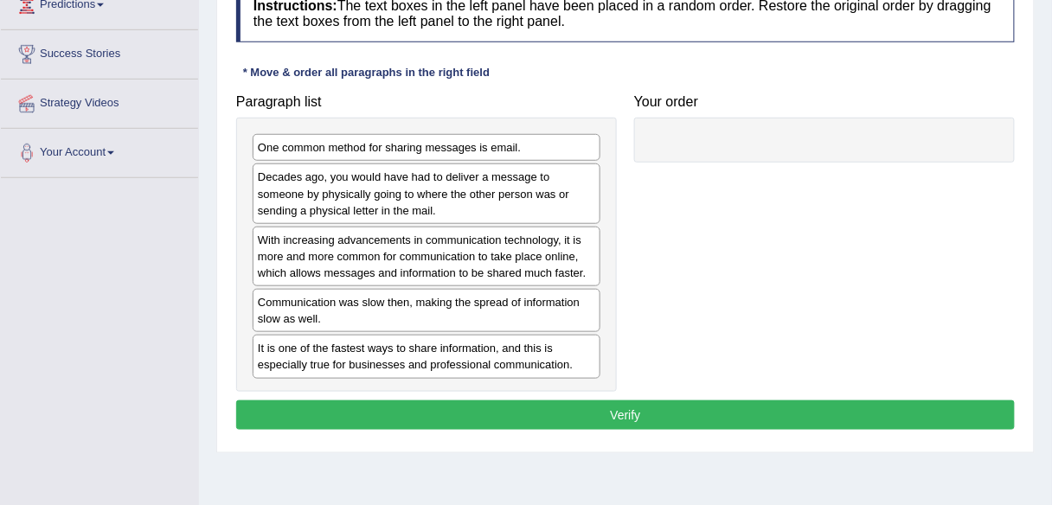
scroll to position [277, 0]
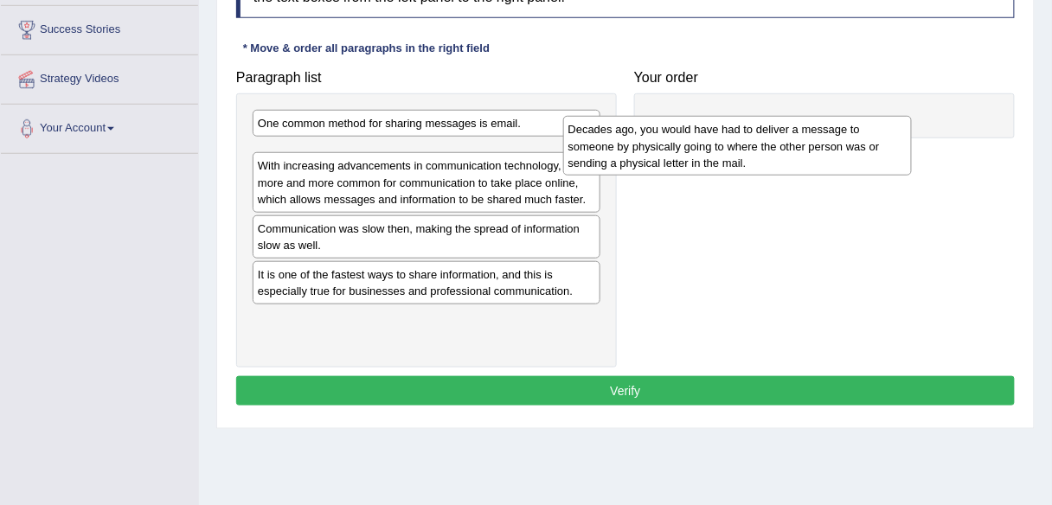
drag, startPoint x: 318, startPoint y: 172, endPoint x: 610, endPoint y: 151, distance: 292.4
click at [610, 151] on div "Decades ago, you would have had to deliver a message to someone by physically g…" at bounding box center [737, 146] width 349 height 60
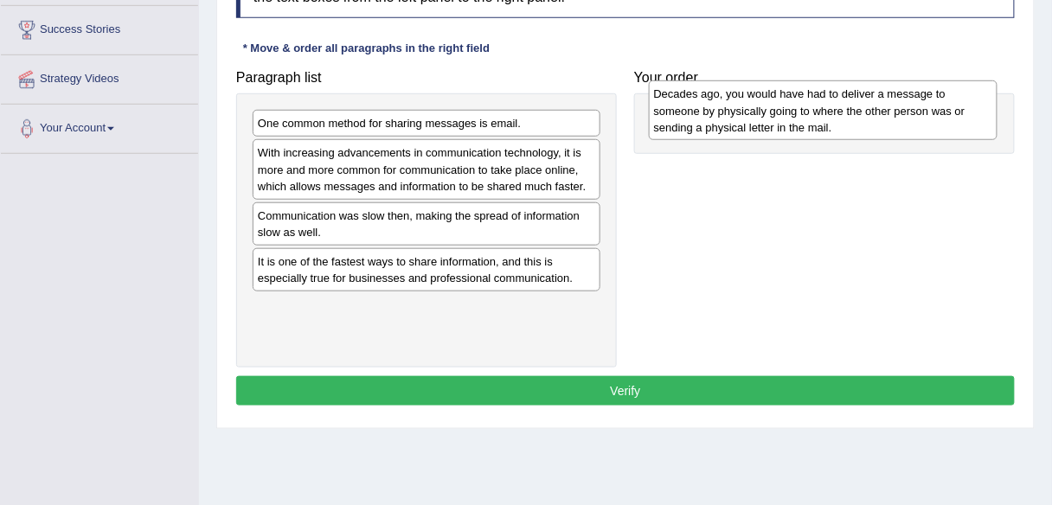
drag, startPoint x: 620, startPoint y: 157, endPoint x: 833, endPoint y: 118, distance: 217.2
click at [833, 118] on div "Decades ago, you would have had to deliver a message to someone by physically g…" at bounding box center [823, 110] width 349 height 60
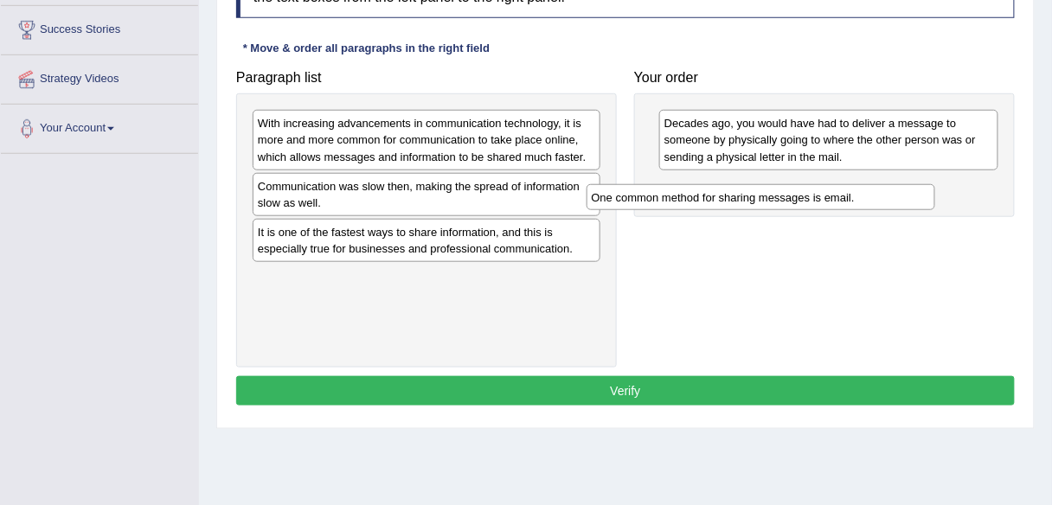
drag, startPoint x: 404, startPoint y: 121, endPoint x: 738, endPoint y: 196, distance: 342.2
click at [738, 196] on div "One common method for sharing messages is email." at bounding box center [761, 197] width 349 height 26
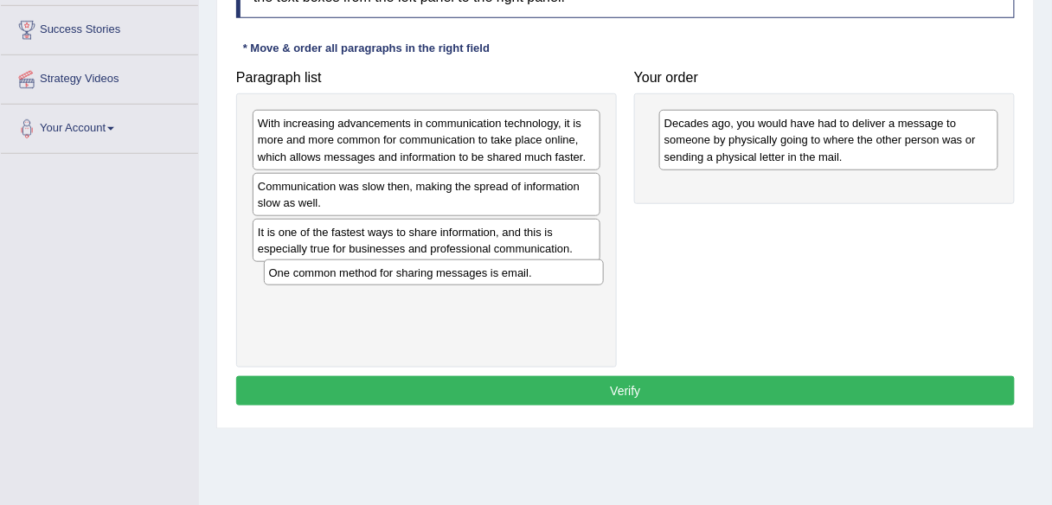
drag, startPoint x: 750, startPoint y: 190, endPoint x: 343, endPoint y: 279, distance: 417.2
click at [344, 279] on div "One common method for sharing messages is email." at bounding box center [434, 273] width 340 height 26
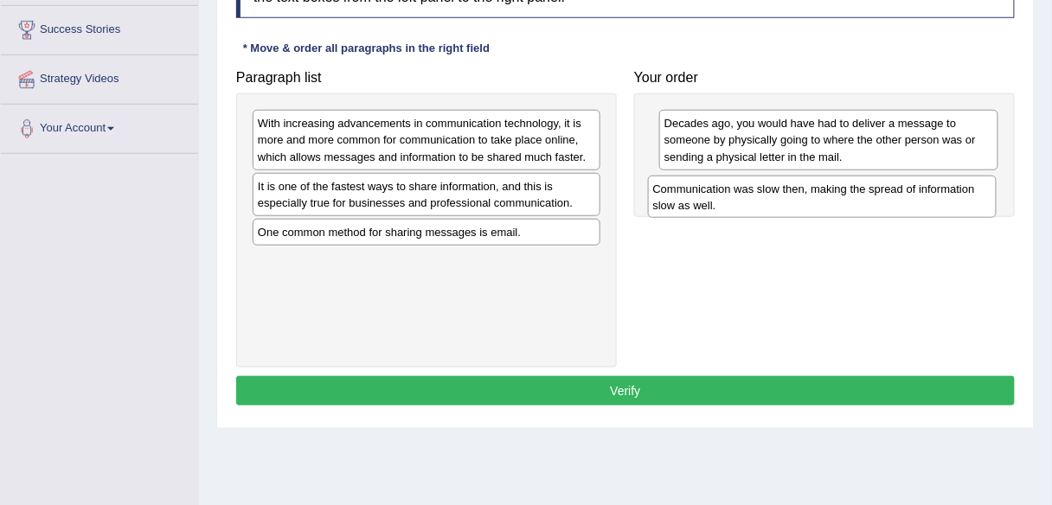
drag, startPoint x: 279, startPoint y: 192, endPoint x: 675, endPoint y: 196, distance: 395.5
click at [675, 196] on div "Communication was slow then, making the spread of information slow as well." at bounding box center [822, 197] width 349 height 43
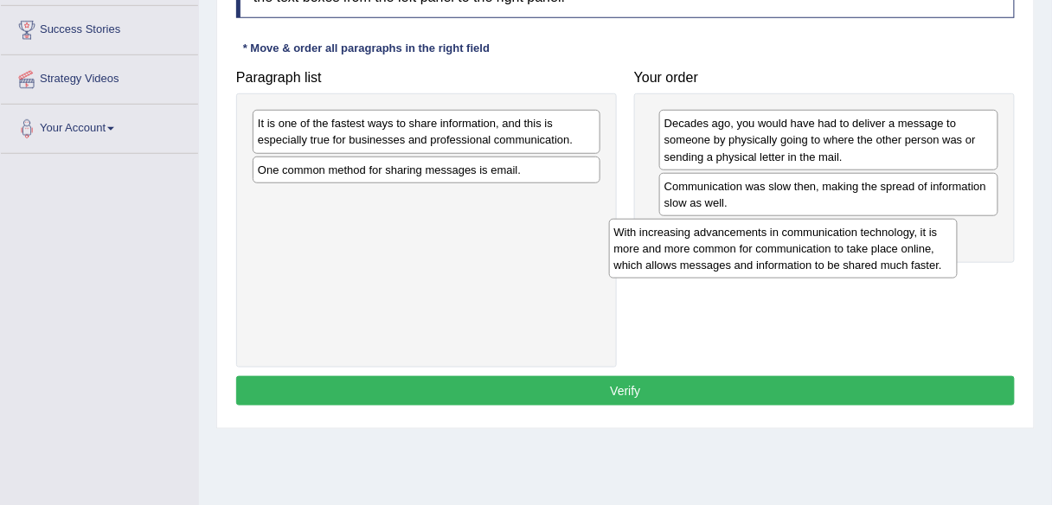
drag, startPoint x: 372, startPoint y: 131, endPoint x: 729, endPoint y: 240, distance: 372.8
click at [729, 240] on div "With increasing advancements in communication technology, it is more and more c…" at bounding box center [783, 249] width 349 height 60
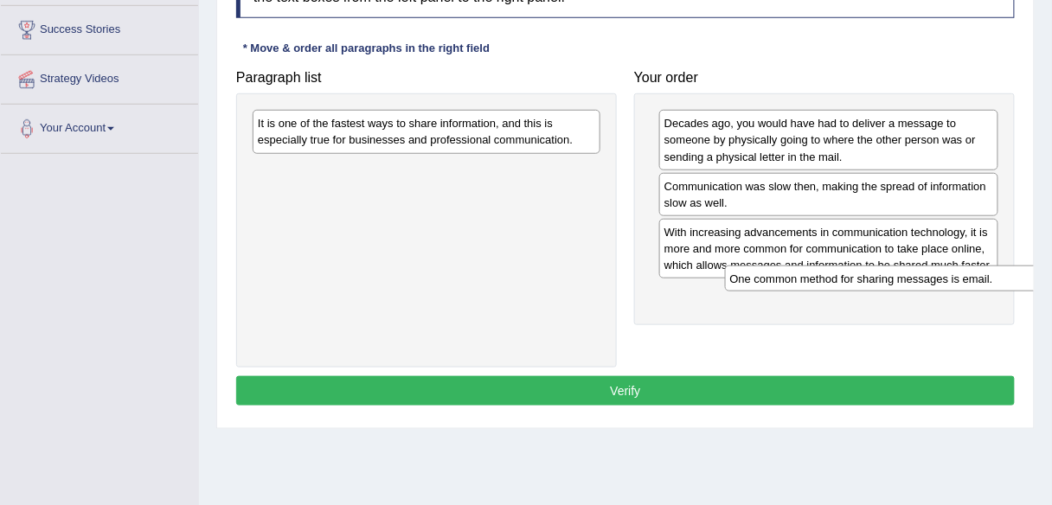
drag, startPoint x: 347, startPoint y: 170, endPoint x: 819, endPoint y: 280, distance: 485.1
click at [819, 280] on div "One common method for sharing messages is email." at bounding box center [899, 279] width 349 height 26
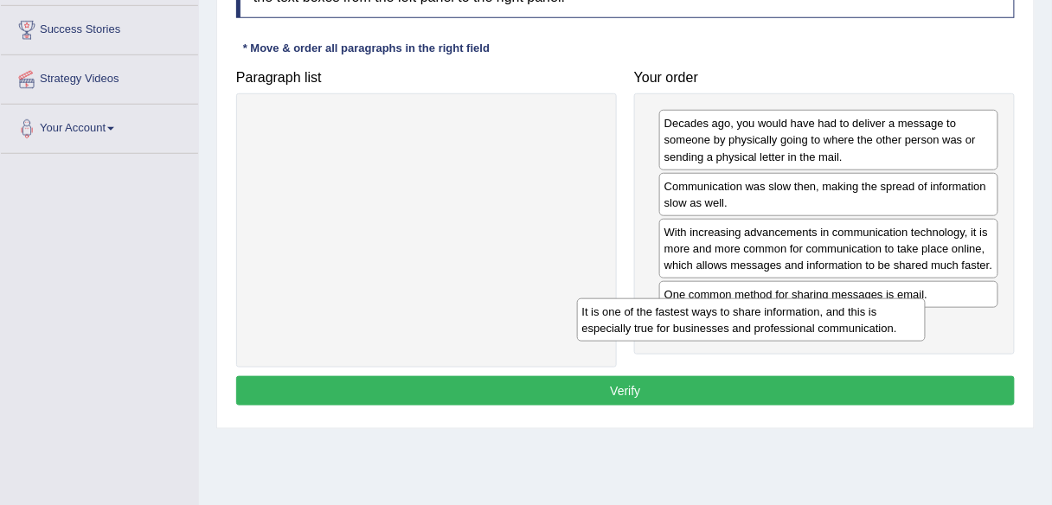
drag, startPoint x: 546, startPoint y: 137, endPoint x: 871, endPoint y: 324, distance: 374.9
click at [871, 324] on div "It is one of the fastest ways to share information, and this is especially true…" at bounding box center [751, 320] width 349 height 43
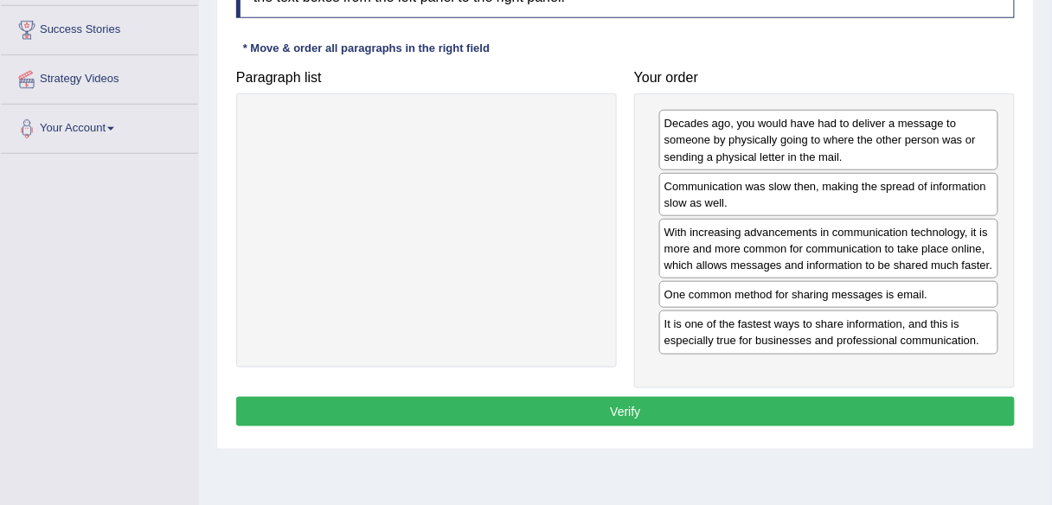
click at [766, 409] on button "Verify" at bounding box center [625, 411] width 779 height 29
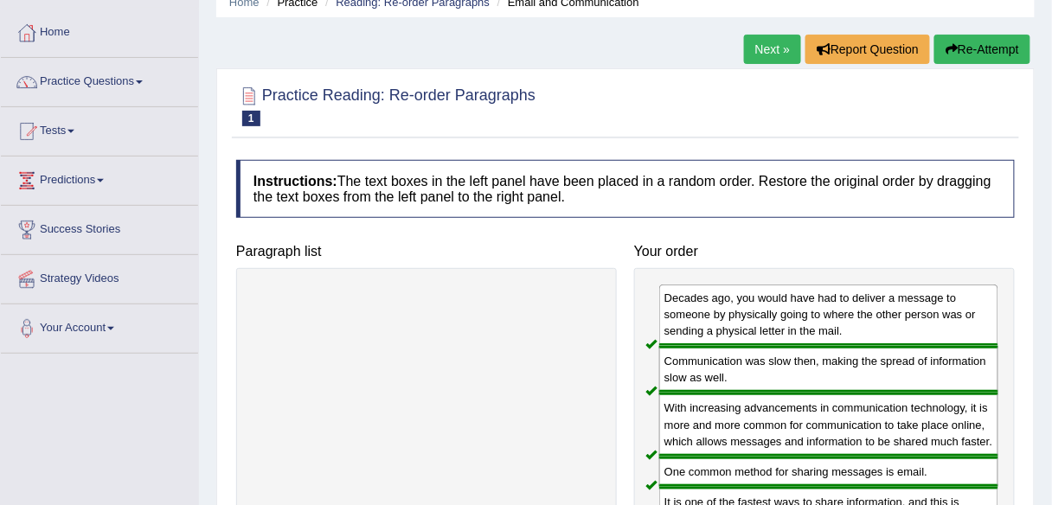
scroll to position [69, 0]
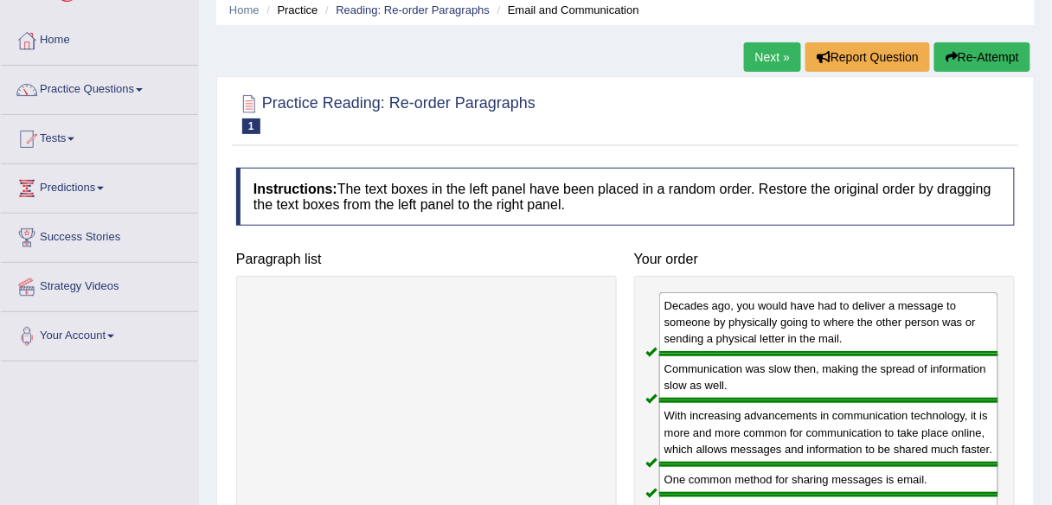
click at [767, 54] on link "Next »" at bounding box center [772, 56] width 57 height 29
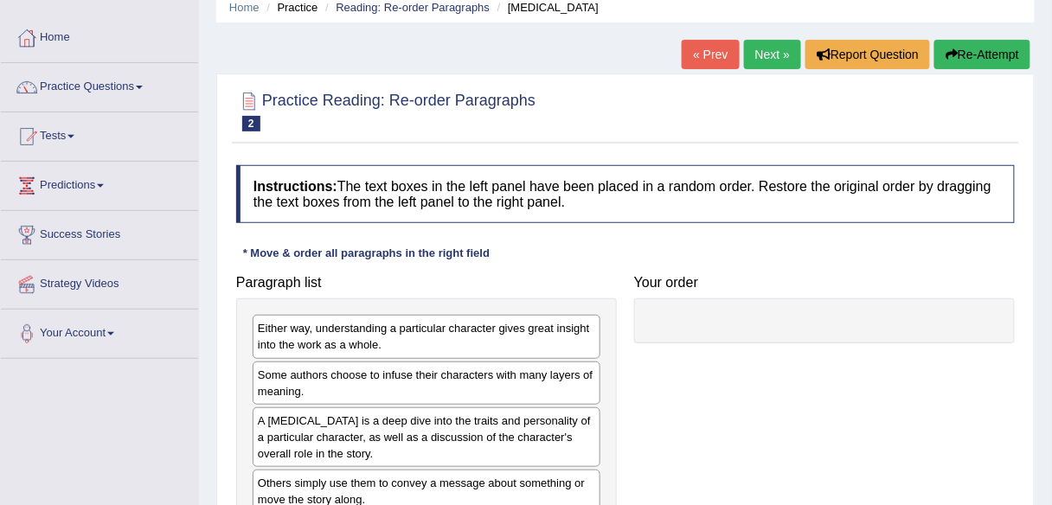
scroll to position [69, 0]
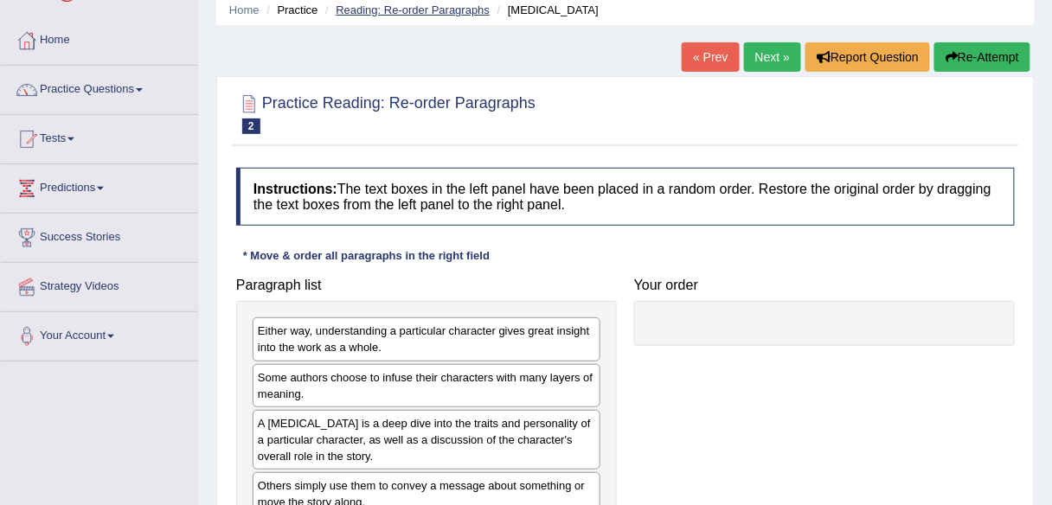
click at [461, 3] on link "Reading: Re-order Paragraphs" at bounding box center [413, 9] width 154 height 13
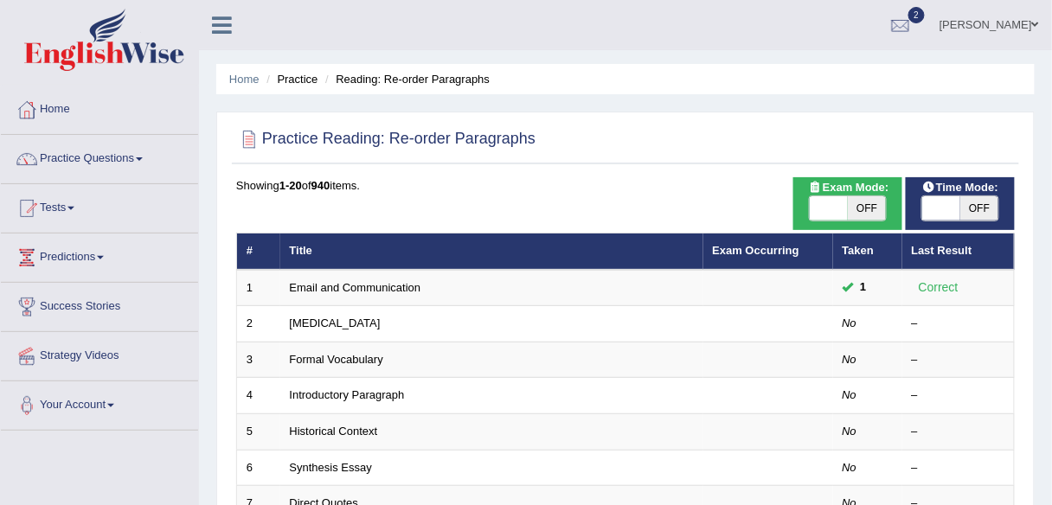
click at [738, 242] on th "Exam Occurring" at bounding box center [768, 252] width 130 height 36
click at [738, 255] on link "Exam Occurring" at bounding box center [756, 250] width 87 height 13
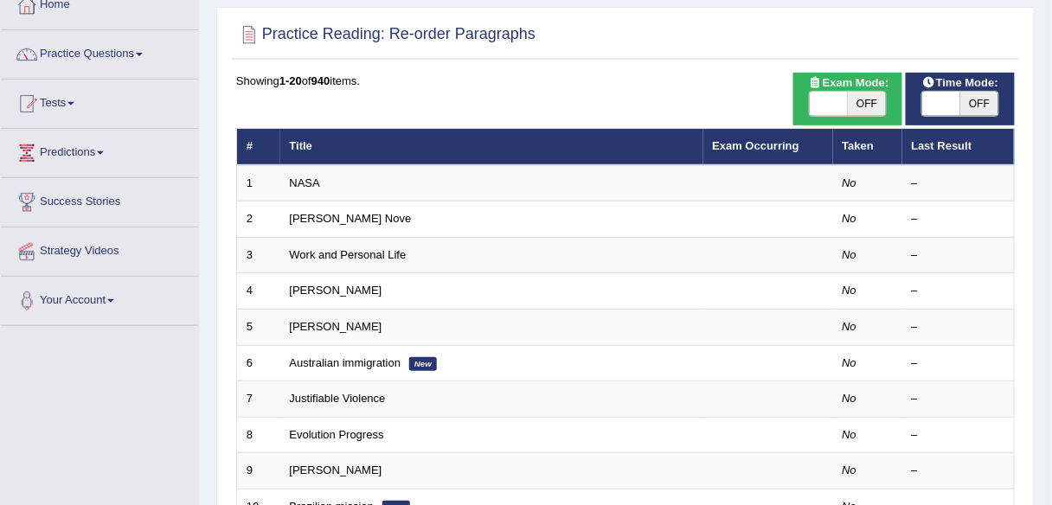
scroll to position [138, 0]
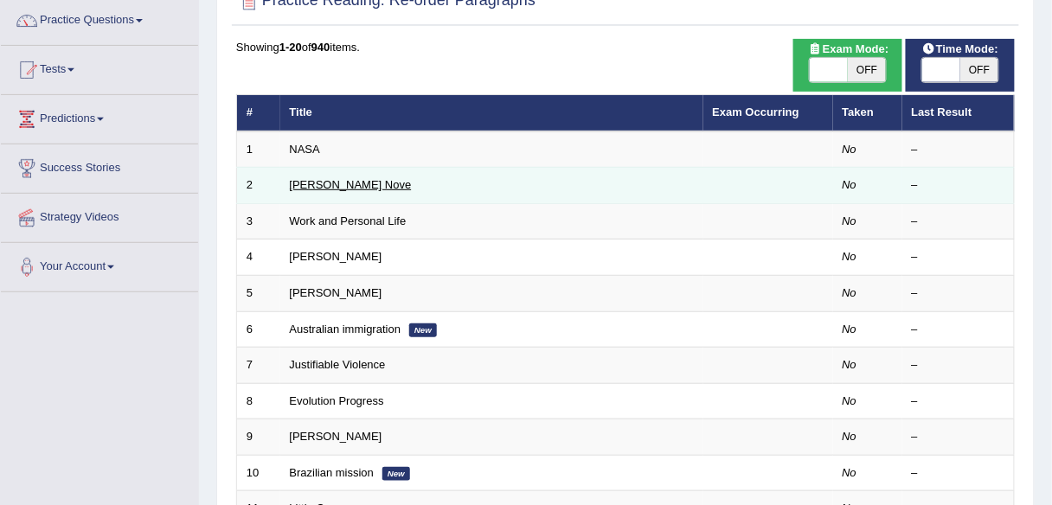
click at [318, 189] on link "[PERSON_NAME] Nove" at bounding box center [351, 184] width 122 height 13
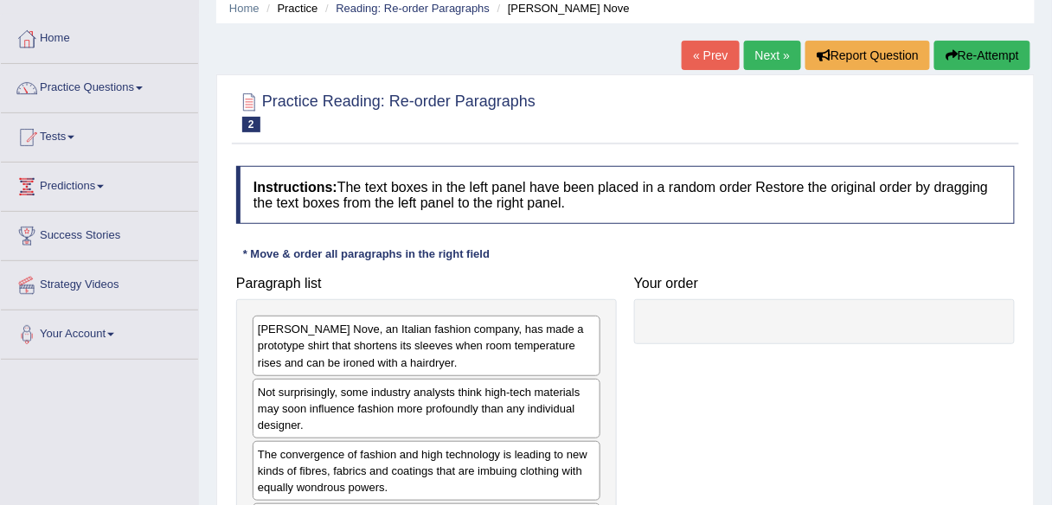
scroll to position [69, 0]
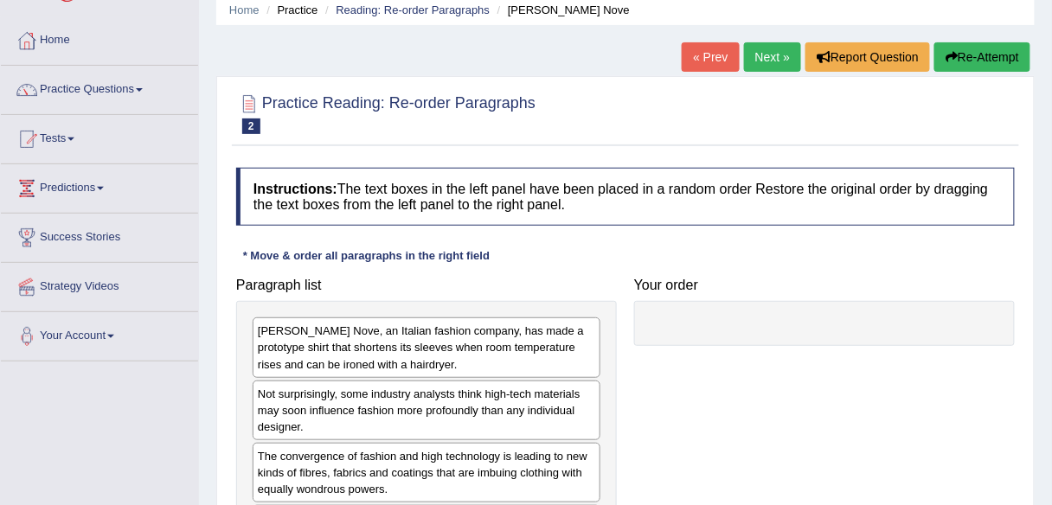
click at [766, 61] on link "Next »" at bounding box center [772, 56] width 57 height 29
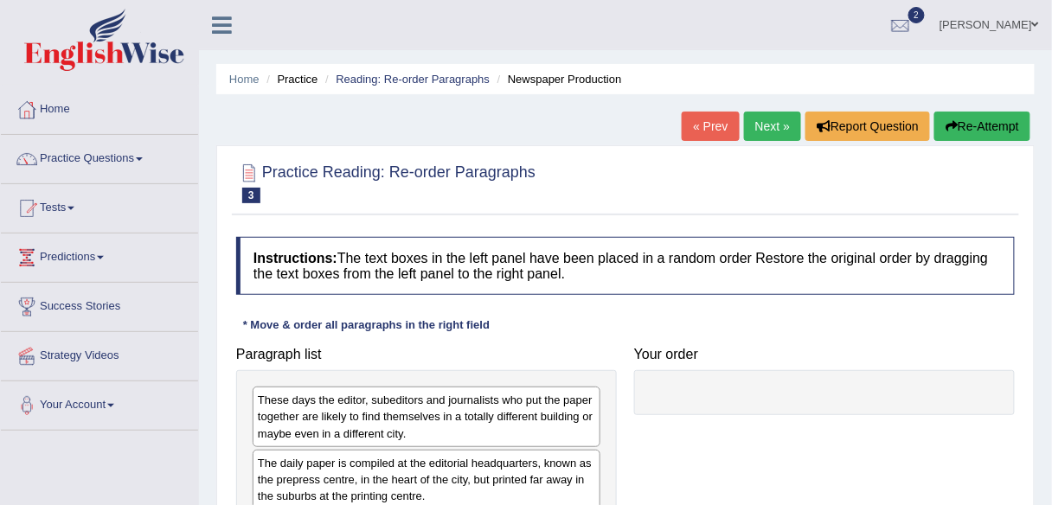
click at [768, 128] on link "Next »" at bounding box center [772, 126] width 57 height 29
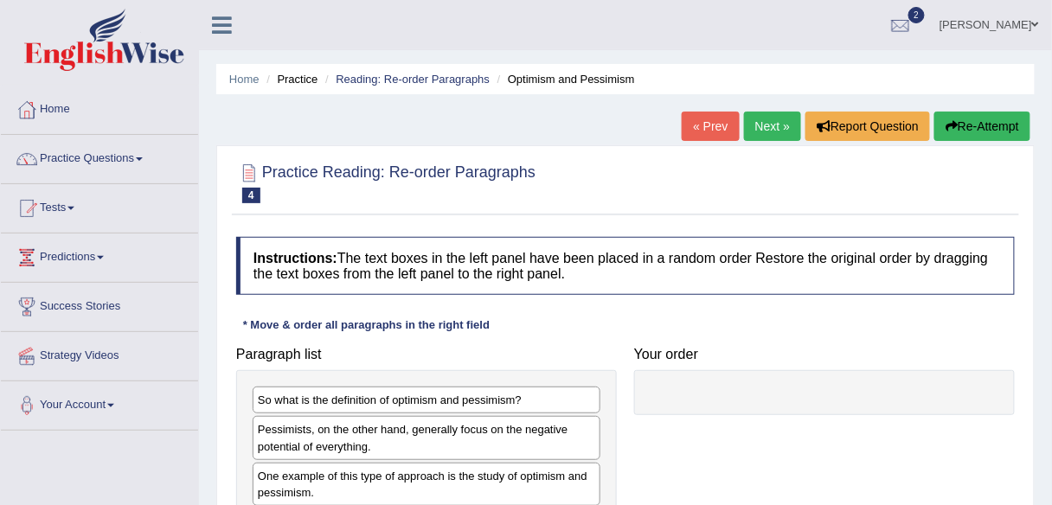
click at [764, 126] on link "Next »" at bounding box center [772, 126] width 57 height 29
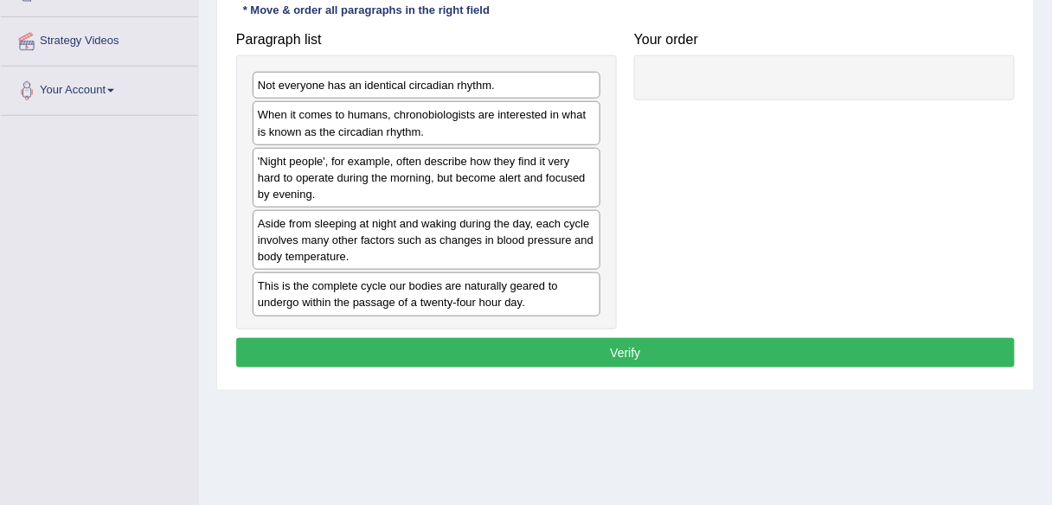
scroll to position [312, 0]
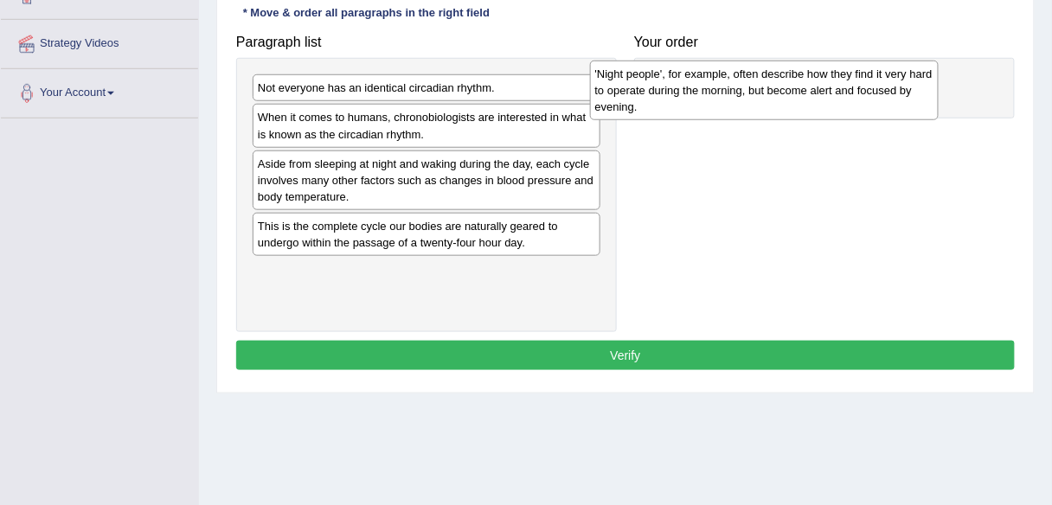
drag, startPoint x: 330, startPoint y: 172, endPoint x: 667, endPoint y: 84, distance: 348.8
click at [667, 84] on div "'Night people', for example, often describe how they find it very hard to opera…" at bounding box center [764, 91] width 349 height 60
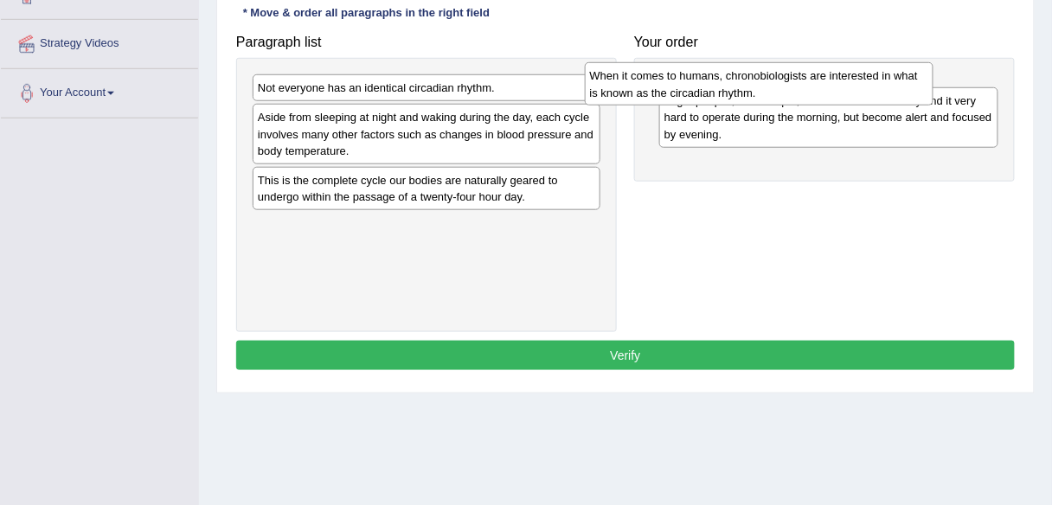
drag, startPoint x: 390, startPoint y: 116, endPoint x: 727, endPoint y: 74, distance: 339.3
click at [727, 74] on div "When it comes to humans, chronobiologists are interested in what is known as th…" at bounding box center [759, 83] width 349 height 43
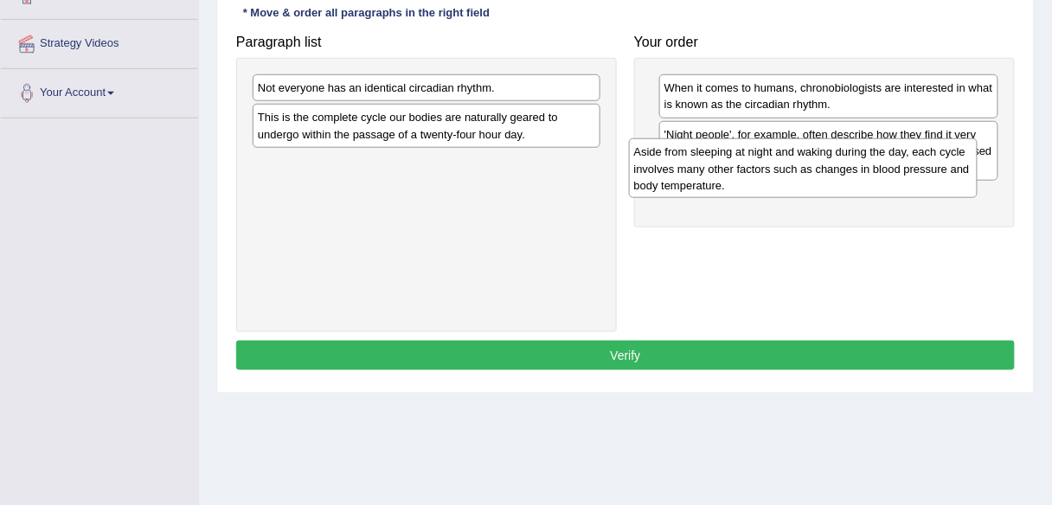
drag, startPoint x: 341, startPoint y: 136, endPoint x: 716, endPoint y: 172, distance: 377.3
click at [716, 172] on div "Aside from sleeping at night and waking during the day, each cycle involves man…" at bounding box center [803, 168] width 349 height 60
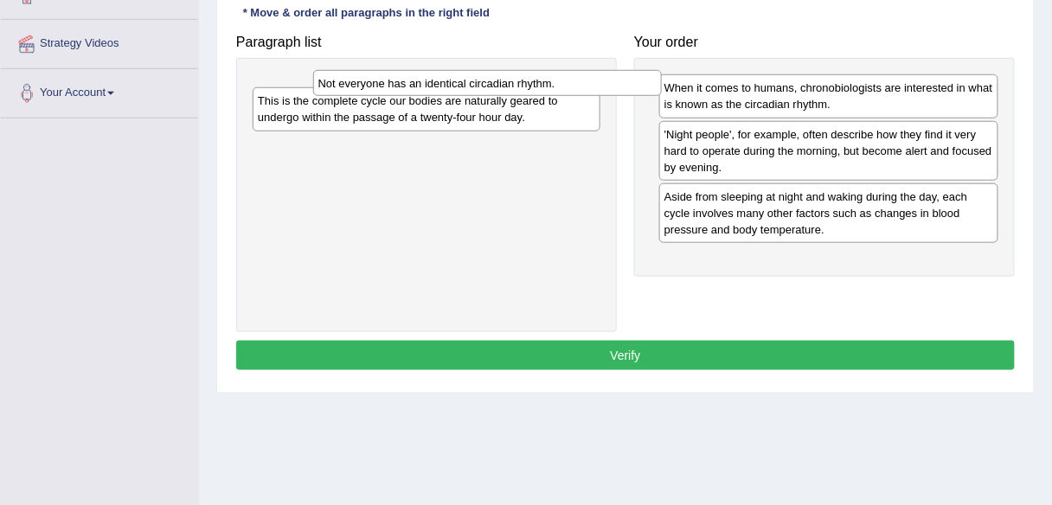
click at [319, 81] on div "Not everyone has an identical circadian rhythm." at bounding box center [487, 83] width 349 height 26
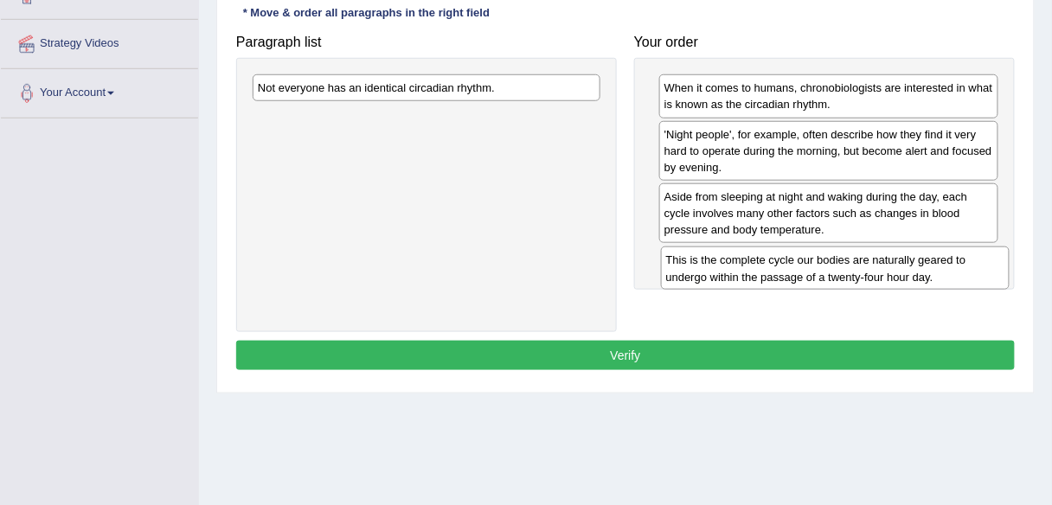
drag, startPoint x: 374, startPoint y: 115, endPoint x: 782, endPoint y: 260, distance: 433.2
click at [782, 260] on div "This is the complete cycle our bodies are naturally geared to undergo within th…" at bounding box center [835, 268] width 349 height 43
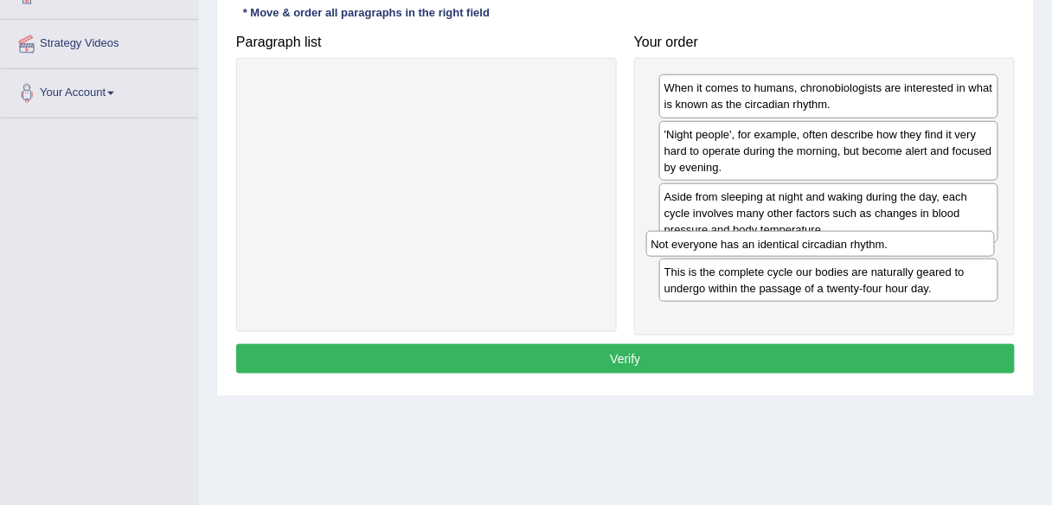
drag, startPoint x: 417, startPoint y: 81, endPoint x: 811, endPoint y: 238, distance: 423.7
click at [811, 238] on div "Not everyone has an identical circadian rhythm." at bounding box center [820, 244] width 349 height 26
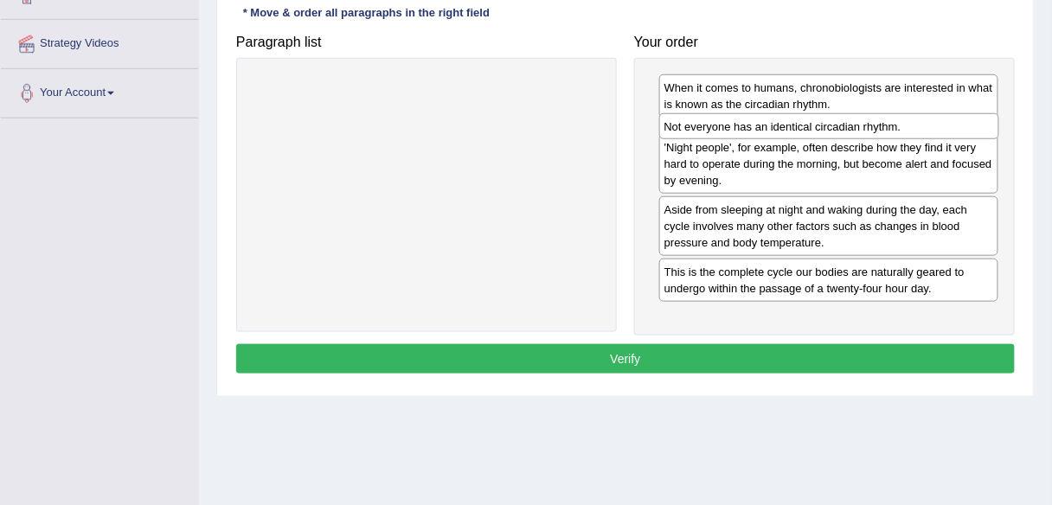
drag, startPoint x: 787, startPoint y: 258, endPoint x: 787, endPoint y: 128, distance: 129.8
click at [787, 128] on div "Not everyone has an identical circadian rhythm." at bounding box center [829, 126] width 340 height 26
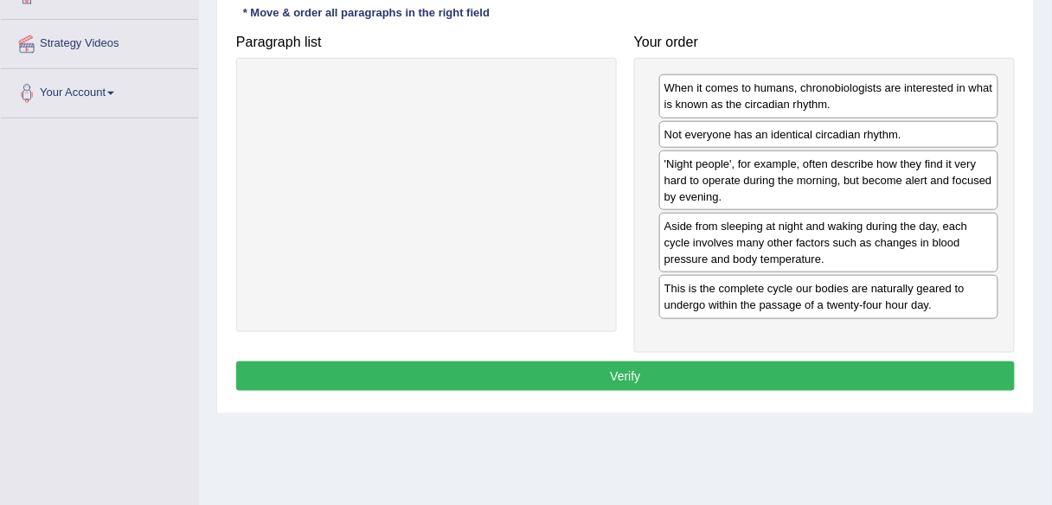
click at [626, 376] on button "Verify" at bounding box center [625, 376] width 779 height 29
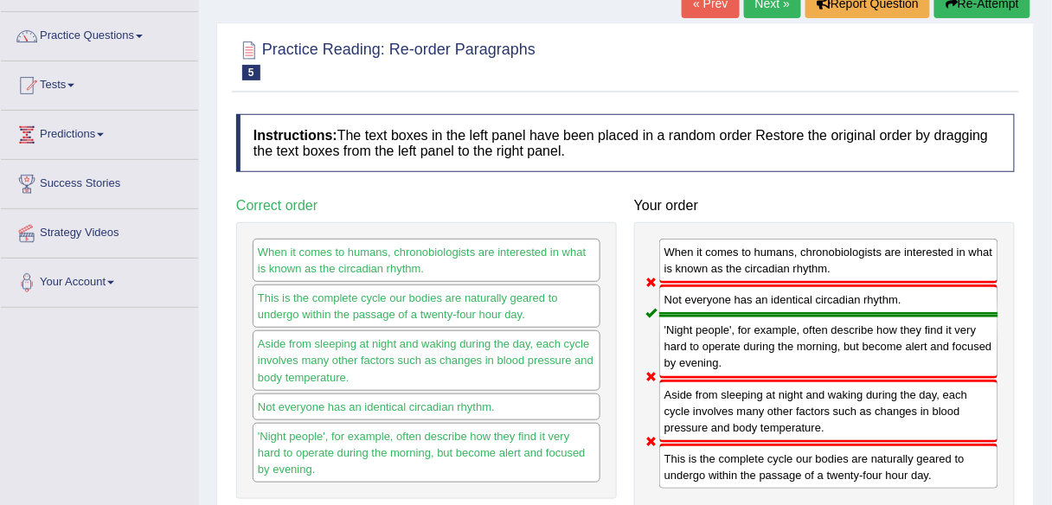
scroll to position [105, 0]
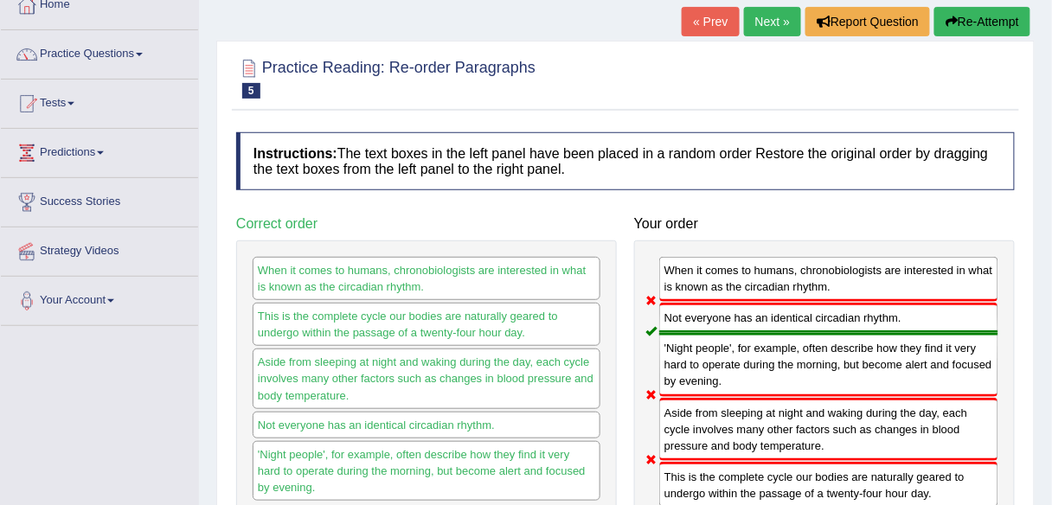
click at [963, 22] on button "Re-Attempt" at bounding box center [983, 21] width 96 height 29
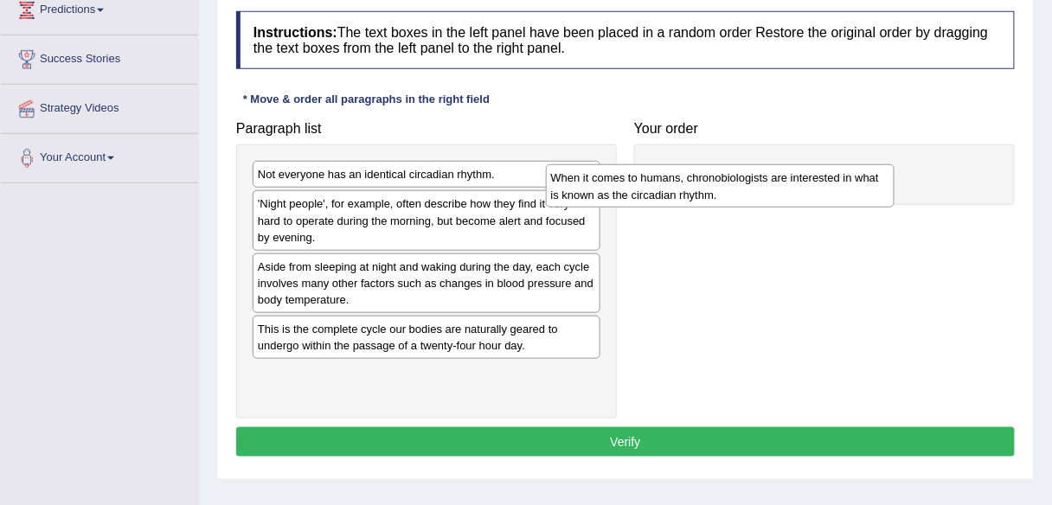
drag, startPoint x: 392, startPoint y: 212, endPoint x: 754, endPoint y: 177, distance: 363.4
click at [754, 177] on div "When it comes to humans, chronobiologists are interested in what is known as th…" at bounding box center [720, 185] width 349 height 43
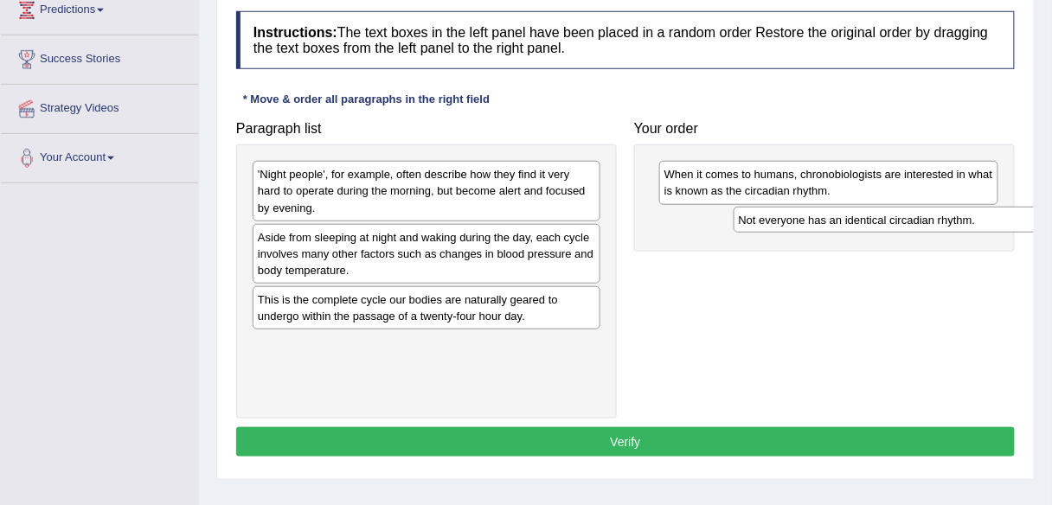
drag, startPoint x: 509, startPoint y: 186, endPoint x: 880, endPoint y: 225, distance: 373.3
click at [880, 225] on div "Not everyone has an identical circadian rhythm." at bounding box center [908, 220] width 349 height 26
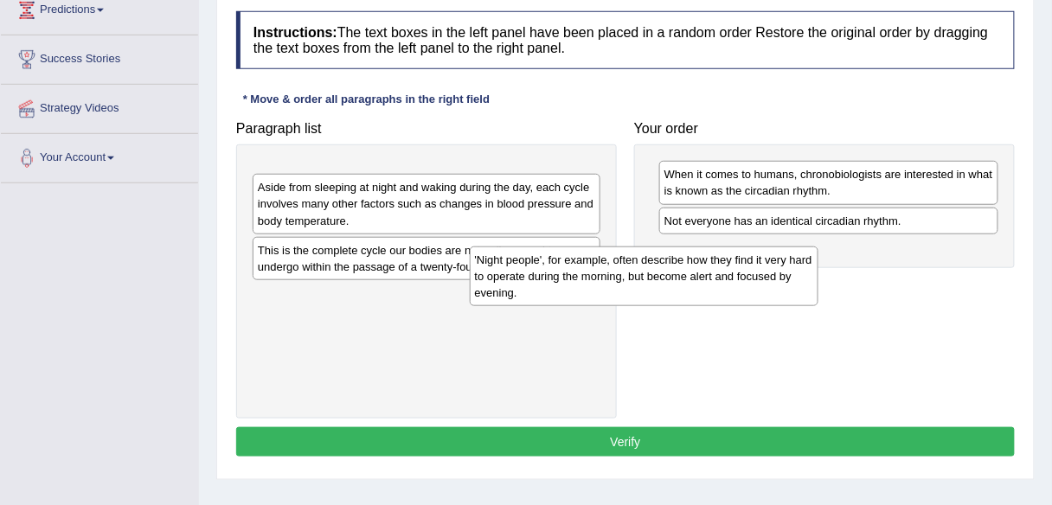
drag, startPoint x: 470, startPoint y: 162, endPoint x: 771, endPoint y: 260, distance: 316.6
click at [776, 263] on div "'Night people', for example, often describe how they find it very hard to opera…" at bounding box center [644, 277] width 349 height 60
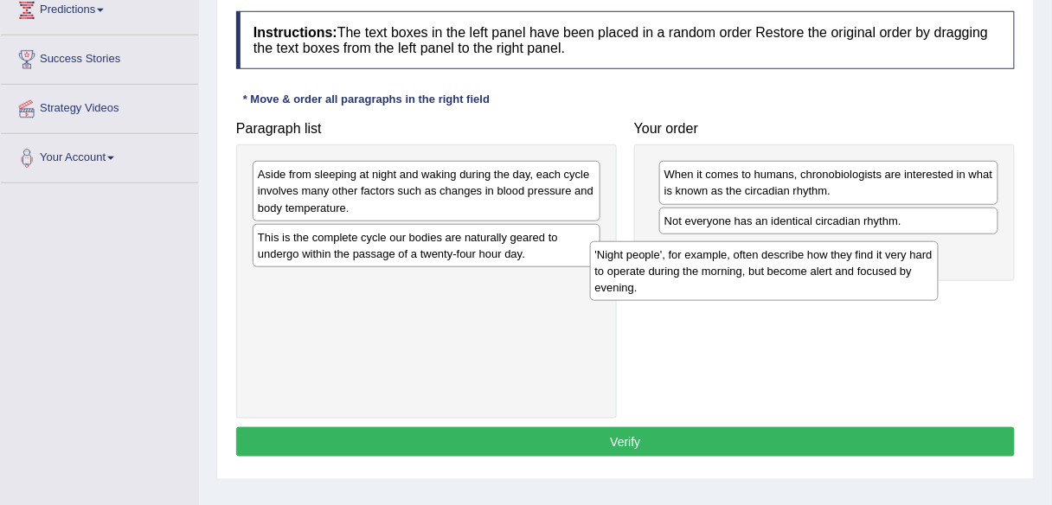
drag, startPoint x: 478, startPoint y: 169, endPoint x: 778, endPoint y: 237, distance: 307.9
click at [815, 249] on div "'Night people', for example, often describe how they find it very hard to opera…" at bounding box center [764, 271] width 349 height 60
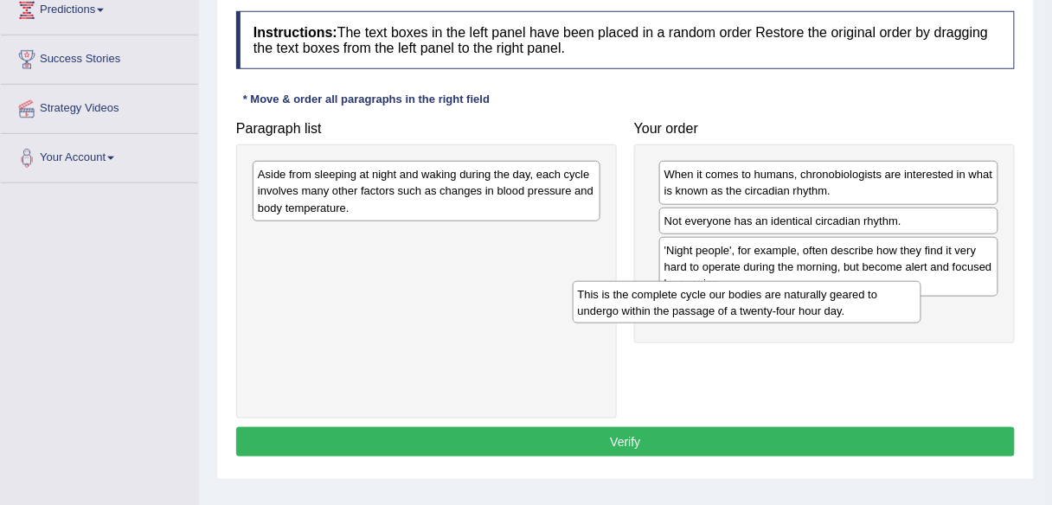
drag, startPoint x: 479, startPoint y: 243, endPoint x: 752, endPoint y: 294, distance: 277.3
click at [752, 294] on div "This is the complete cycle our bodies are naturally geared to undergo within th…" at bounding box center [747, 302] width 349 height 43
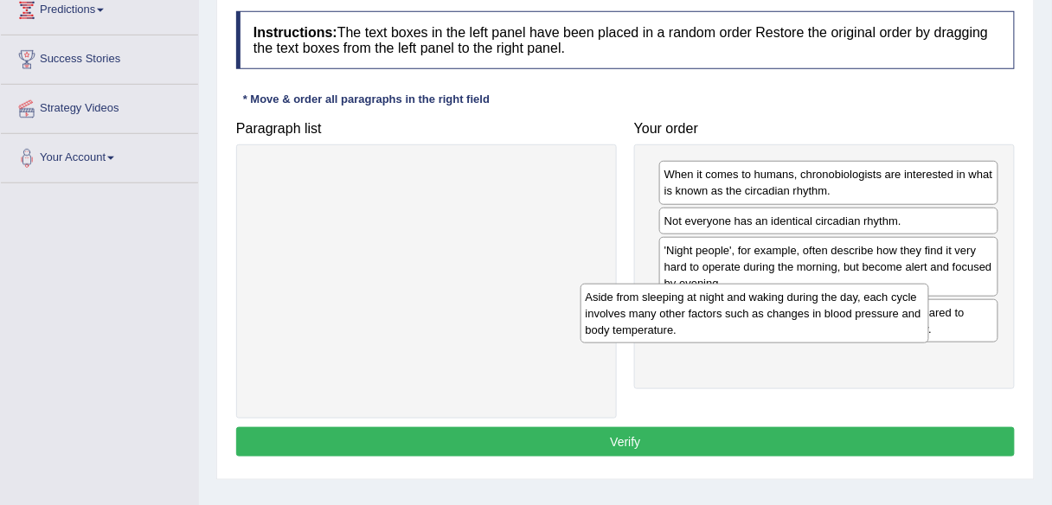
drag, startPoint x: 543, startPoint y: 215, endPoint x: 831, endPoint y: 302, distance: 300.0
click at [831, 302] on div "Aside from sleeping at night and waking during the day, each cycle involves man…" at bounding box center [755, 314] width 349 height 60
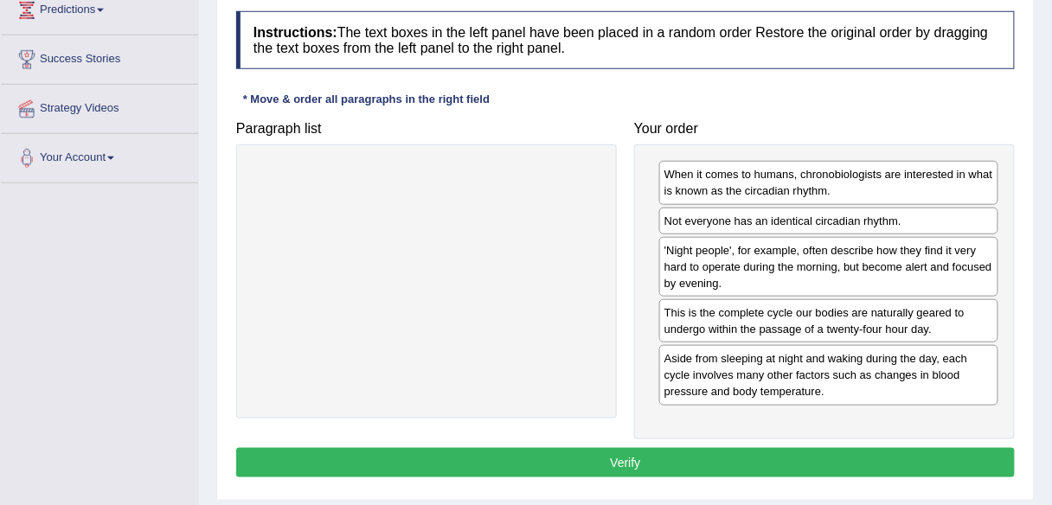
click at [655, 456] on button "Verify" at bounding box center [625, 462] width 779 height 29
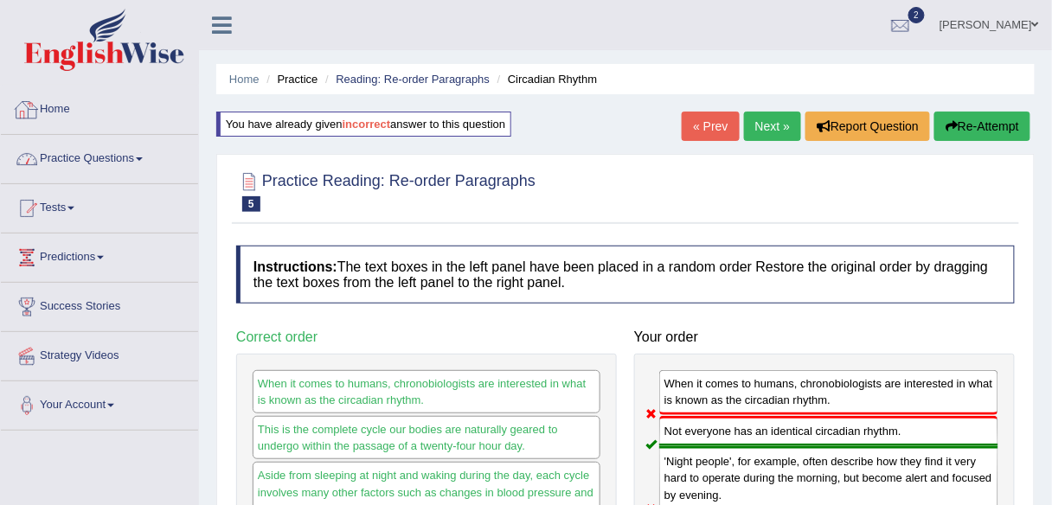
drag, startPoint x: 102, startPoint y: 151, endPoint x: 109, endPoint y: 176, distance: 25.2
click at [102, 151] on link "Practice Questions" at bounding box center [99, 156] width 197 height 43
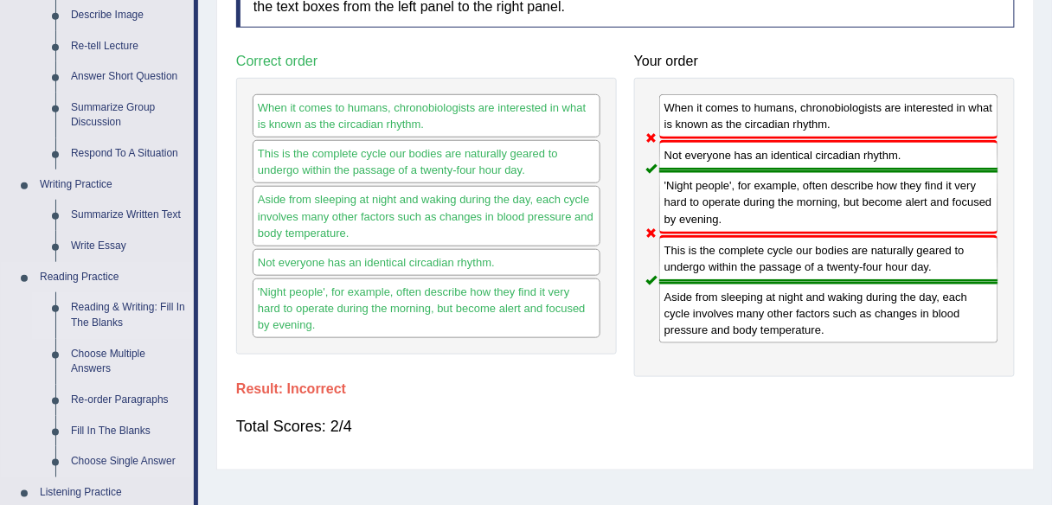
scroll to position [277, 0]
drag, startPoint x: 107, startPoint y: 317, endPoint x: 126, endPoint y: 315, distance: 19.1
click at [107, 317] on link "Reading & Writing: Fill In The Blanks" at bounding box center [128, 315] width 131 height 46
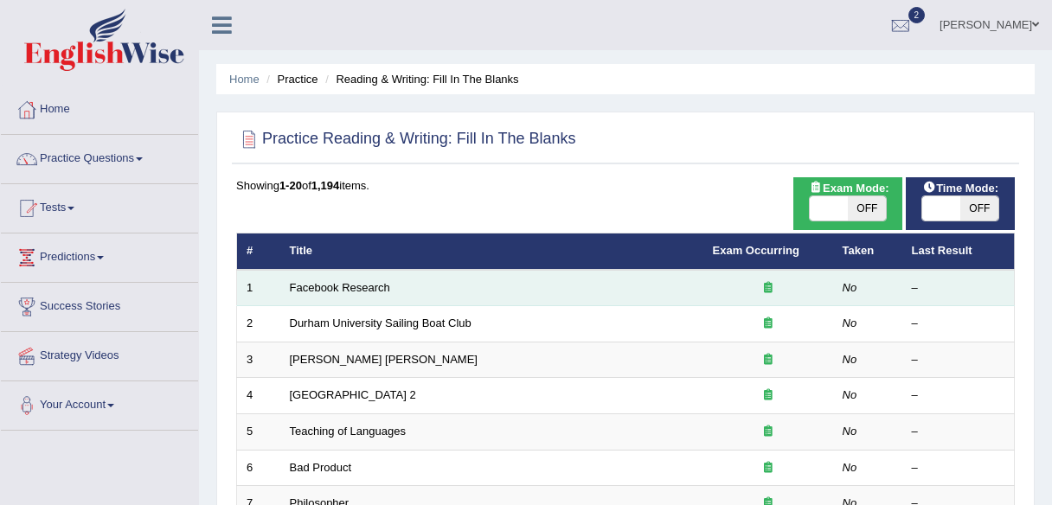
click at [369, 286] on link "Facebook Research" at bounding box center [340, 287] width 100 height 13
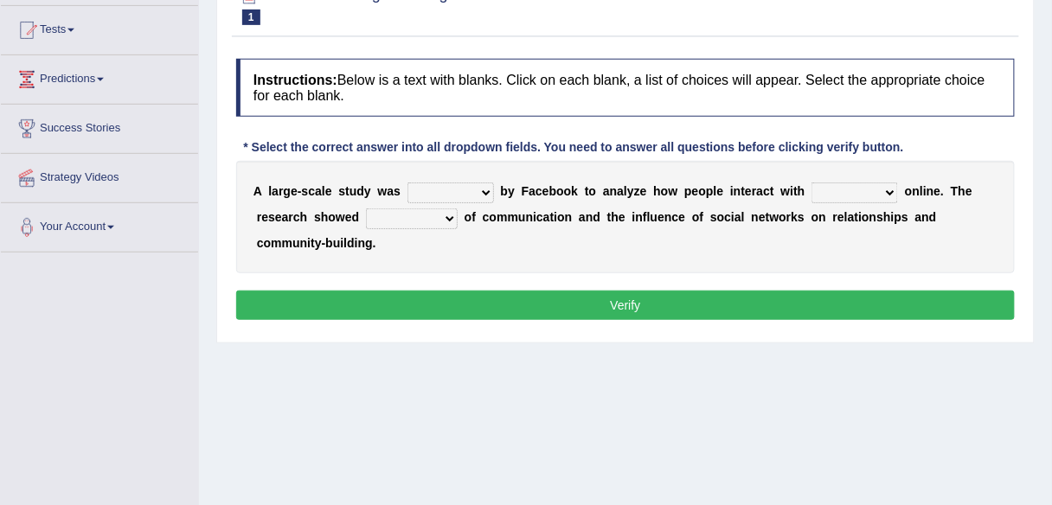
scroll to position [208, 0]
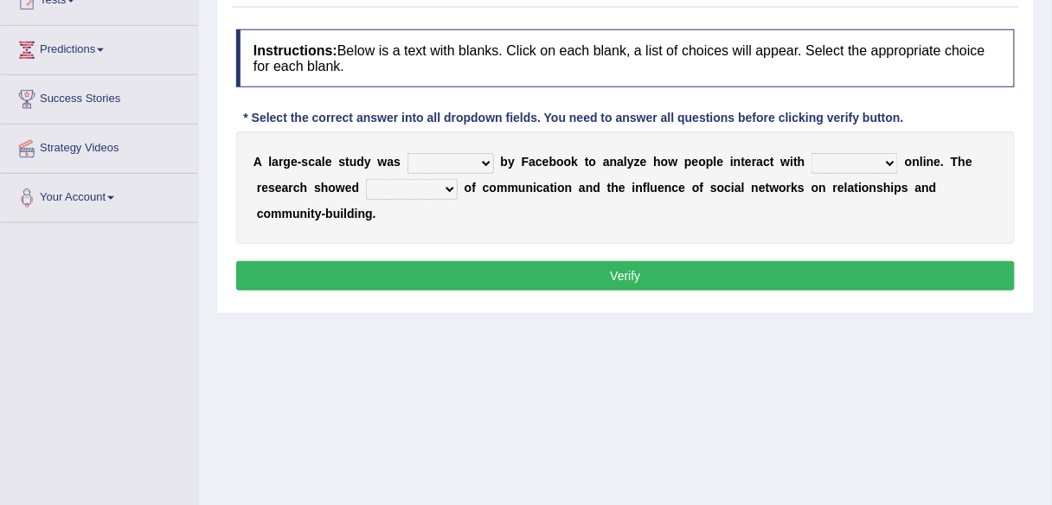
click at [445, 164] on select "surveyed had asked made" at bounding box center [451, 163] width 87 height 21
click at [703, 192] on b at bounding box center [706, 188] width 7 height 14
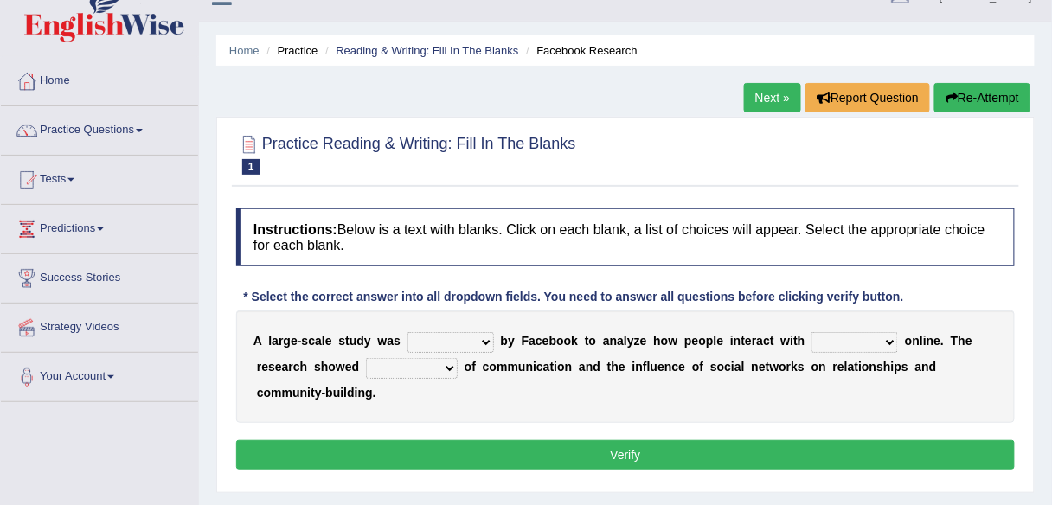
scroll to position [0, 0]
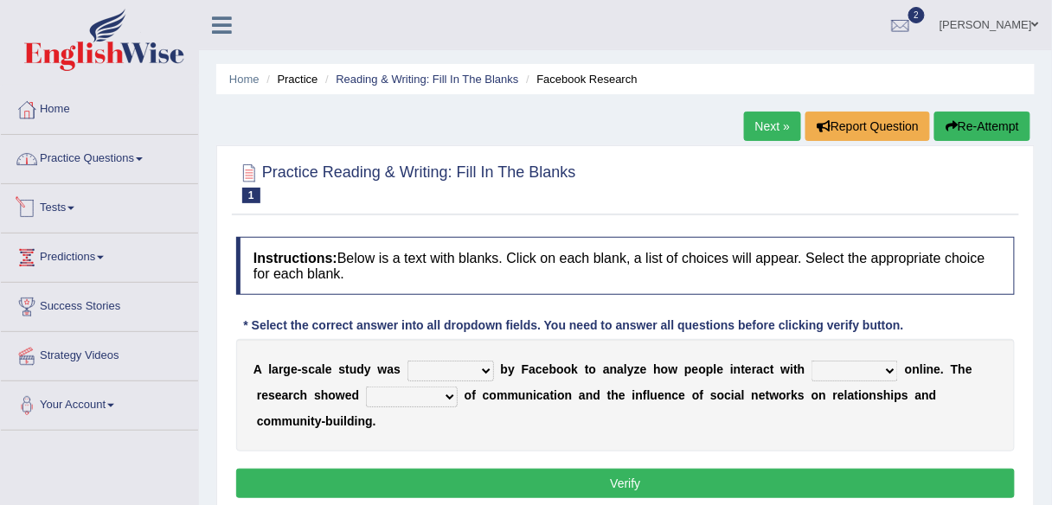
click at [132, 174] on link "Practice Questions" at bounding box center [99, 156] width 197 height 43
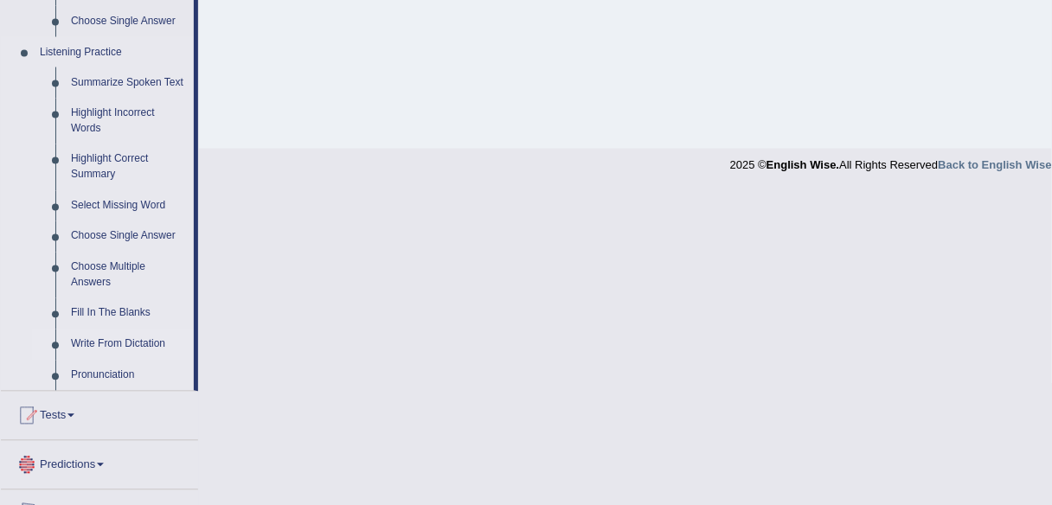
scroll to position [710, 0]
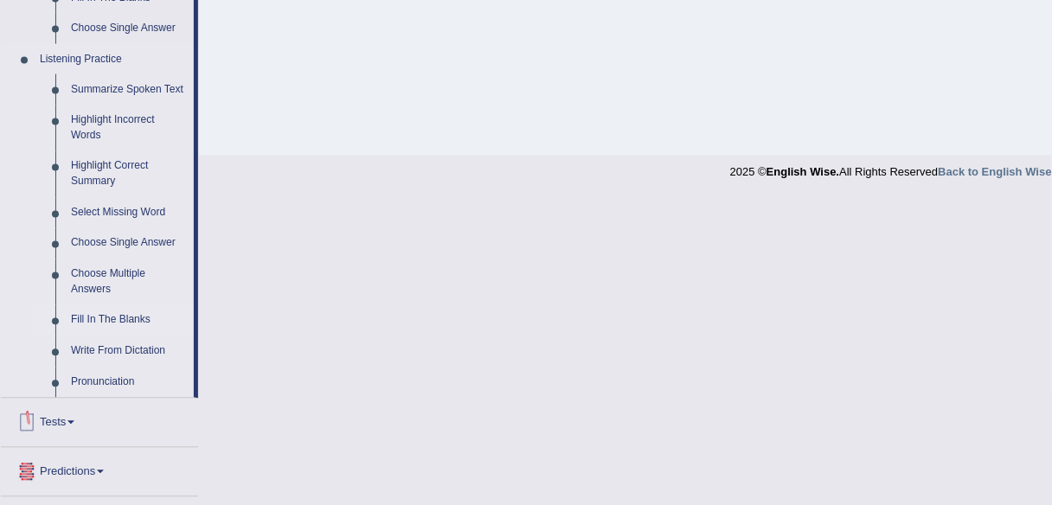
click at [121, 324] on link "Fill In The Blanks" at bounding box center [128, 320] width 131 height 31
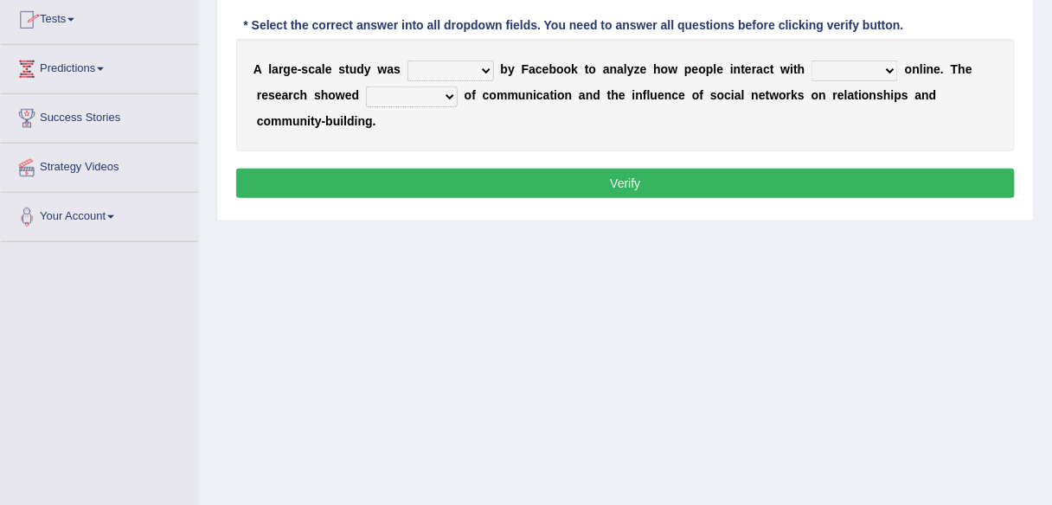
scroll to position [403, 0]
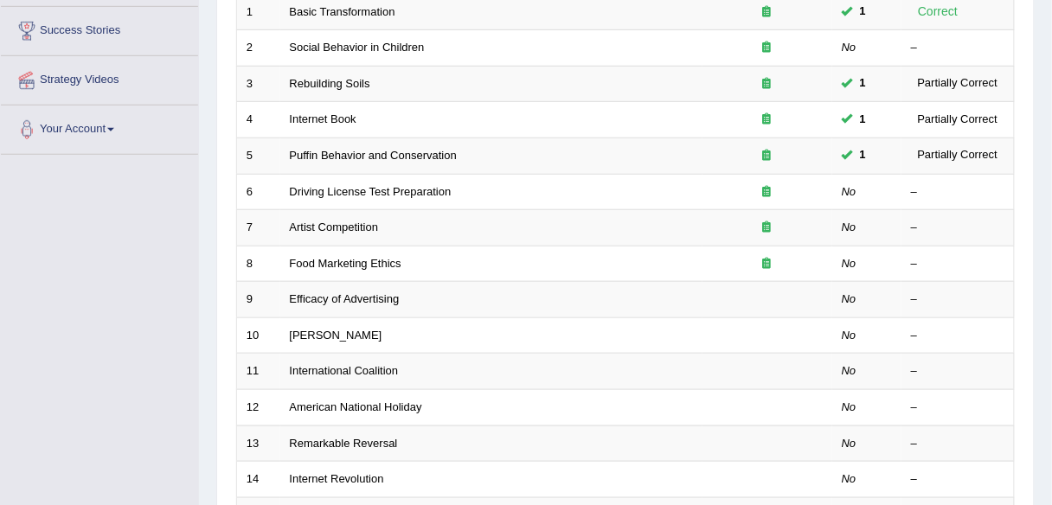
scroll to position [277, 0]
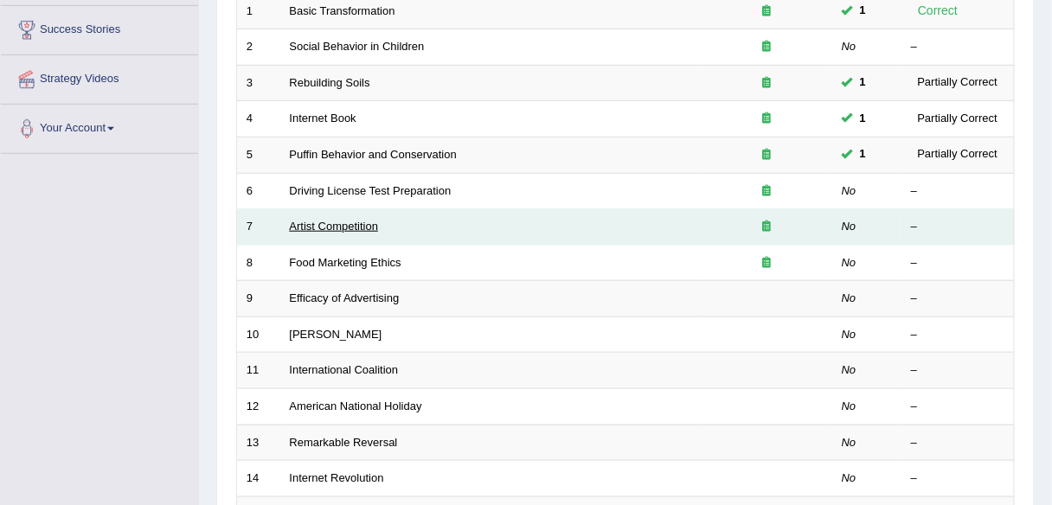
click at [340, 226] on link "Artist Competition" at bounding box center [334, 226] width 89 height 13
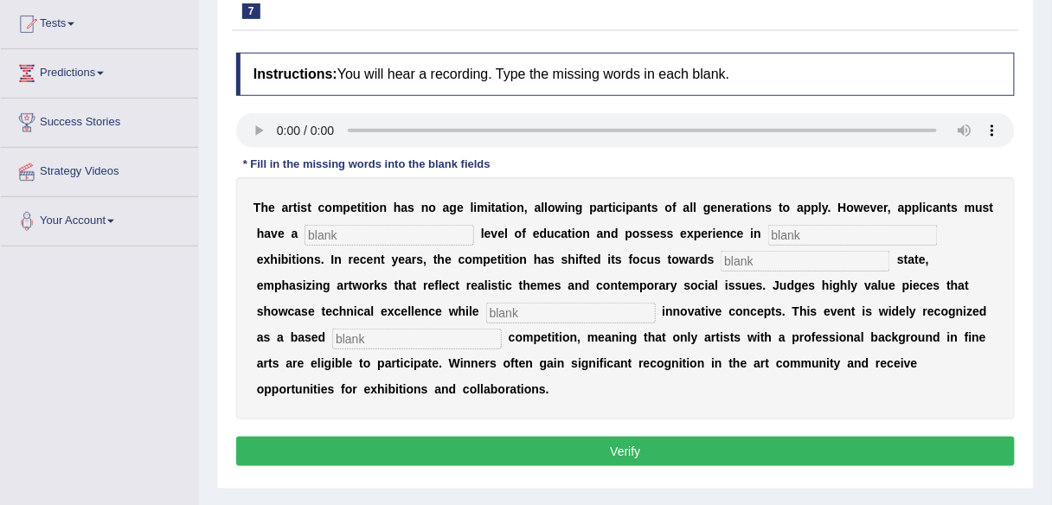
scroll to position [208, 0]
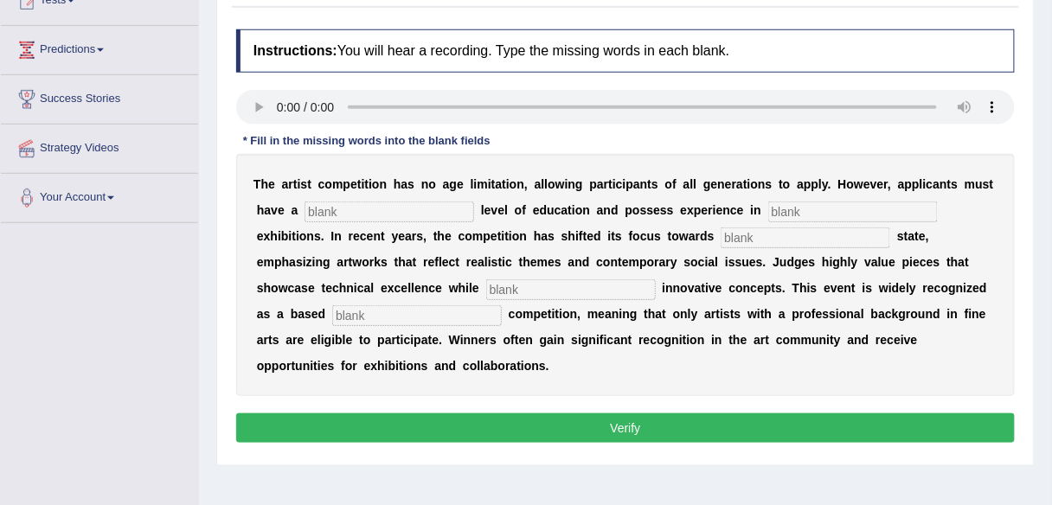
click at [347, 211] on input "text" at bounding box center [390, 212] width 170 height 21
click at [364, 213] on input "text" at bounding box center [390, 212] width 170 height 21
click at [353, 212] on input "text" at bounding box center [390, 212] width 170 height 21
type input "graduate"
click at [821, 207] on input "text" at bounding box center [853, 212] width 170 height 21
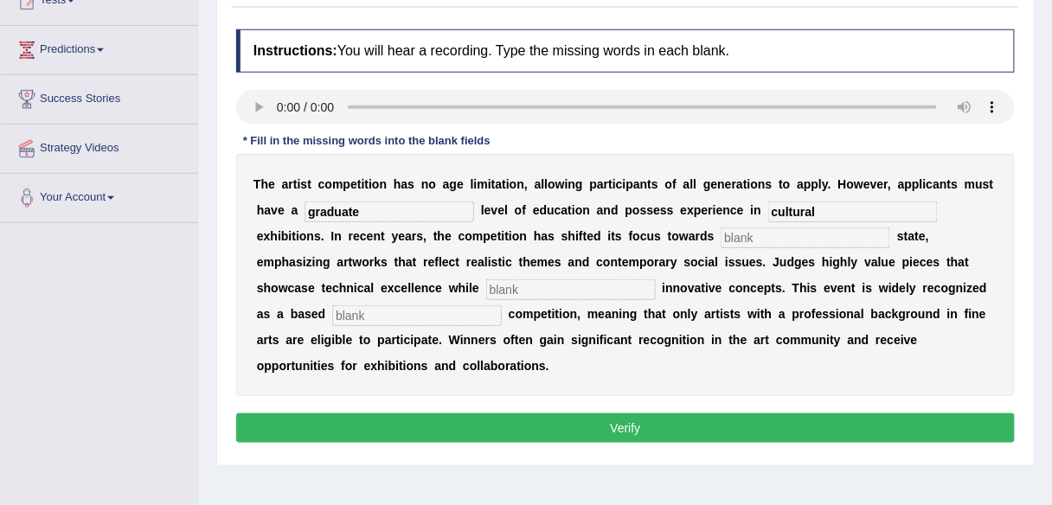
type input "cultural"
click at [798, 233] on input "text" at bounding box center [806, 238] width 170 height 21
type input "real"
click at [638, 288] on input "text" at bounding box center [571, 289] width 170 height 21
type input "incorporating"
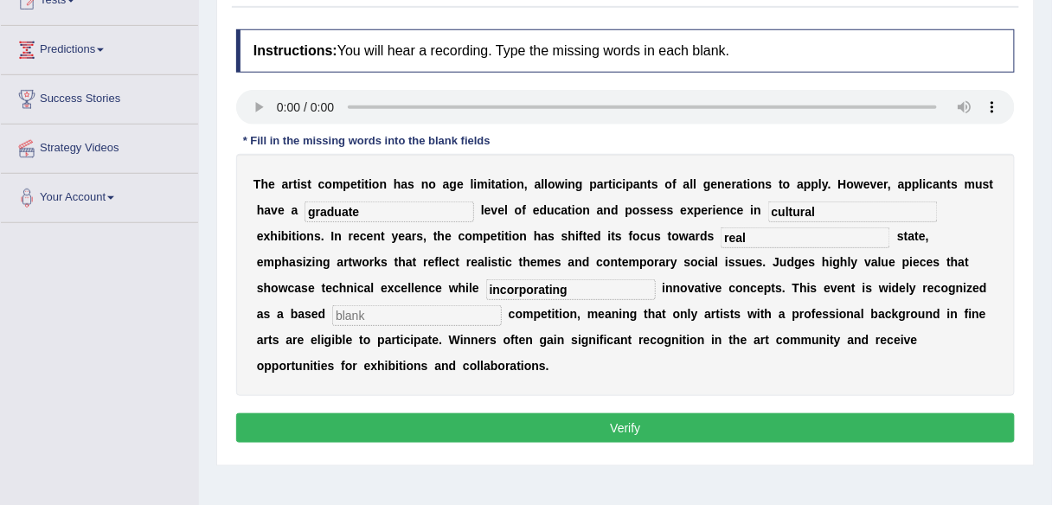
click at [447, 320] on input "text" at bounding box center [417, 315] width 170 height 21
type input "profession"
click at [572, 433] on button "Verify" at bounding box center [625, 428] width 779 height 29
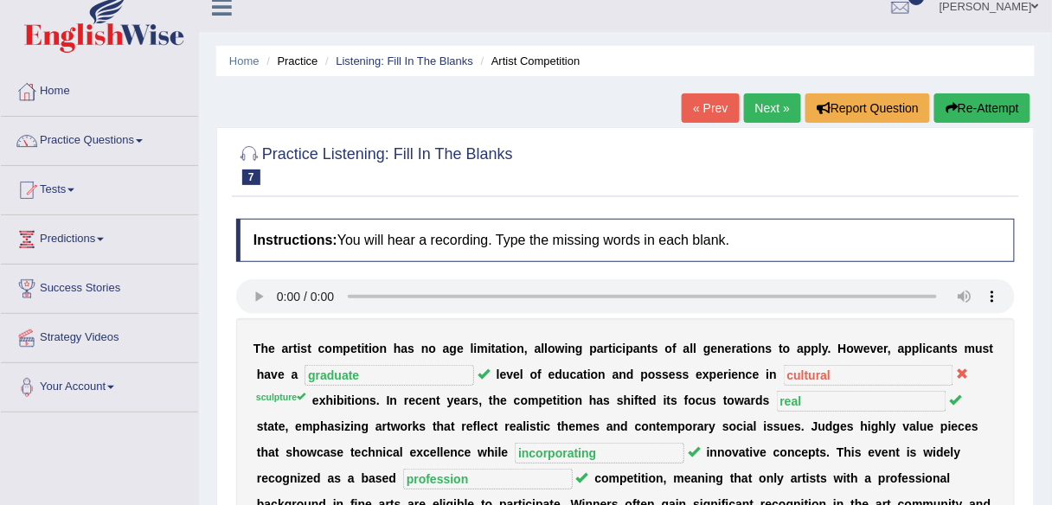
scroll to position [0, 0]
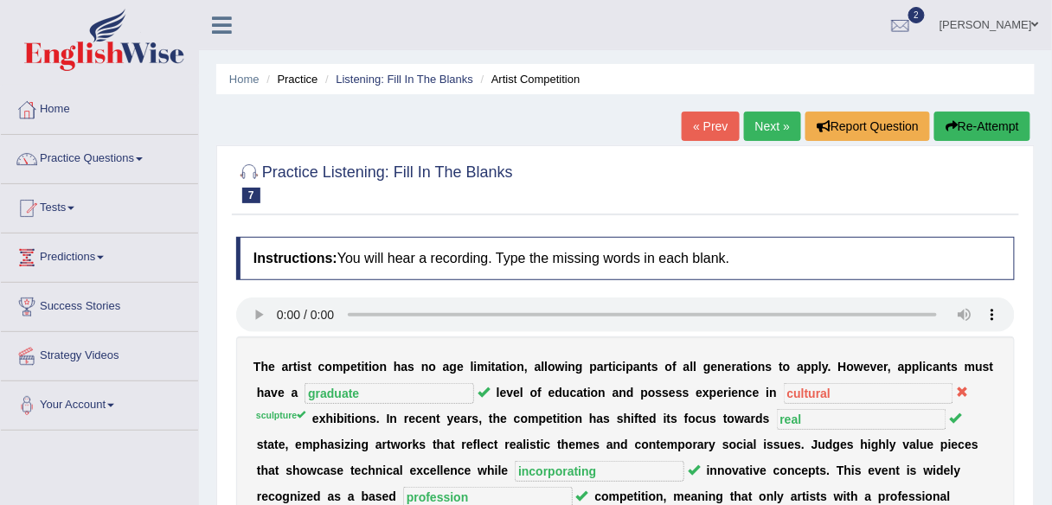
click at [755, 120] on link "Next »" at bounding box center [772, 126] width 57 height 29
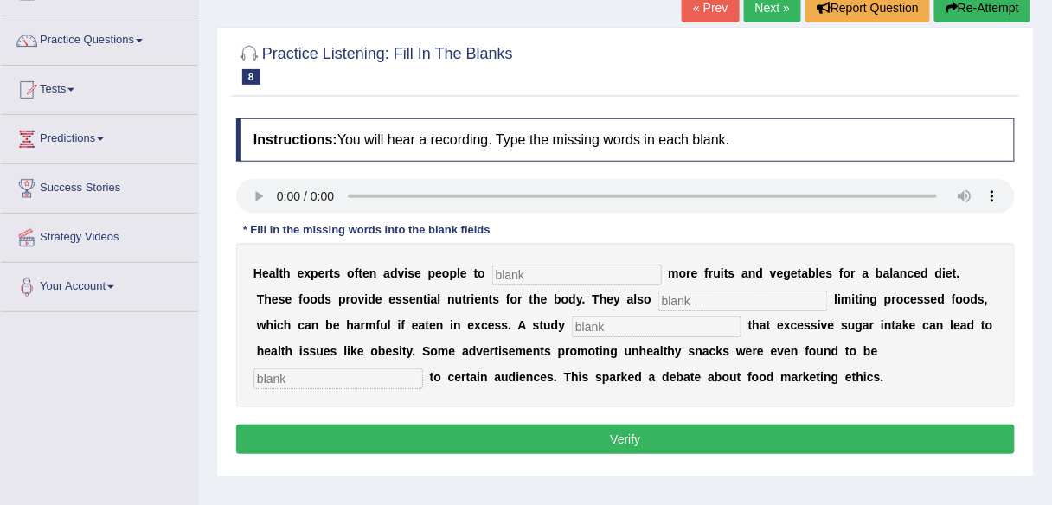
scroll to position [168, 0]
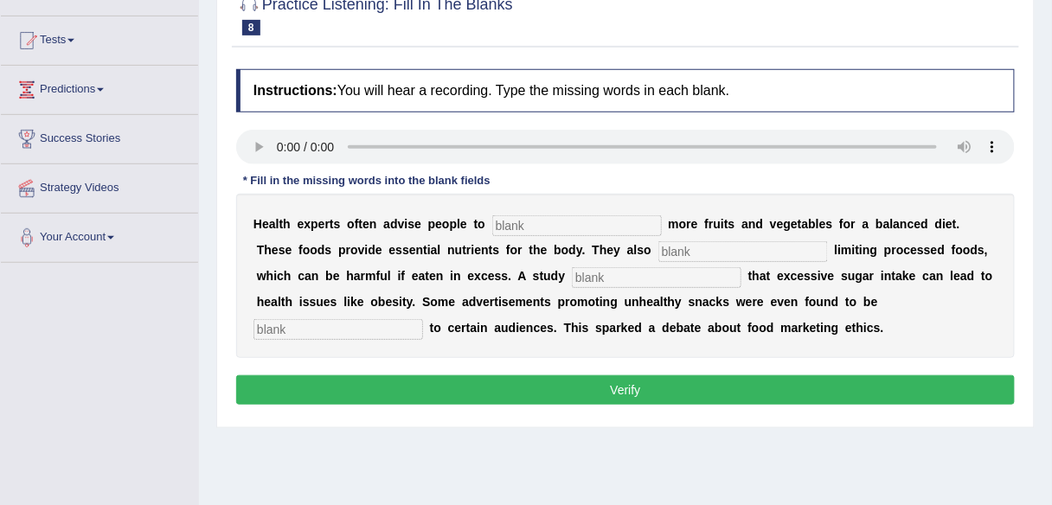
click at [595, 229] on input "text" at bounding box center [577, 225] width 170 height 21
click at [519, 215] on input "text" at bounding box center [577, 225] width 170 height 21
type input "consume"
click at [659, 247] on input "text" at bounding box center [744, 251] width 170 height 21
type input "recommended"
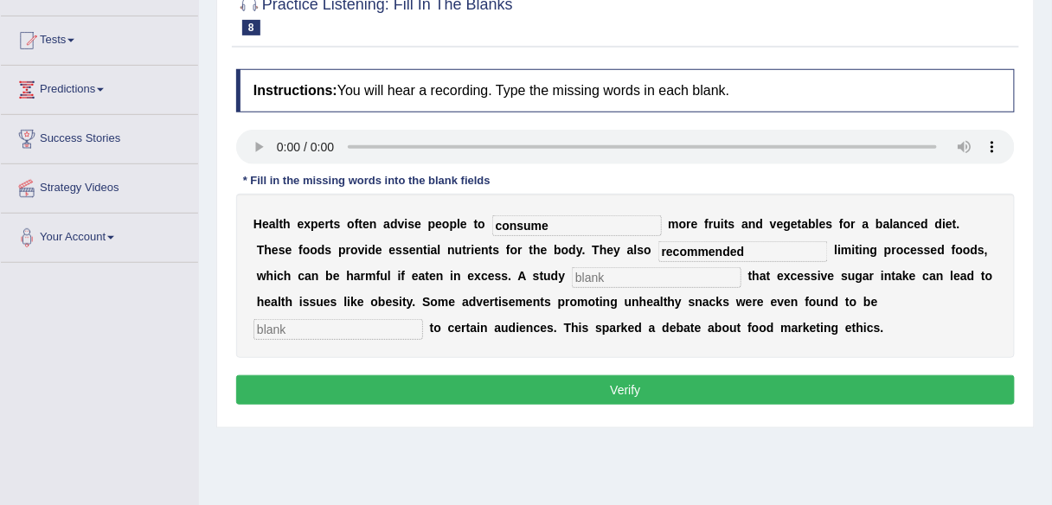
click at [626, 285] on input "text" at bounding box center [657, 277] width 170 height 21
type input "diagonised"
click at [382, 324] on input "text" at bounding box center [339, 329] width 170 height 21
type input "unauthorized"
click at [494, 387] on button "Verify" at bounding box center [625, 390] width 779 height 29
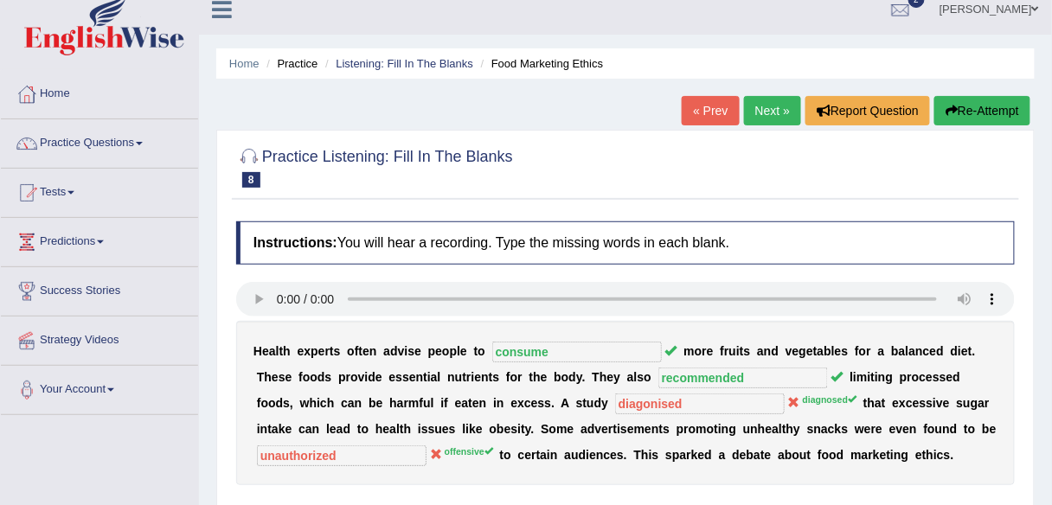
scroll to position [0, 0]
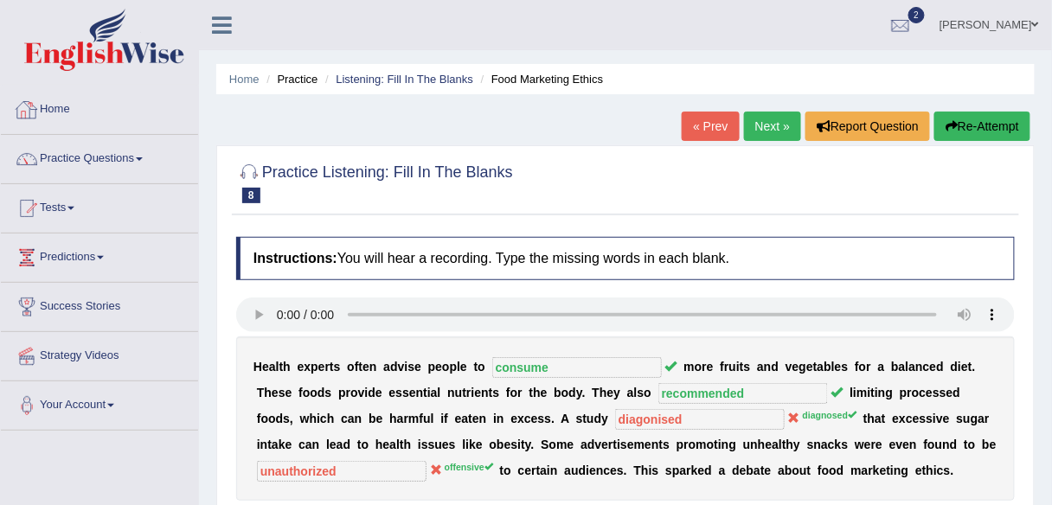
click at [83, 123] on link "Home" at bounding box center [99, 107] width 197 height 43
